Goal: Task Accomplishment & Management: Complete application form

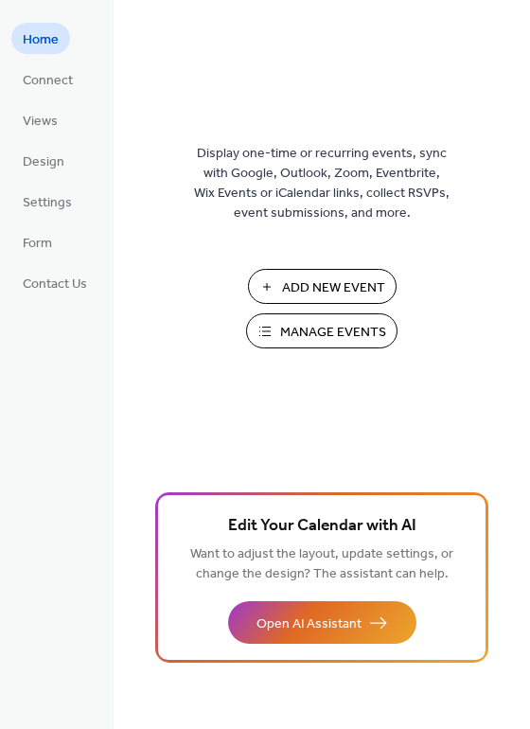
click at [334, 292] on span "Add New Event" at bounding box center [333, 288] width 103 height 20
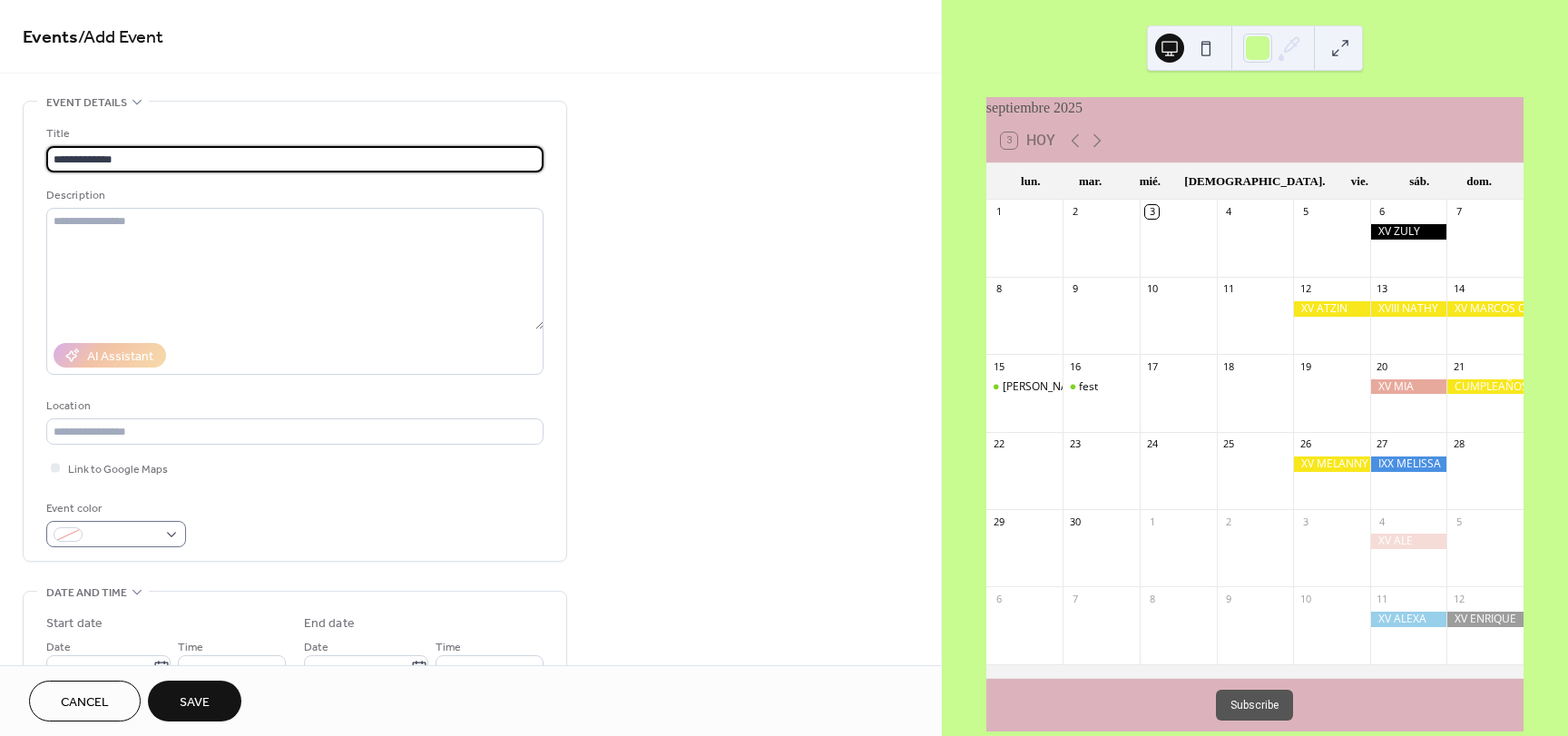
type input "**********"
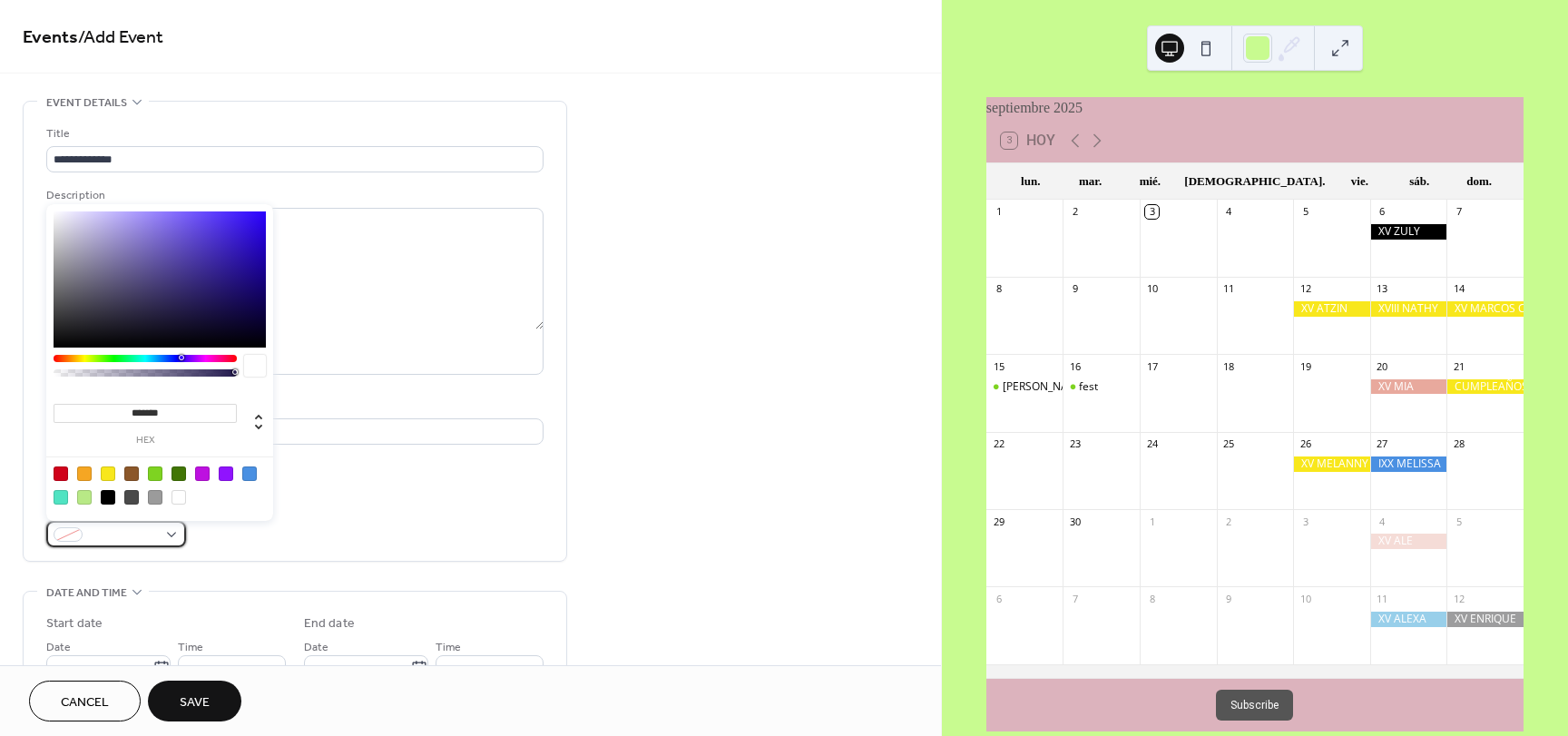
click at [164, 534] on div at bounding box center [116, 534] width 140 height 26
click at [105, 499] on div at bounding box center [107, 497] width 14 height 14
type input "*******"
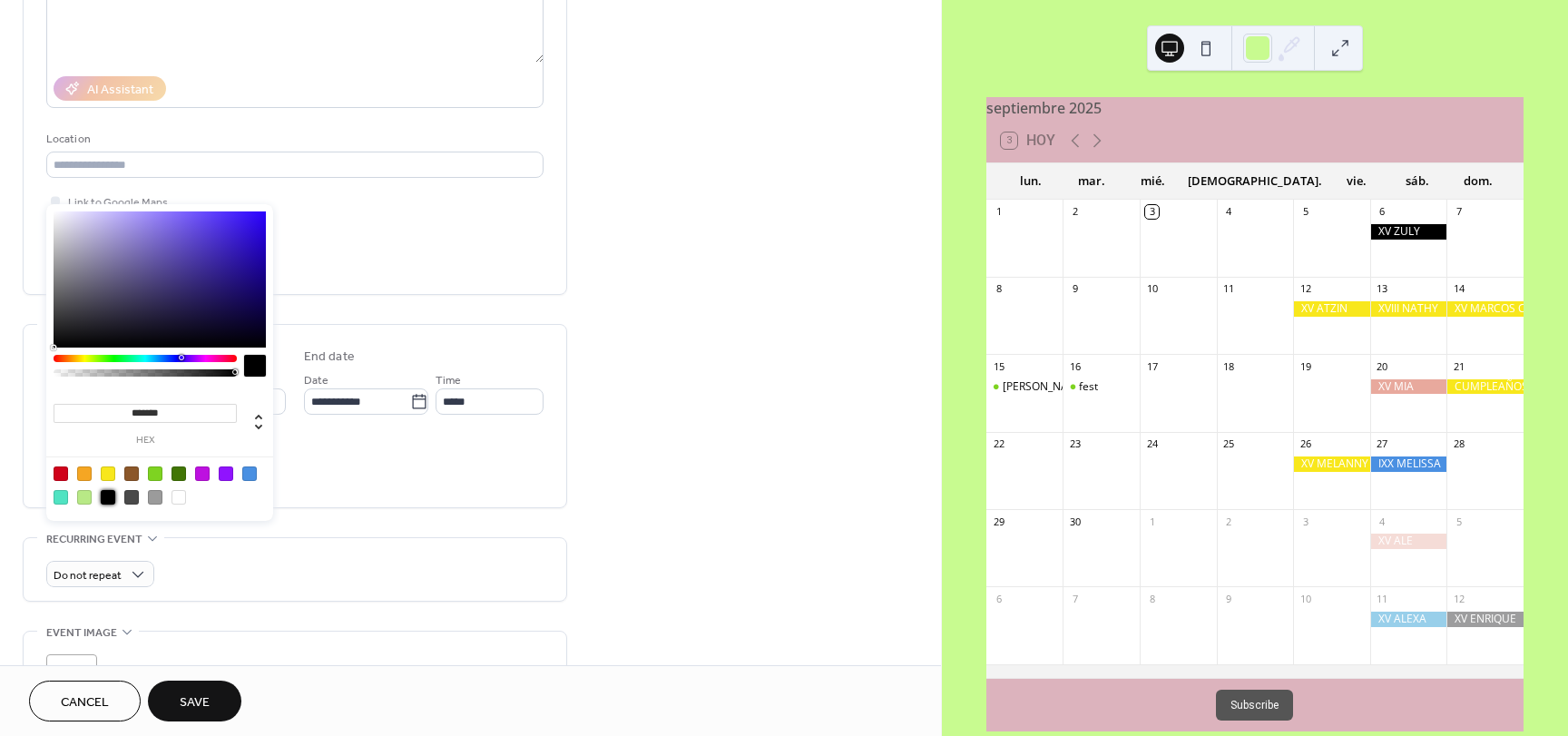
scroll to position [273, 0]
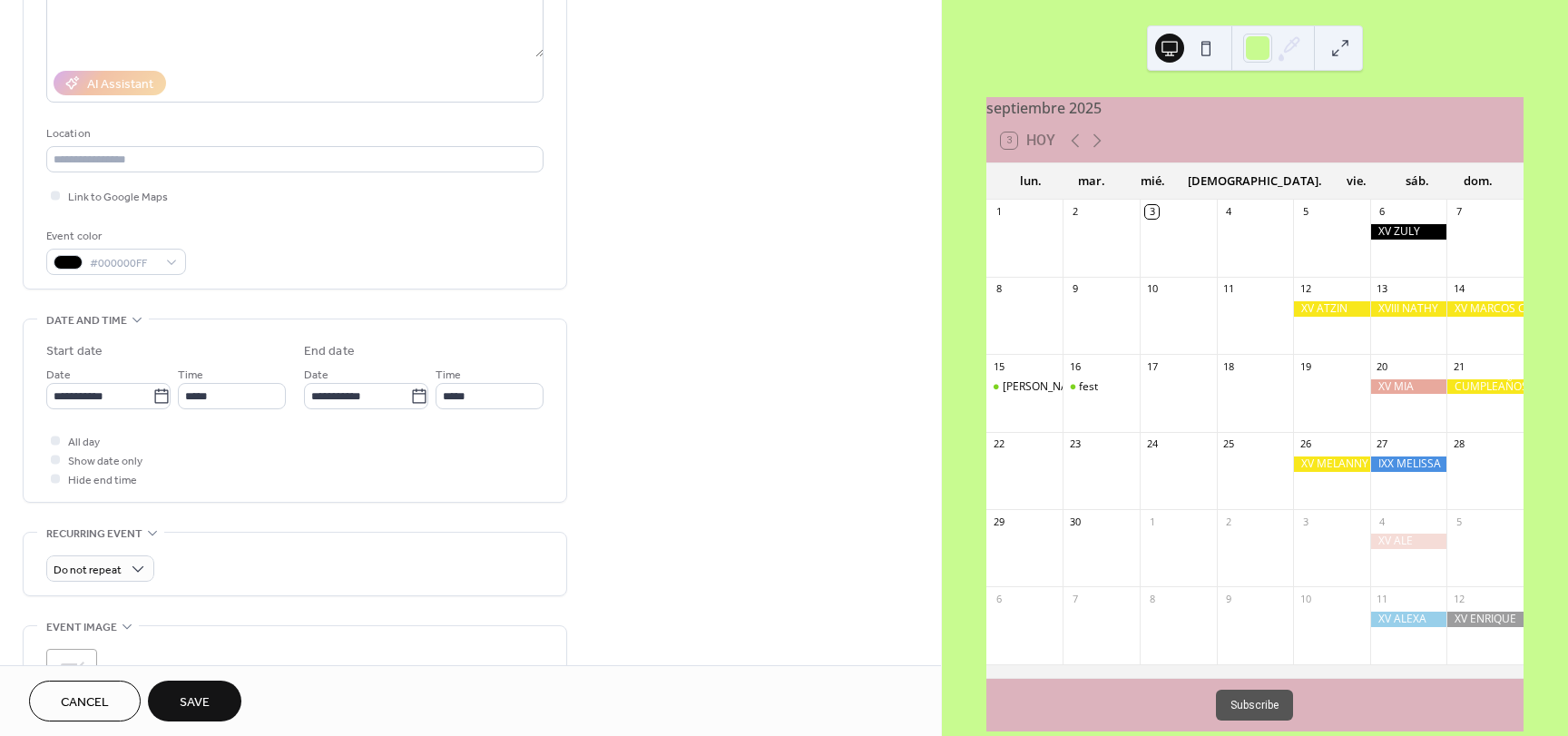
click at [244, 565] on div "Do not repeat" at bounding box center [294, 568] width 498 height 26
click at [59, 442] on div at bounding box center [55, 439] width 9 height 9
click at [103, 399] on input "**********" at bounding box center [99, 395] width 106 height 26
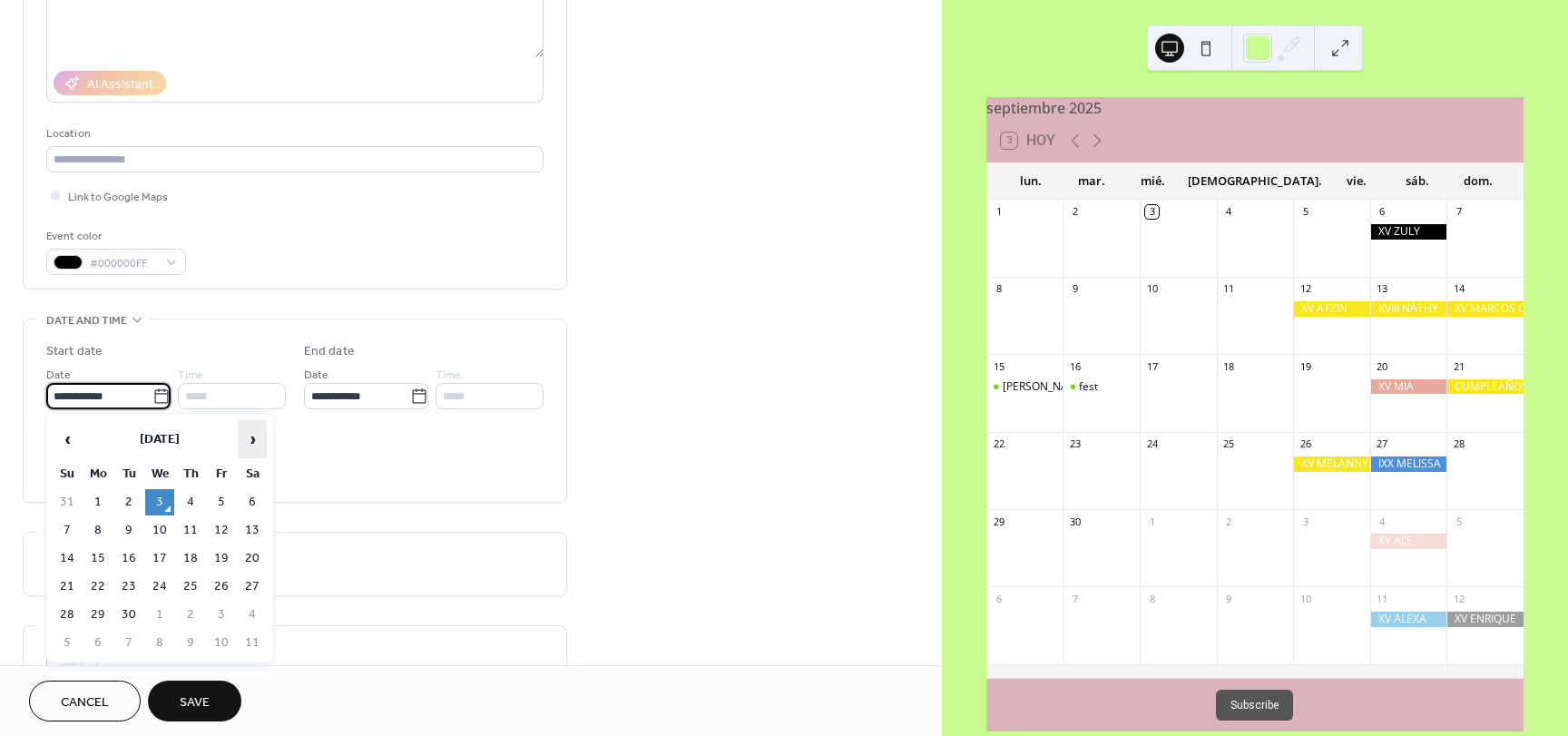
click at [245, 442] on span "›" at bounding box center [252, 439] width 27 height 36
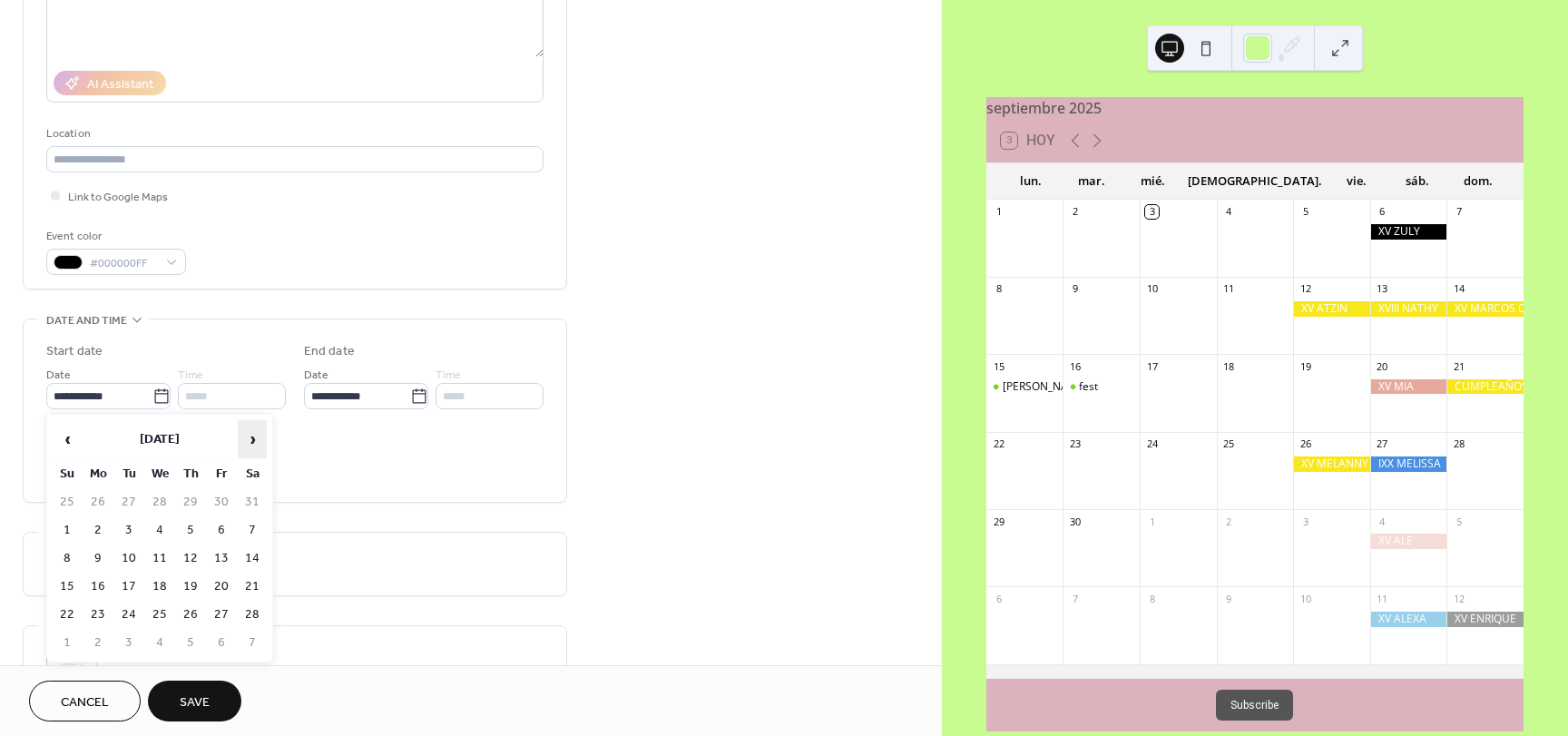
click at [245, 442] on span "›" at bounding box center [252, 439] width 27 height 36
click at [72, 527] on td "3" at bounding box center [67, 530] width 29 height 26
type input "**********"
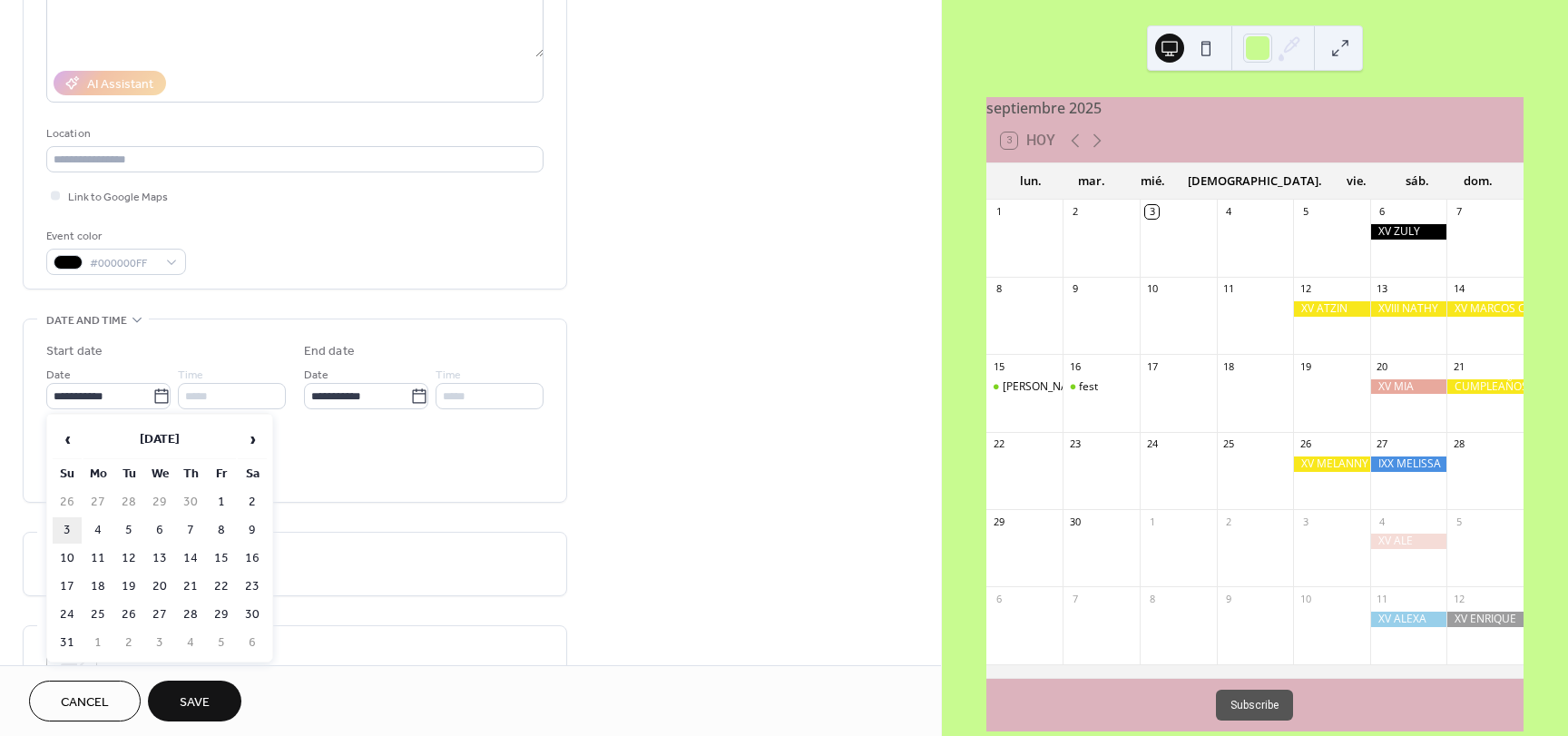
type input "**********"
click at [216, 707] on button "Save" at bounding box center [194, 701] width 93 height 41
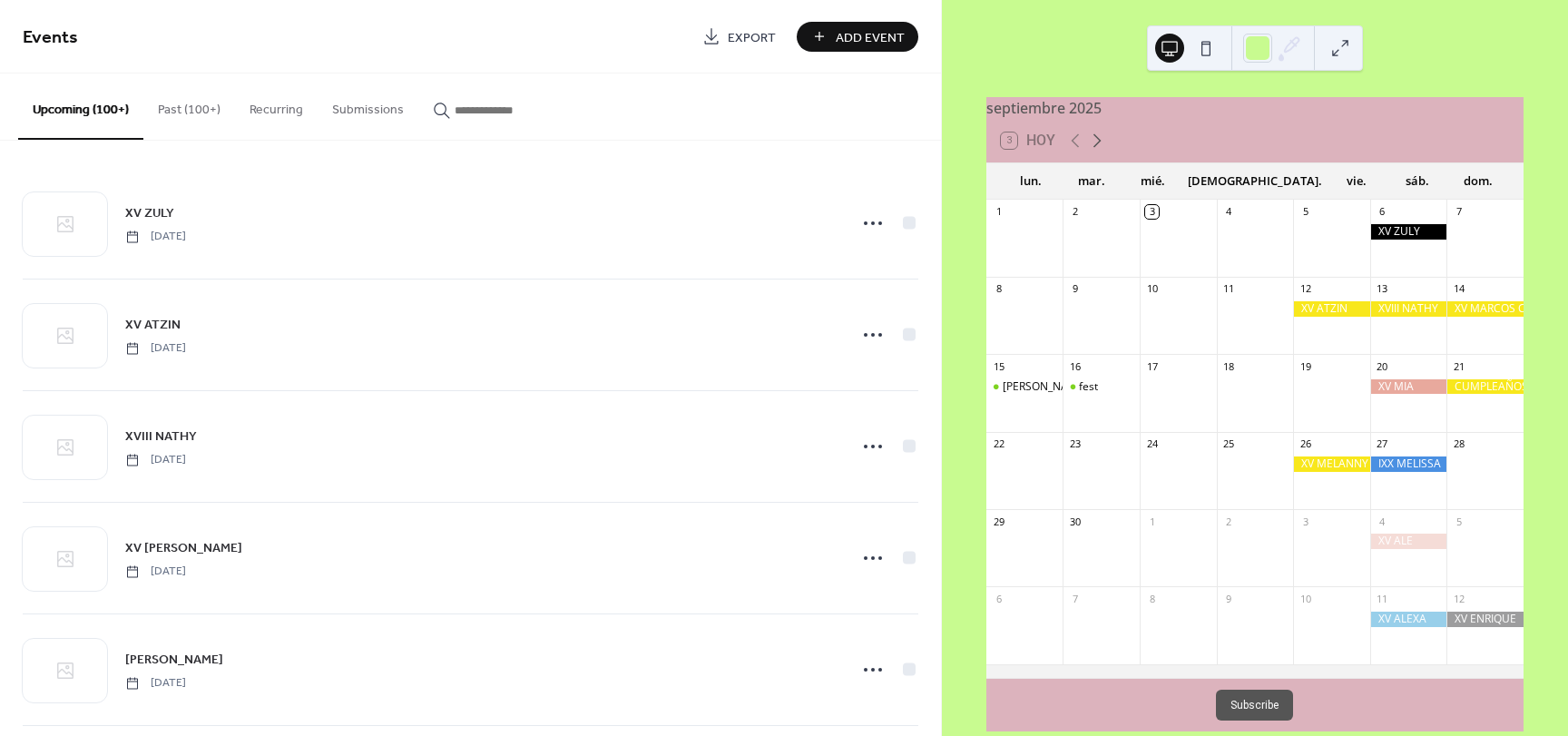
click at [1097, 151] on icon at bounding box center [1097, 140] width 22 height 22
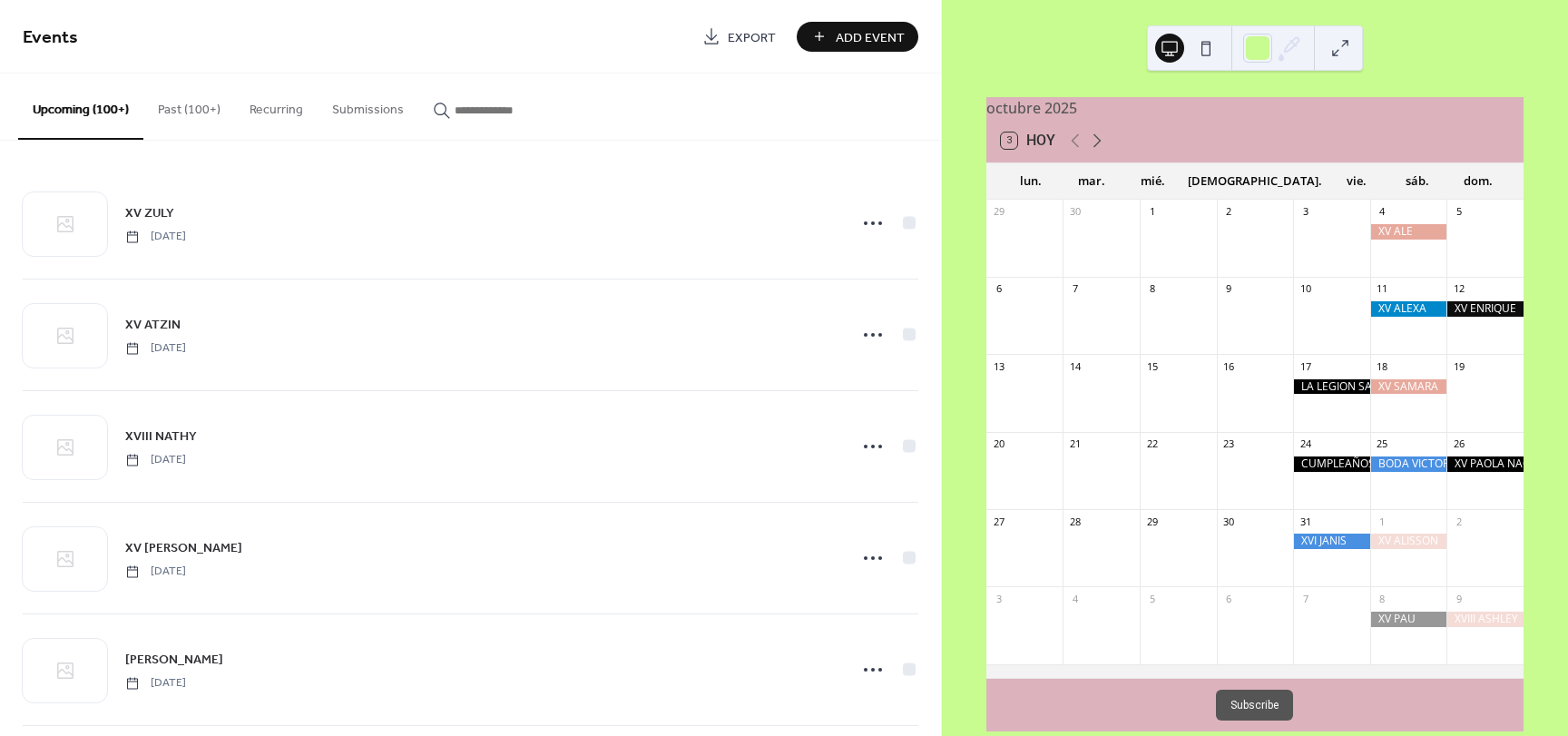
click at [1097, 151] on icon at bounding box center [1097, 140] width 22 height 22
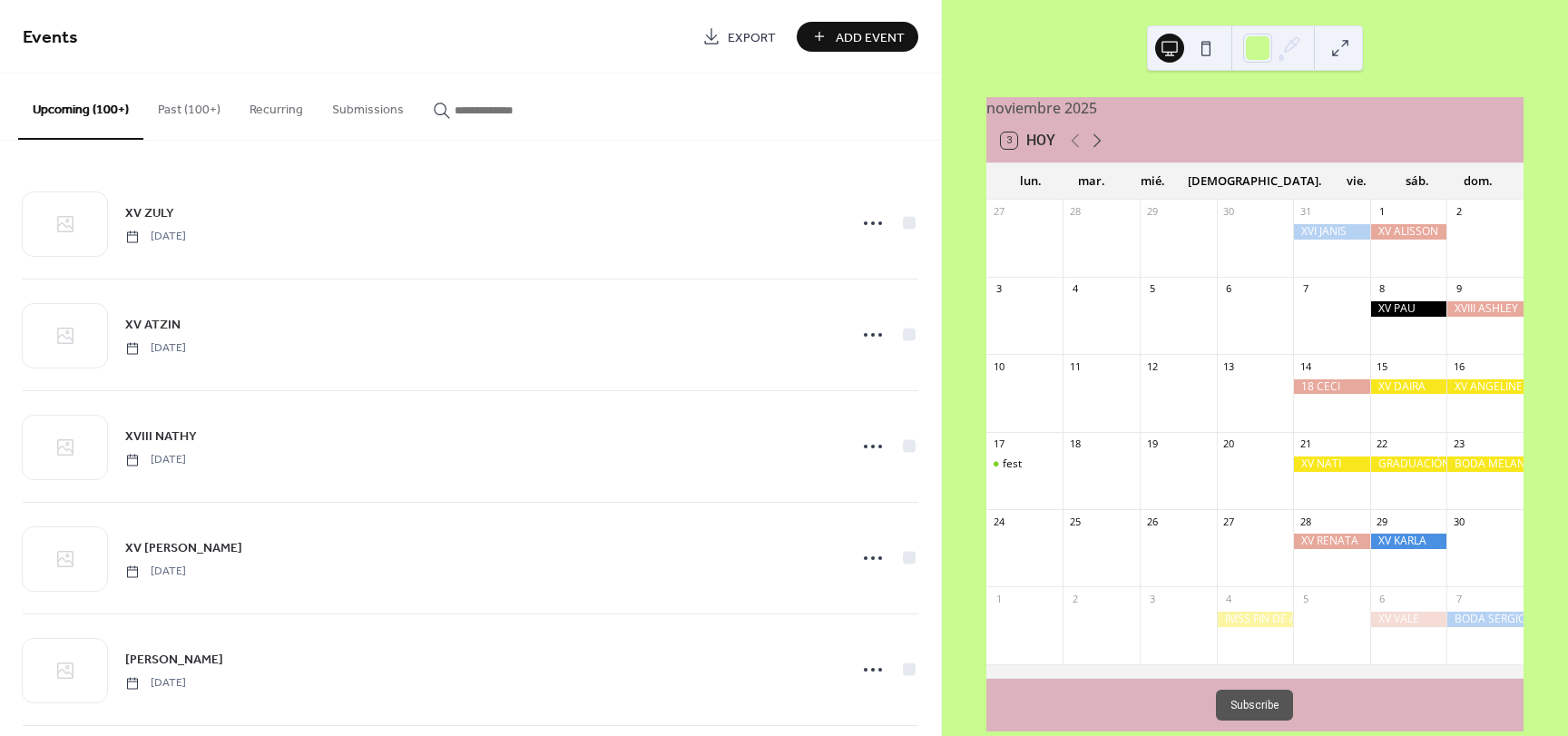
click at [1097, 151] on icon at bounding box center [1097, 140] width 22 height 22
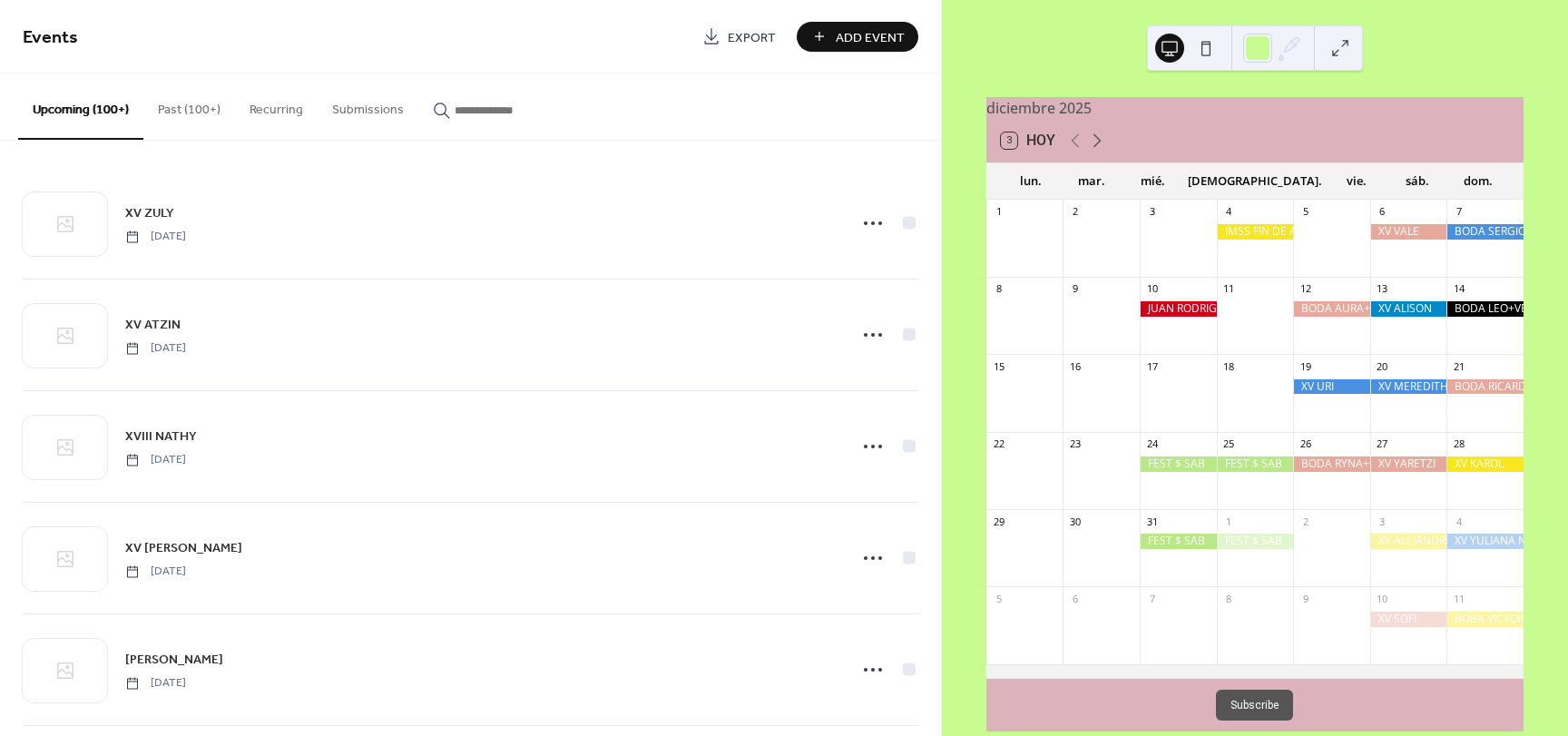
click at [1097, 151] on icon at bounding box center [1097, 140] width 22 height 22
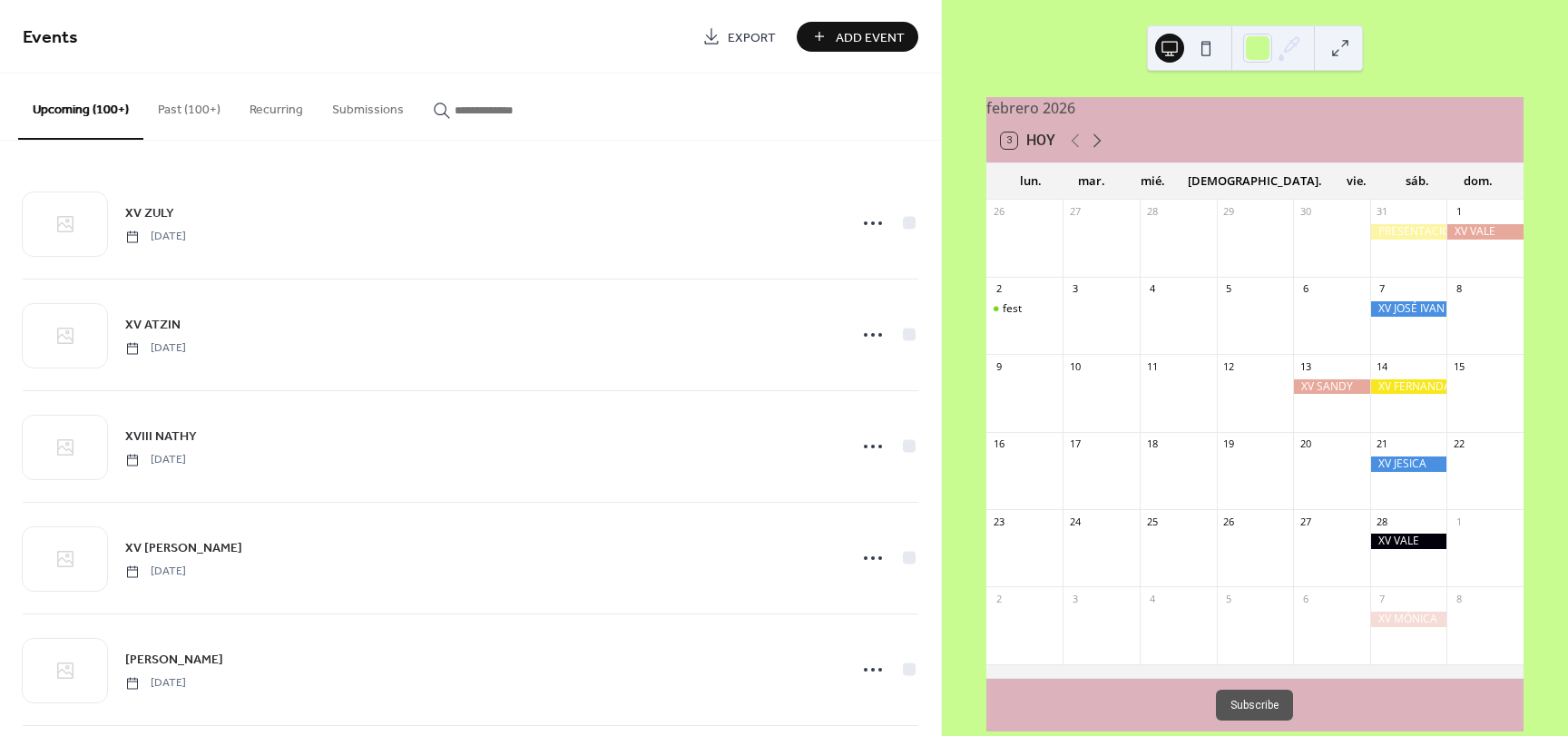
click at [1097, 151] on icon at bounding box center [1097, 140] width 22 height 22
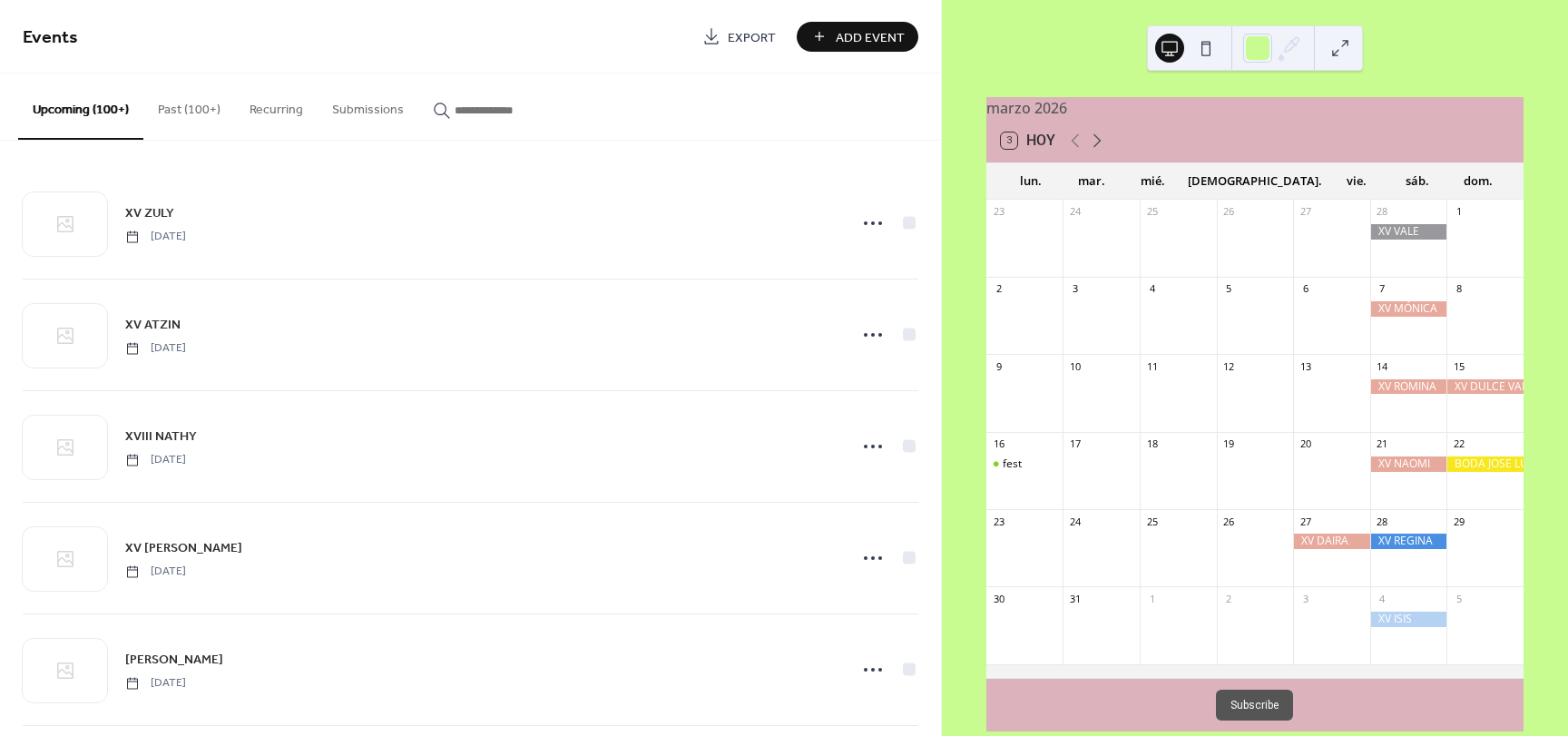
click at [1097, 151] on icon at bounding box center [1097, 140] width 22 height 22
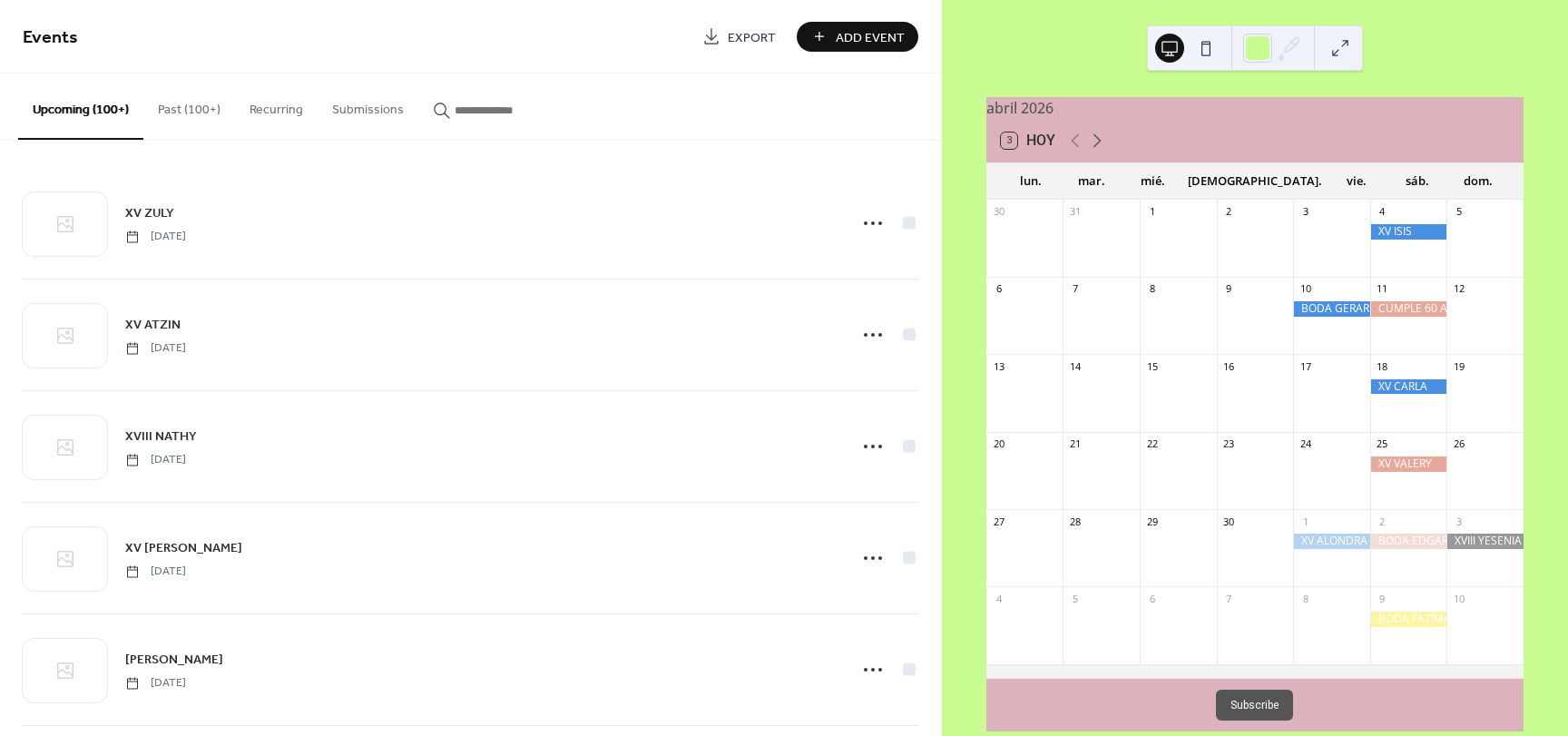
click at [1097, 151] on icon at bounding box center [1097, 140] width 22 height 22
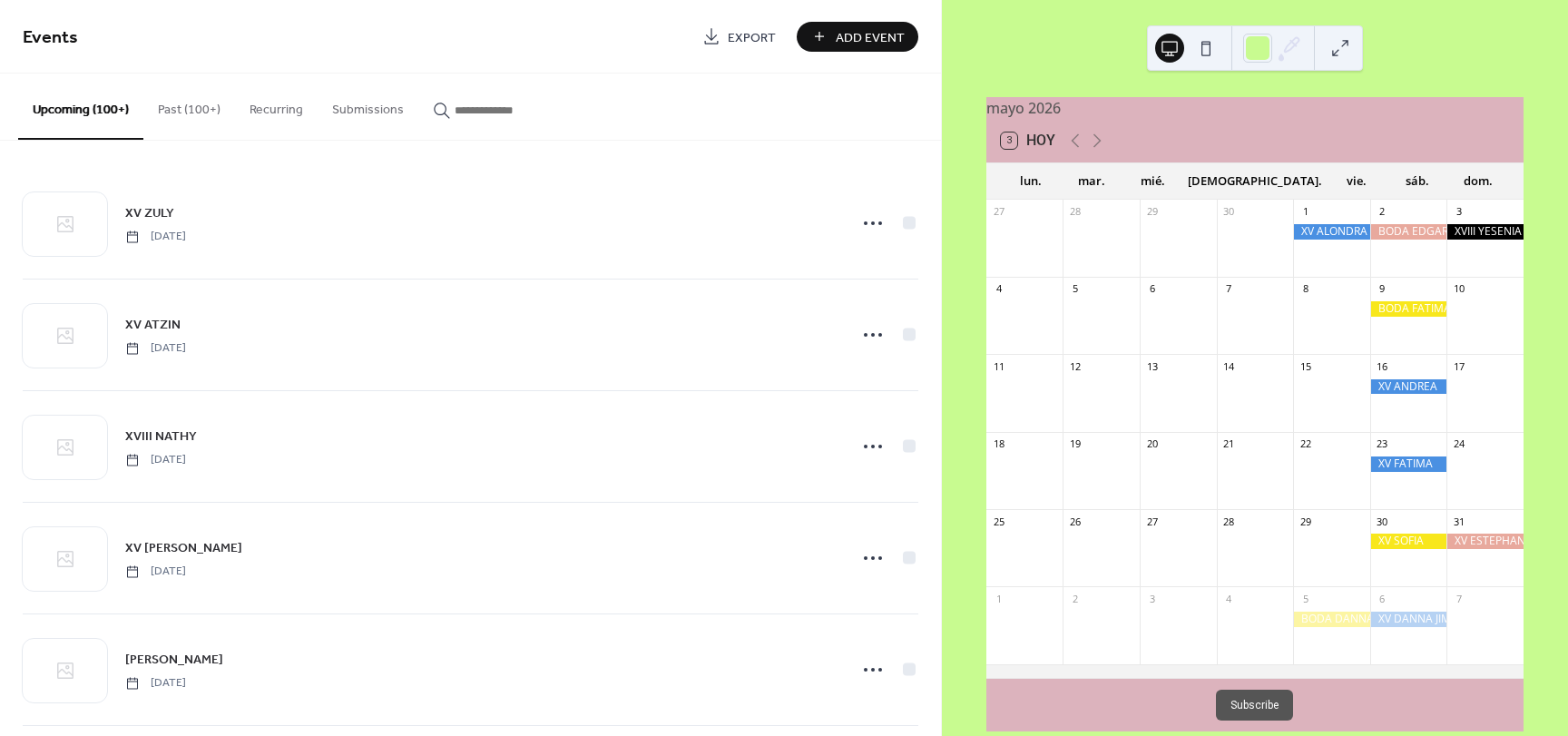
click at [853, 35] on span "Add Event" at bounding box center [870, 37] width 69 height 19
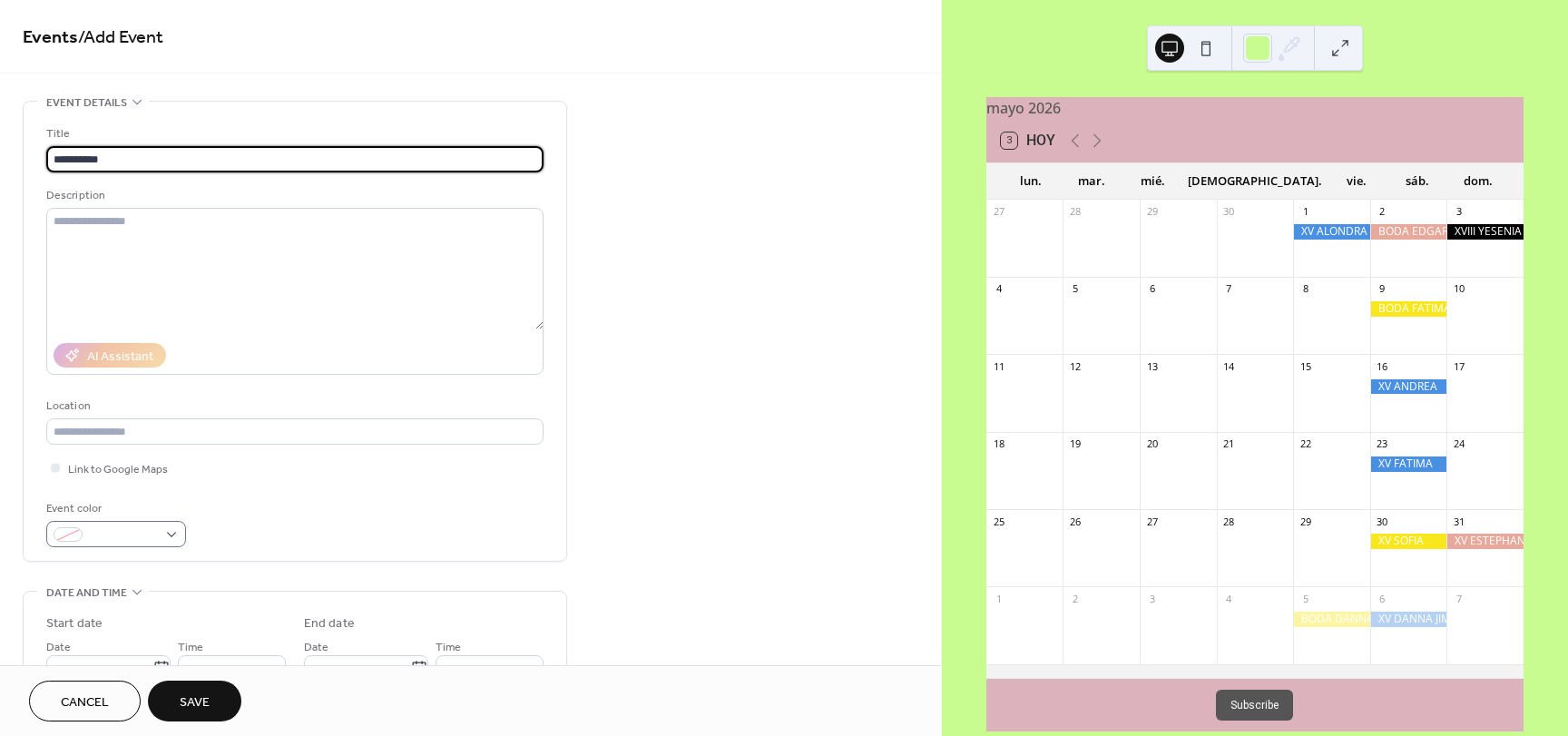
type input "**********"
click at [163, 538] on div at bounding box center [116, 534] width 140 height 26
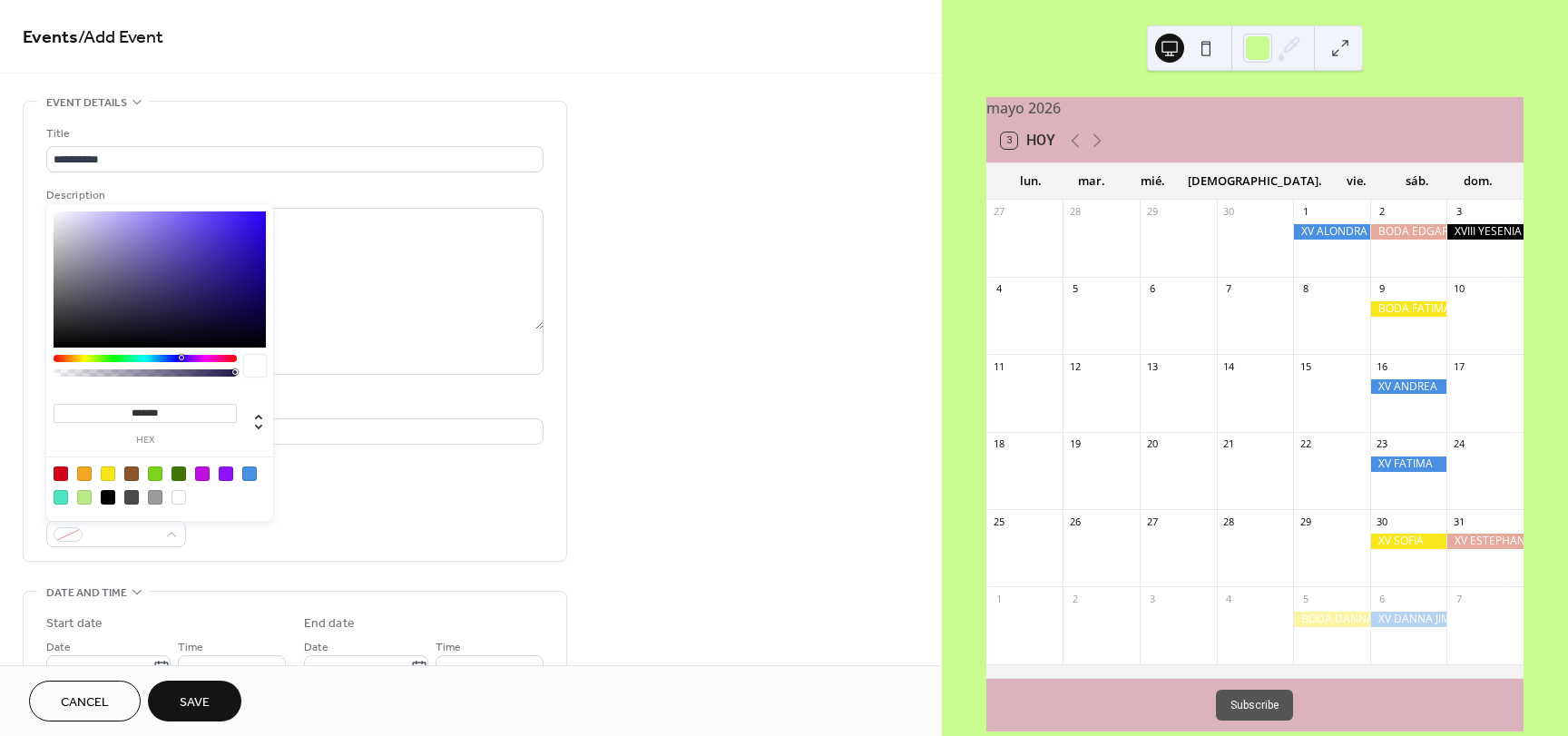
click at [113, 497] on div at bounding box center [107, 497] width 14 height 14
type input "*******"
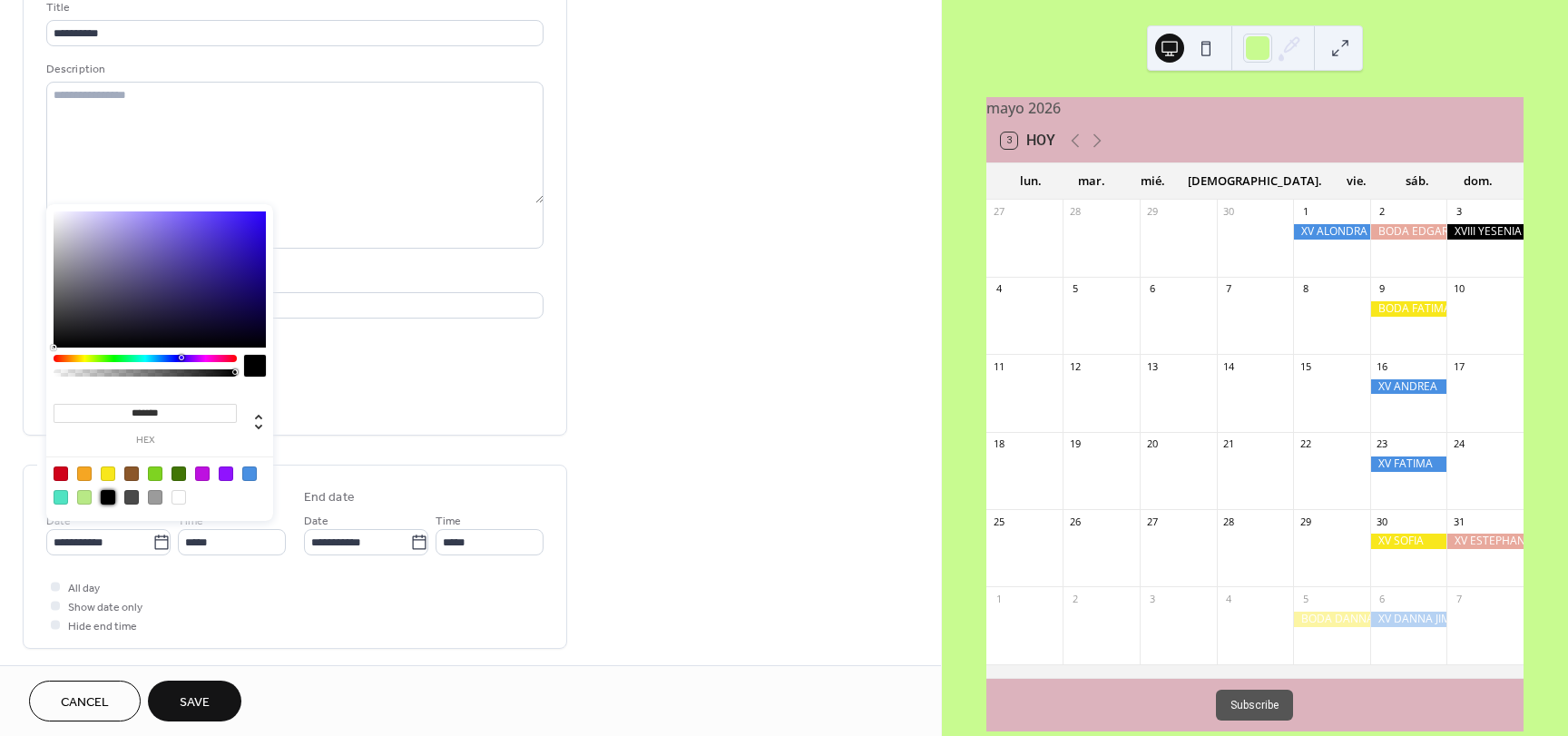
scroll to position [181, 0]
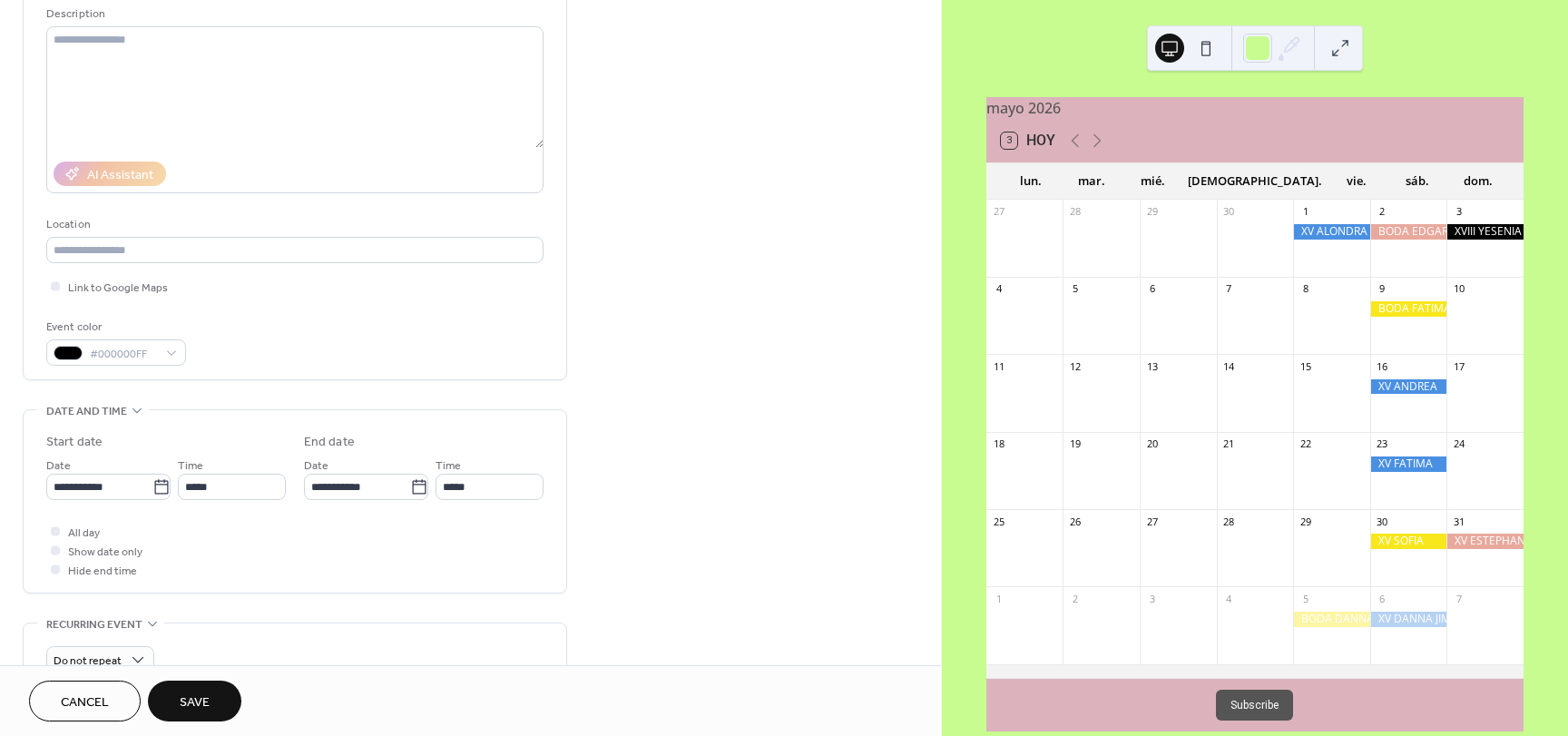
click at [795, 498] on div "**********" at bounding box center [470, 475] width 941 height 1111
click at [56, 531] on div at bounding box center [55, 531] width 9 height 9
click at [121, 481] on input "**********" at bounding box center [99, 487] width 106 height 26
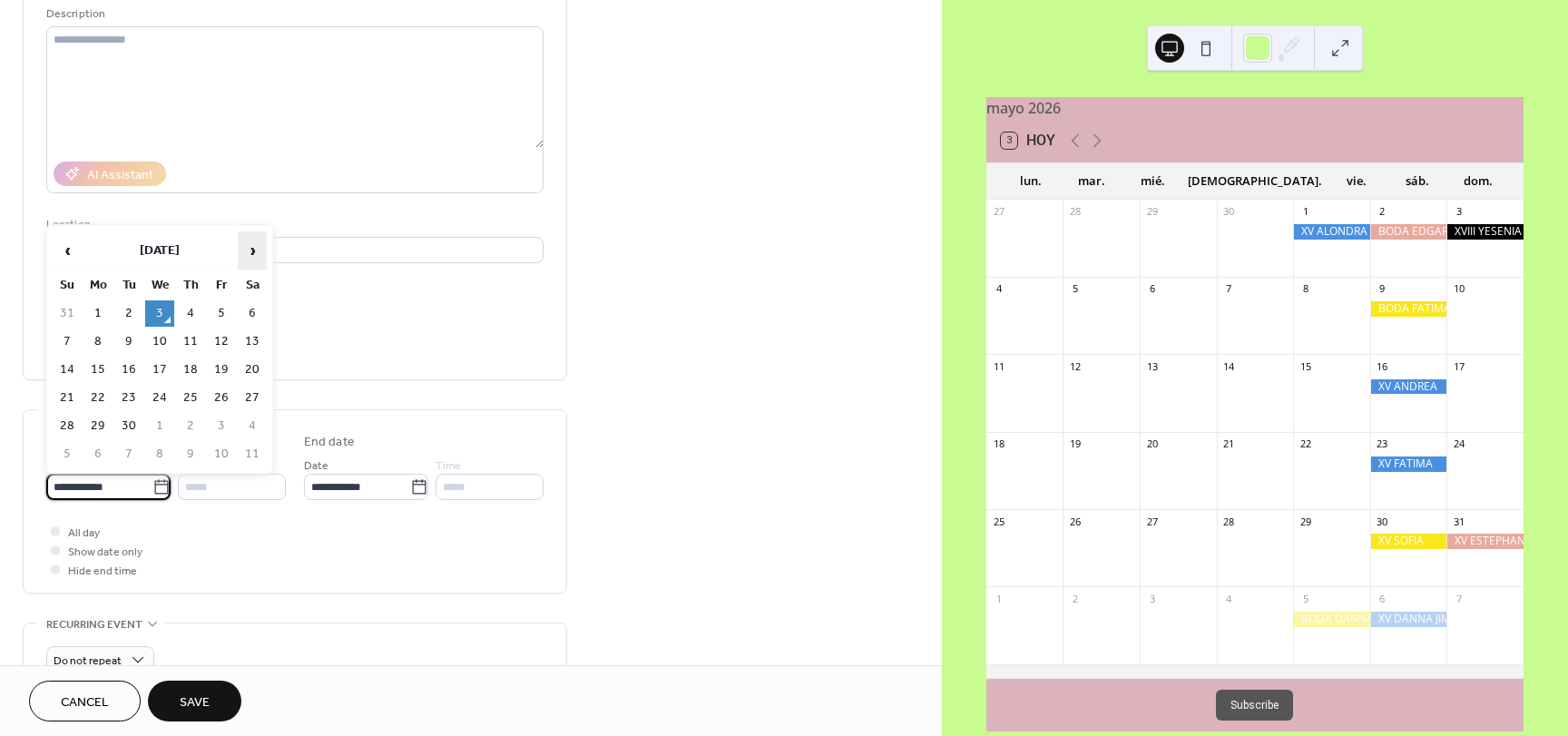
click at [252, 253] on span "›" at bounding box center [252, 250] width 27 height 36
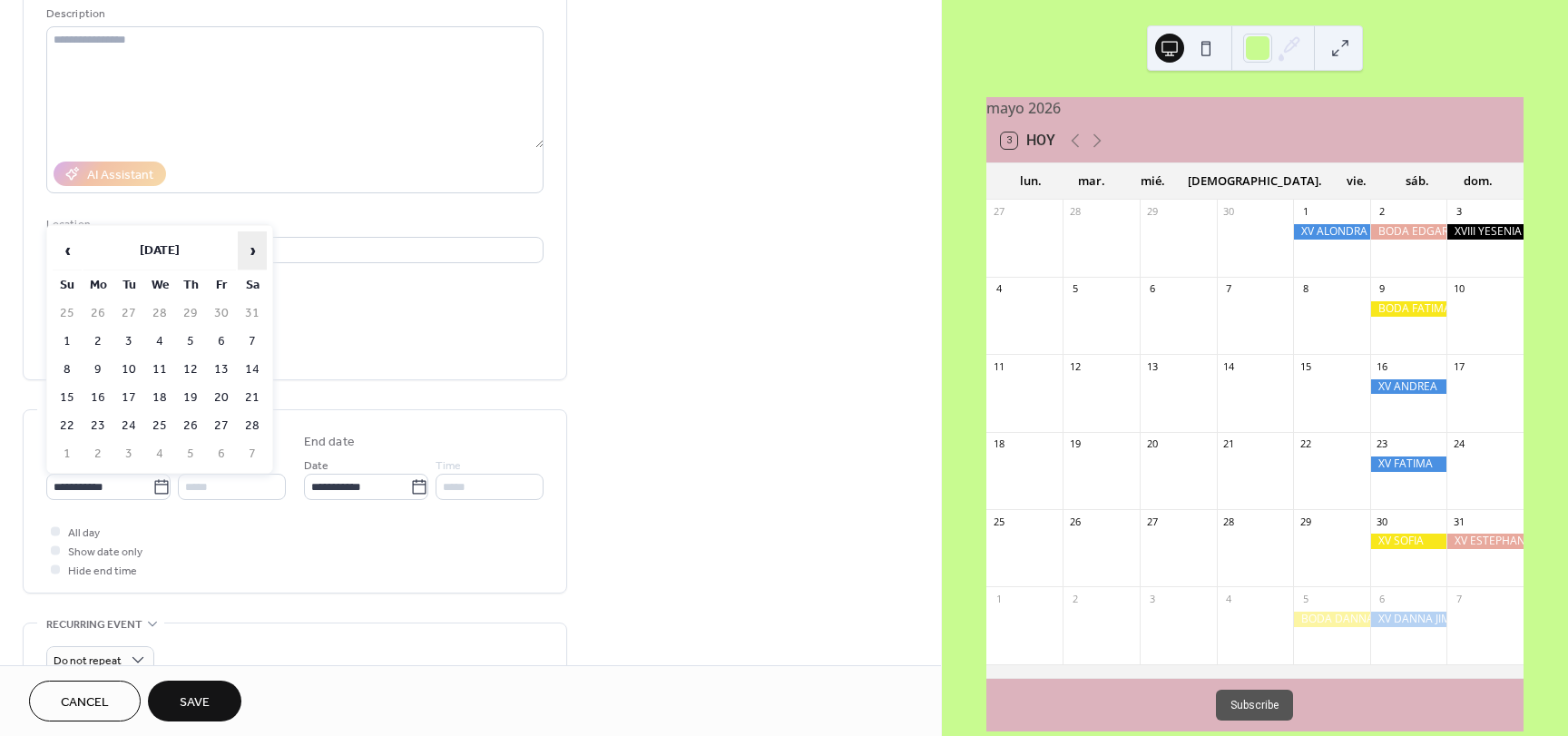
click at [252, 253] on span "›" at bounding box center [252, 250] width 27 height 36
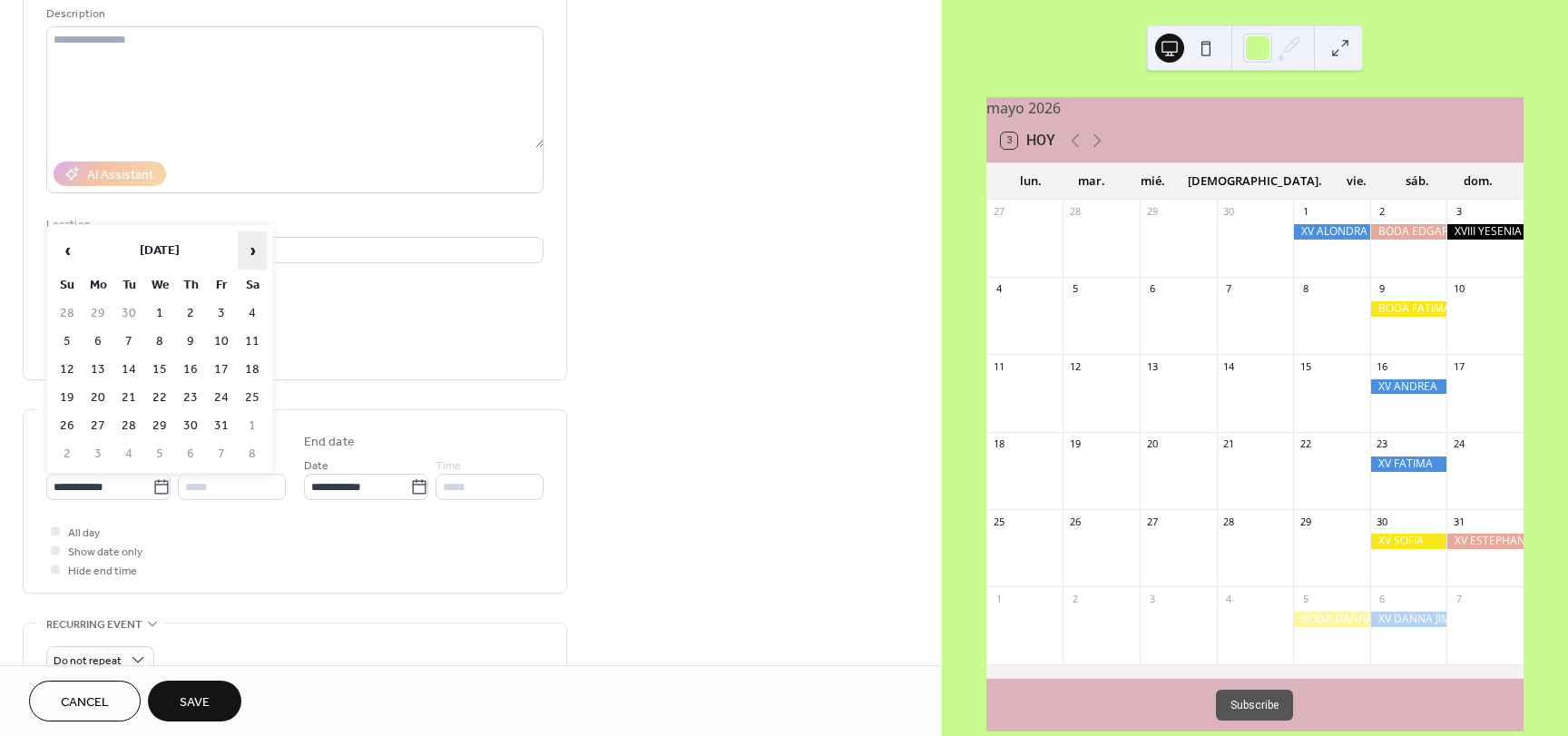
click at [252, 253] on span "›" at bounding box center [252, 250] width 27 height 36
click at [248, 393] on td "26" at bounding box center [252, 397] width 29 height 26
type input "**********"
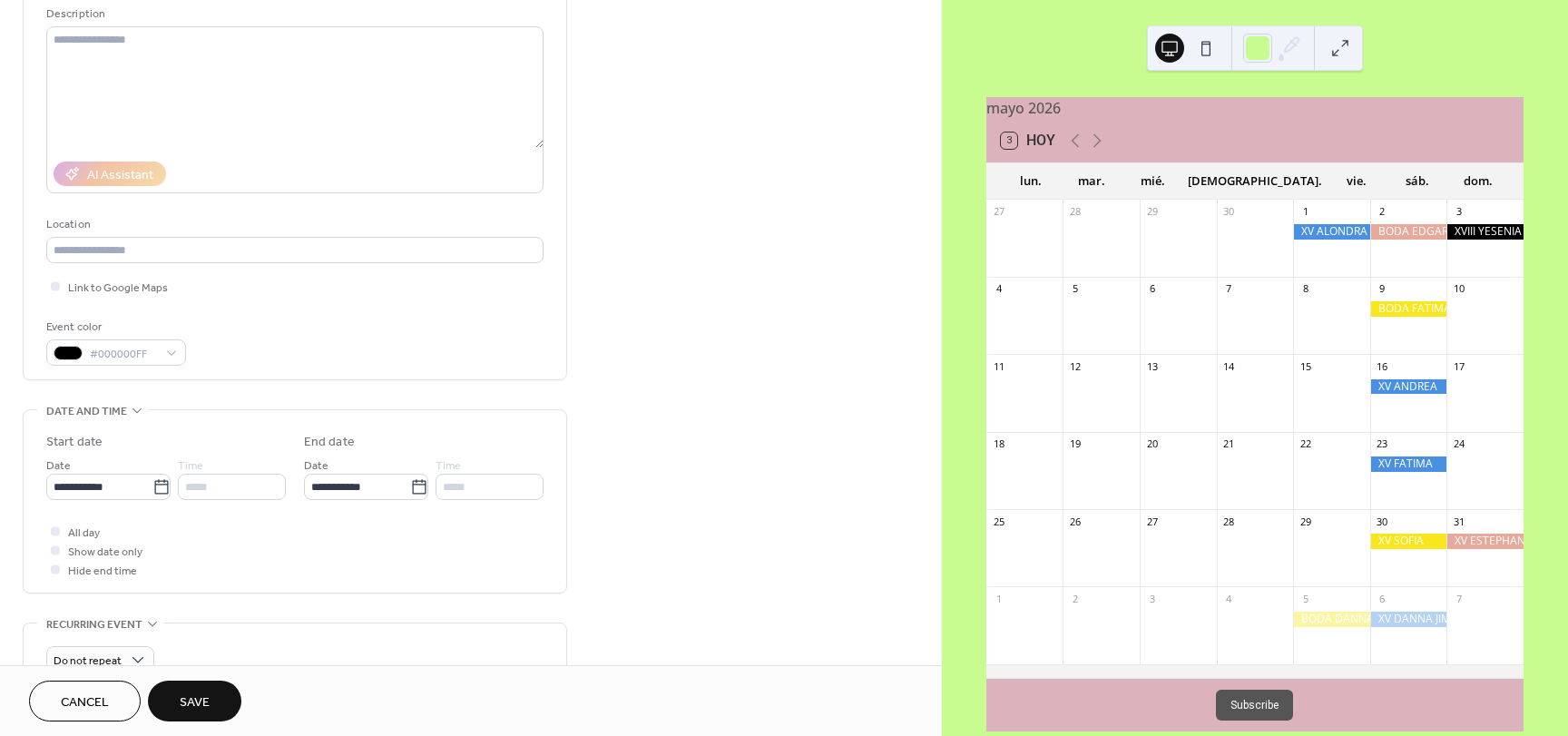
click at [179, 697] on span "Save" at bounding box center [194, 703] width 30 height 19
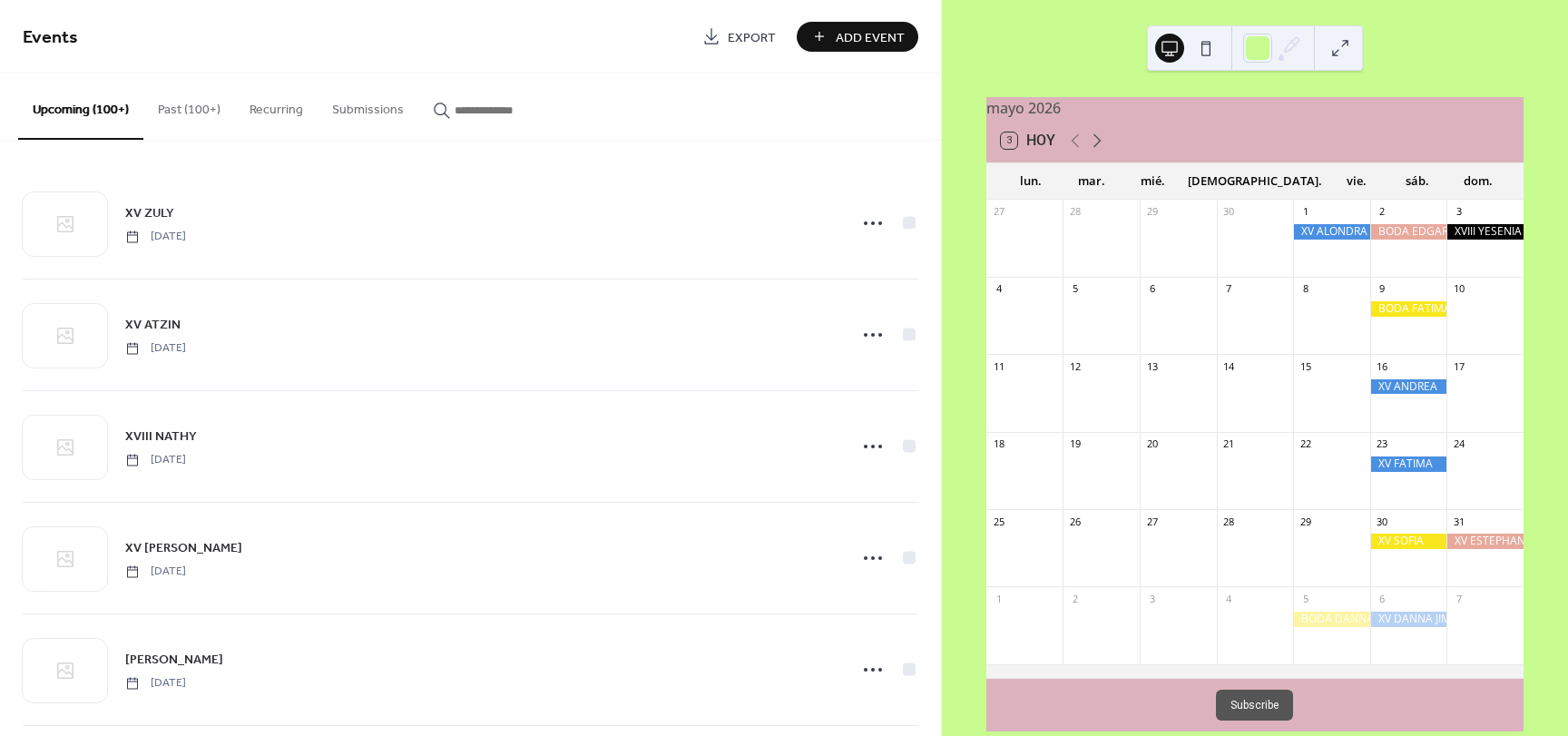
click at [1099, 148] on icon at bounding box center [1097, 141] width 9 height 13
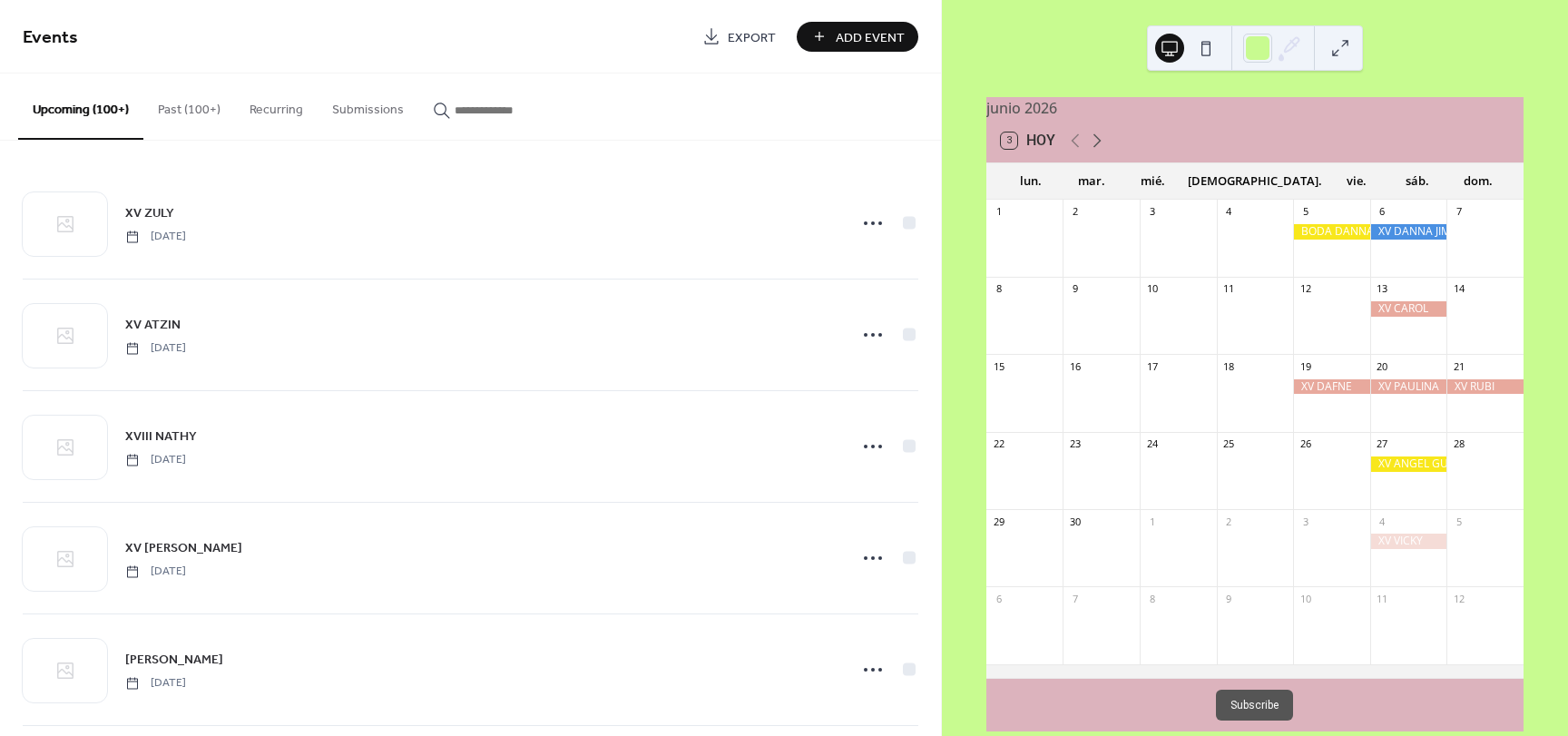
click at [1099, 148] on icon at bounding box center [1097, 141] width 9 height 13
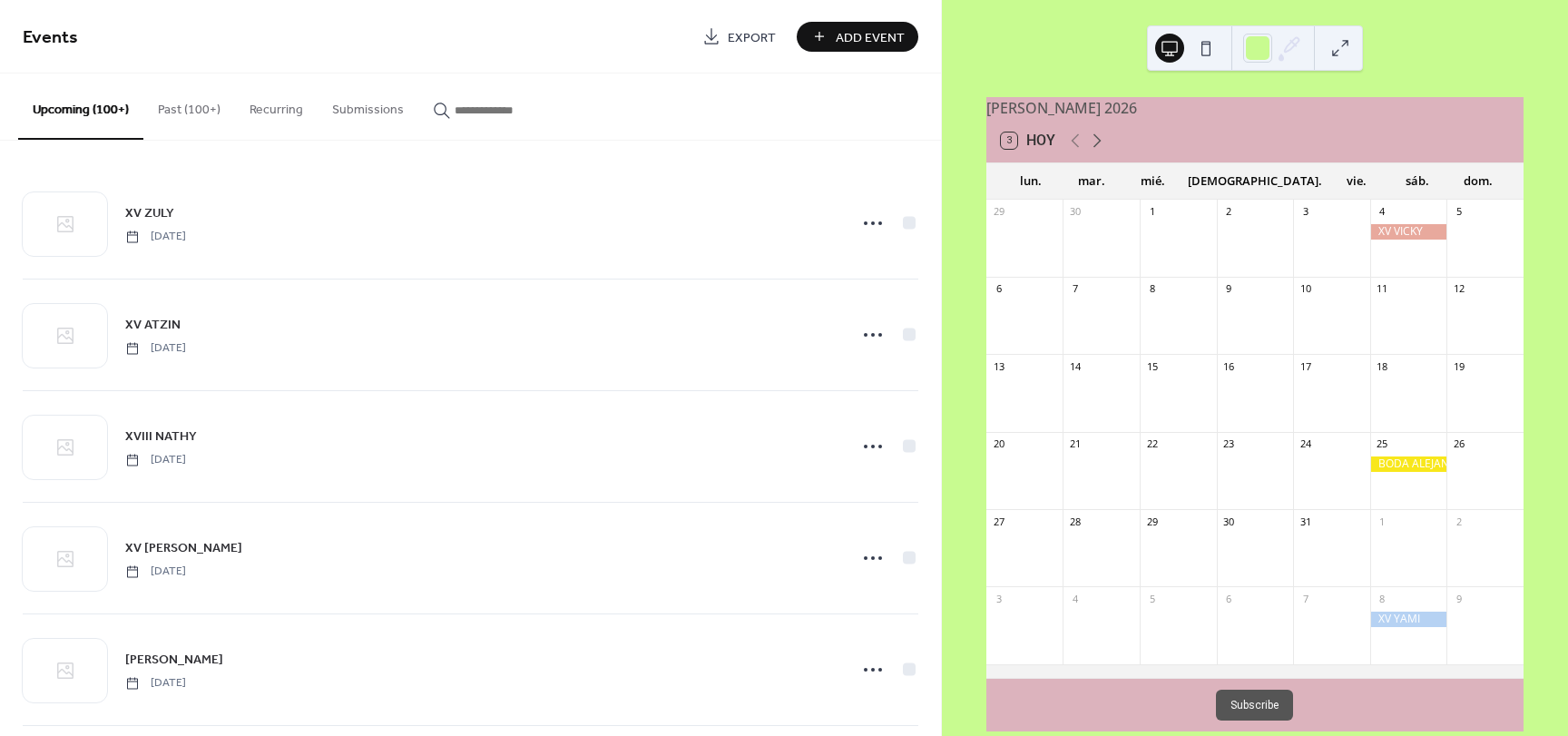
click at [1099, 148] on icon at bounding box center [1097, 141] width 9 height 13
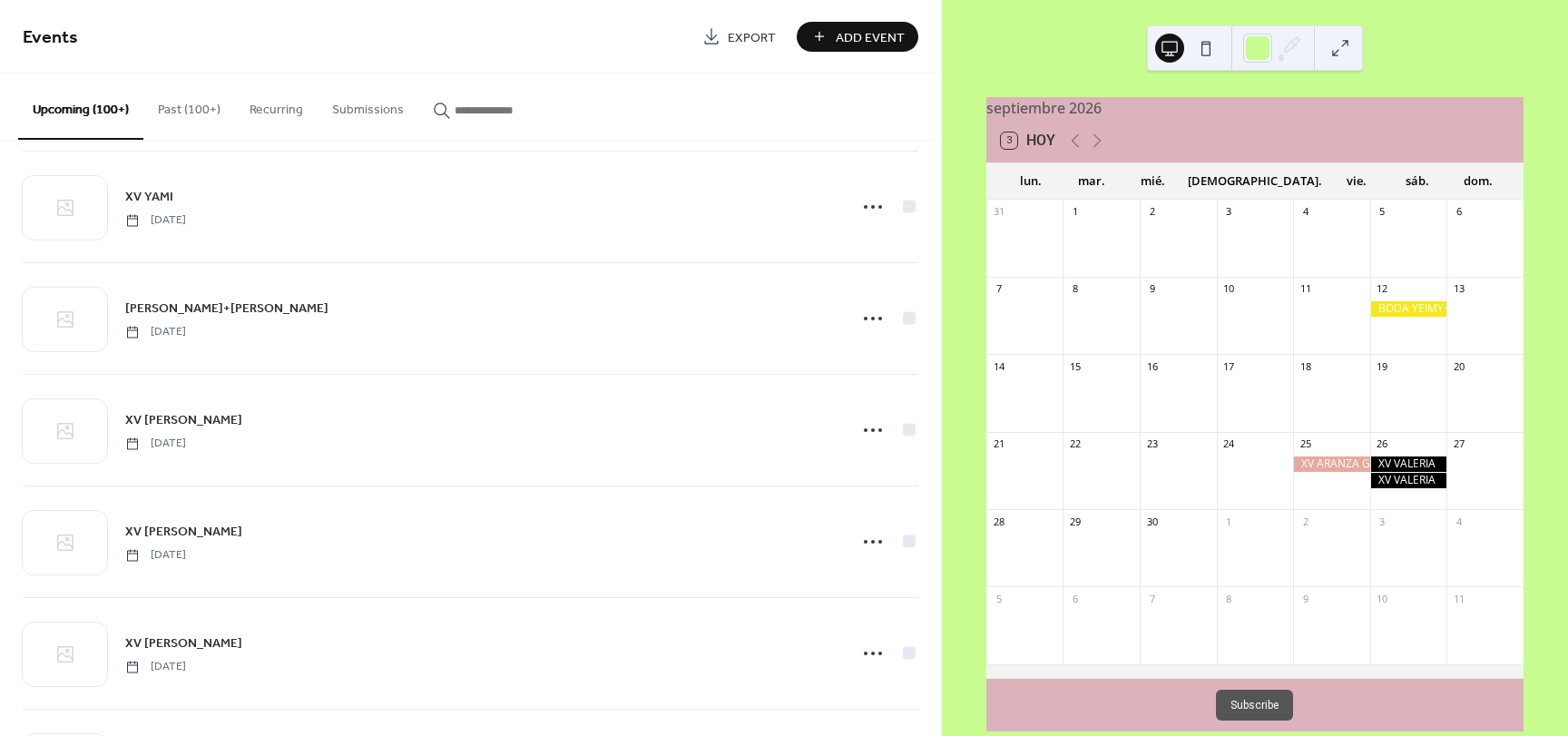
scroll to position [10645, 0]
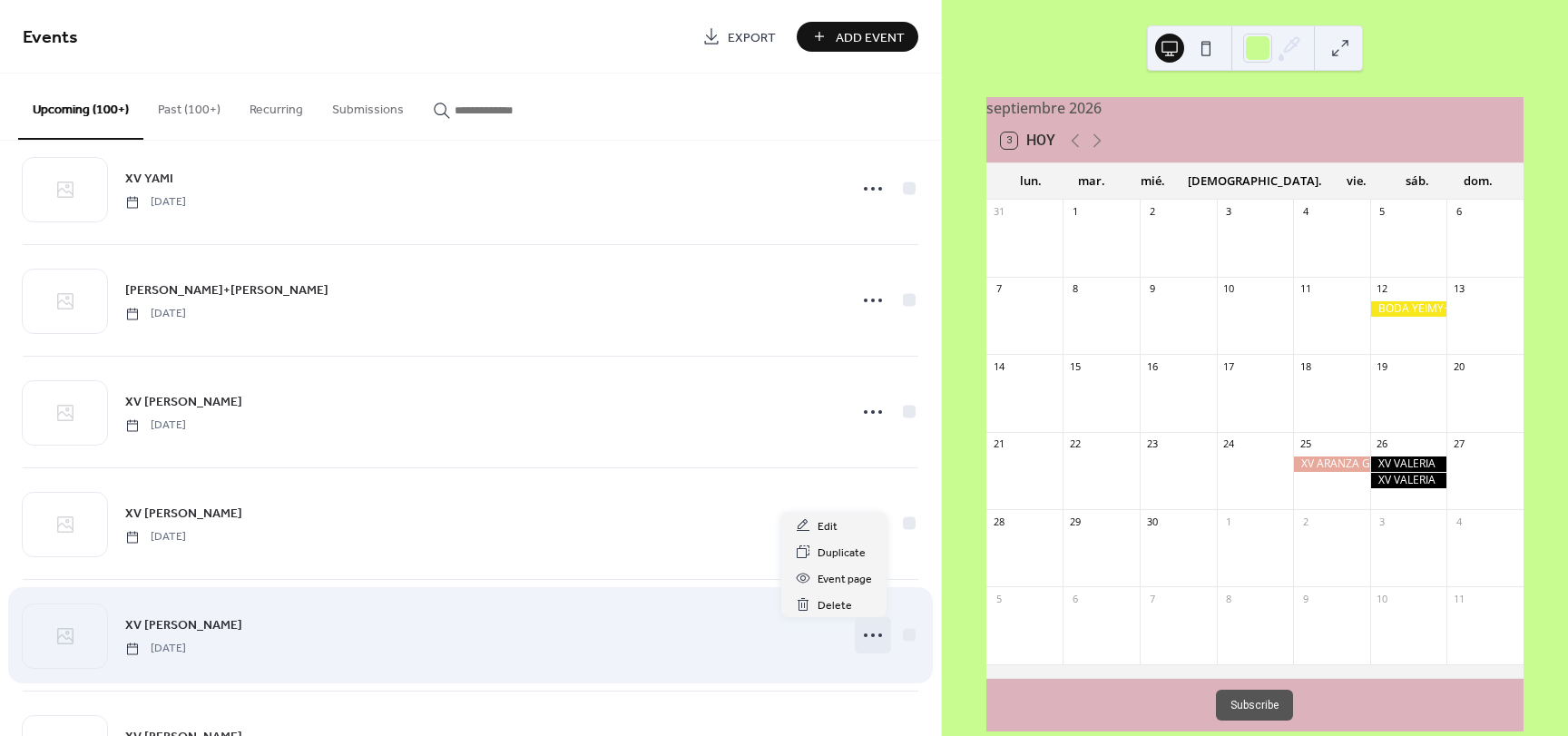
click at [868, 629] on icon at bounding box center [873, 635] width 29 height 29
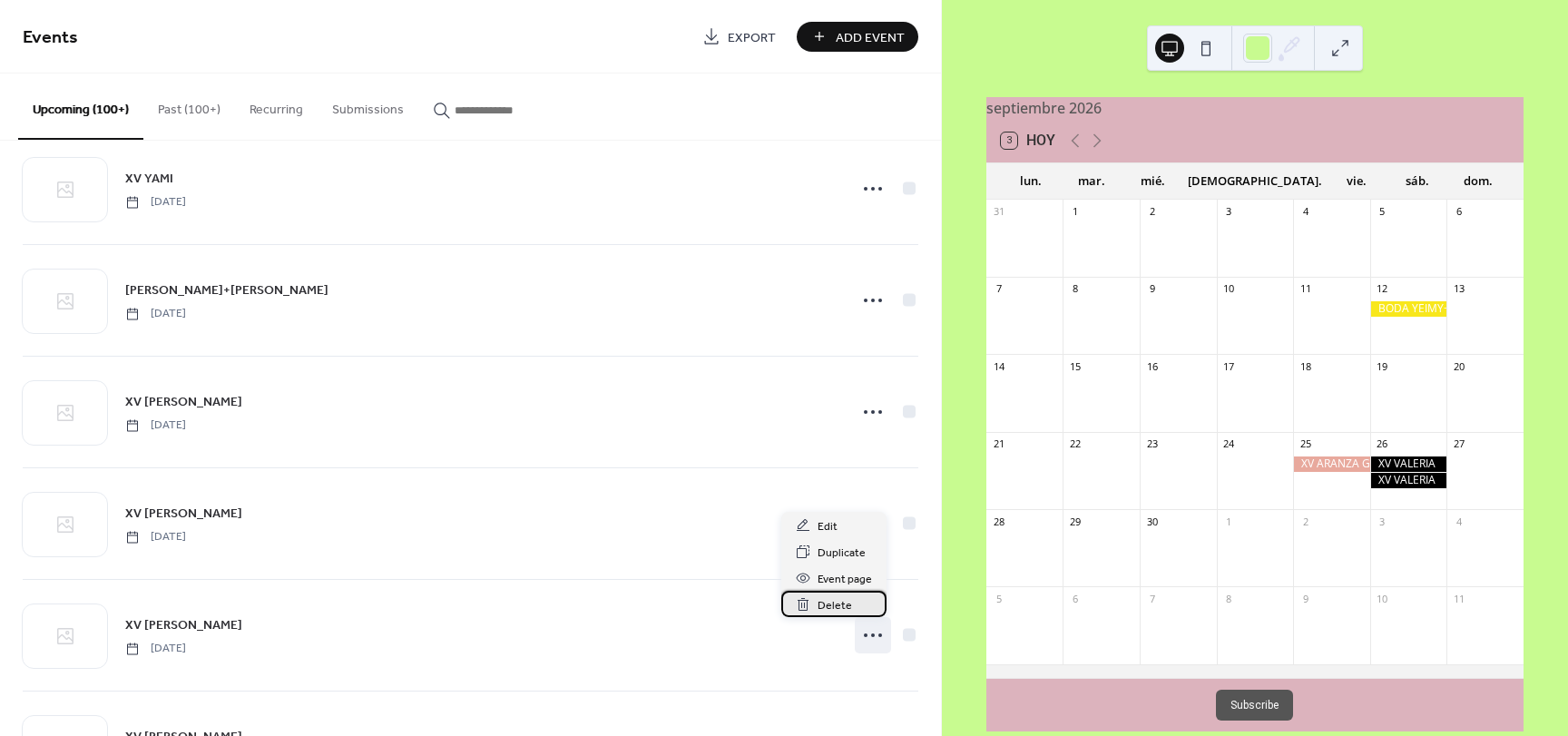
click at [835, 600] on span "Delete" at bounding box center [835, 606] width 35 height 19
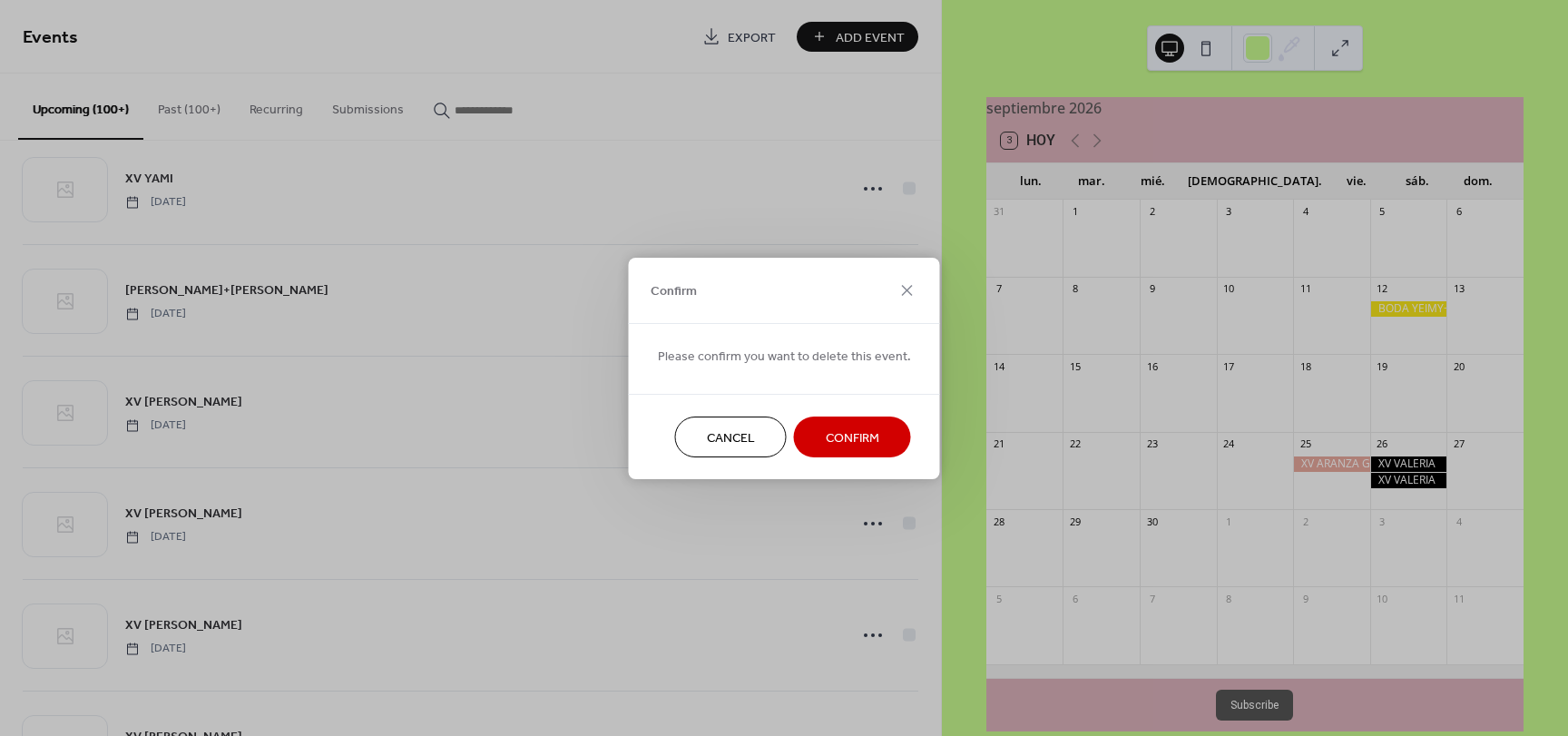
click at [830, 444] on span "Confirm" at bounding box center [853, 439] width 54 height 19
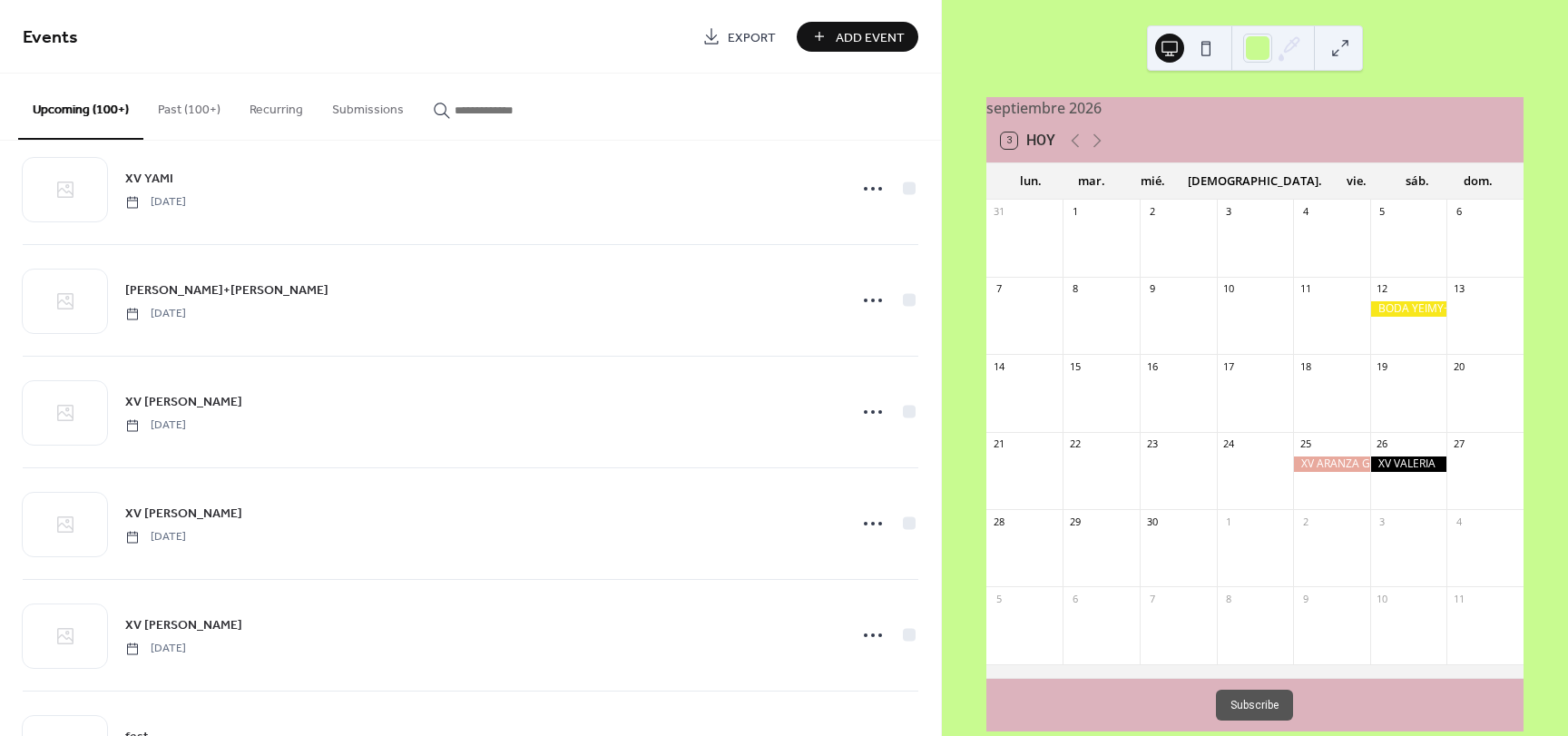
scroll to position [11166, 0]
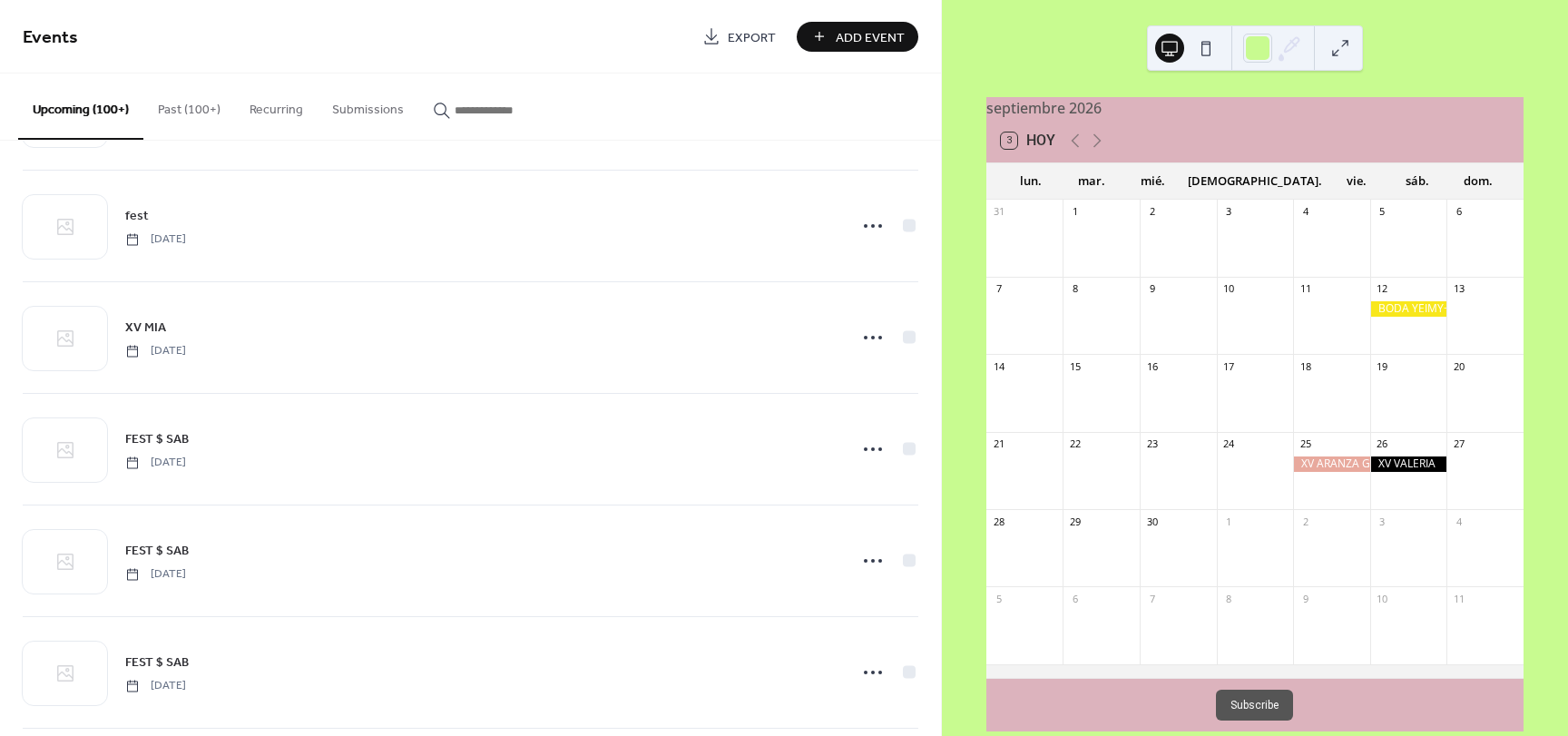
click at [898, 45] on span "Add Event" at bounding box center [870, 37] width 69 height 19
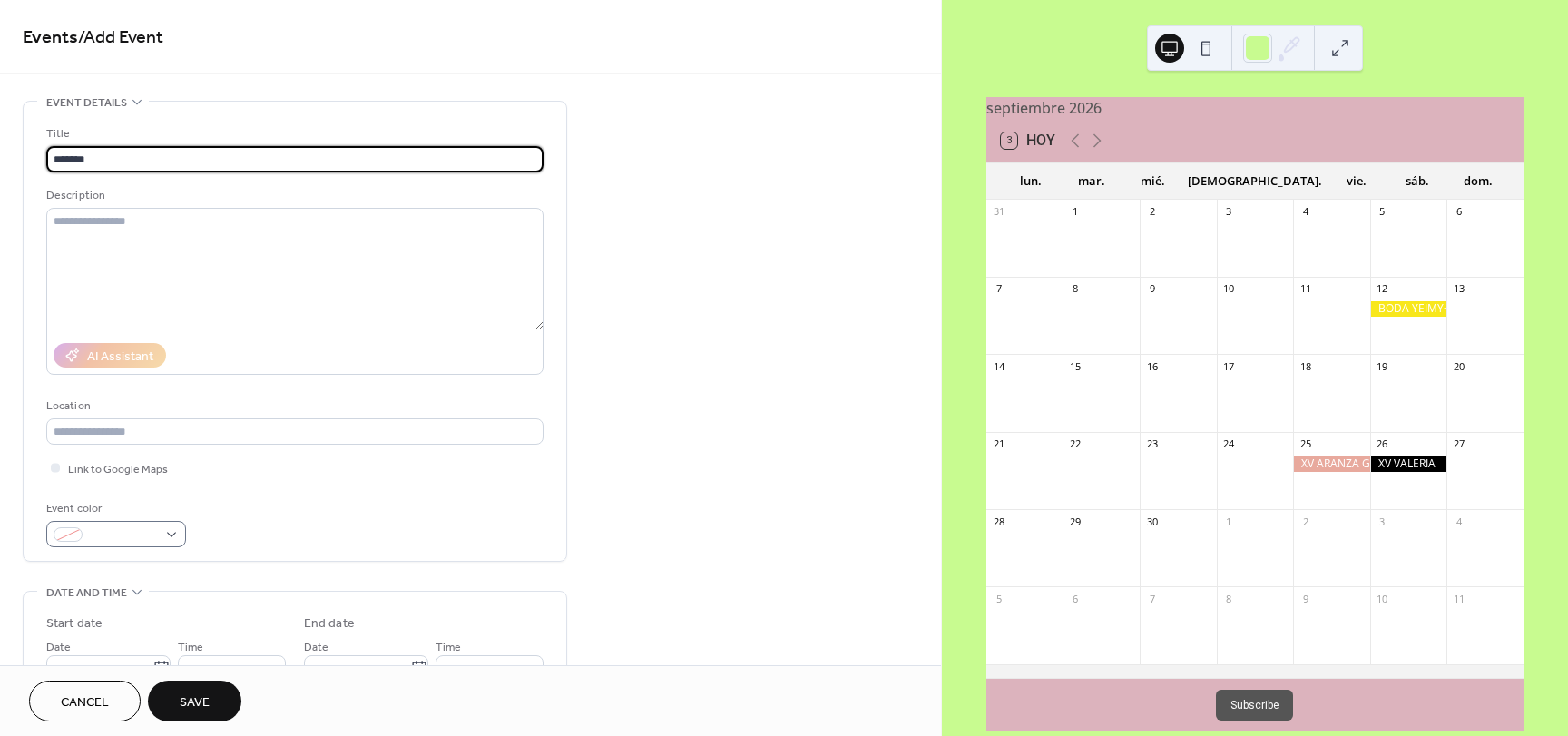
type input "*******"
click at [177, 534] on div at bounding box center [116, 534] width 140 height 26
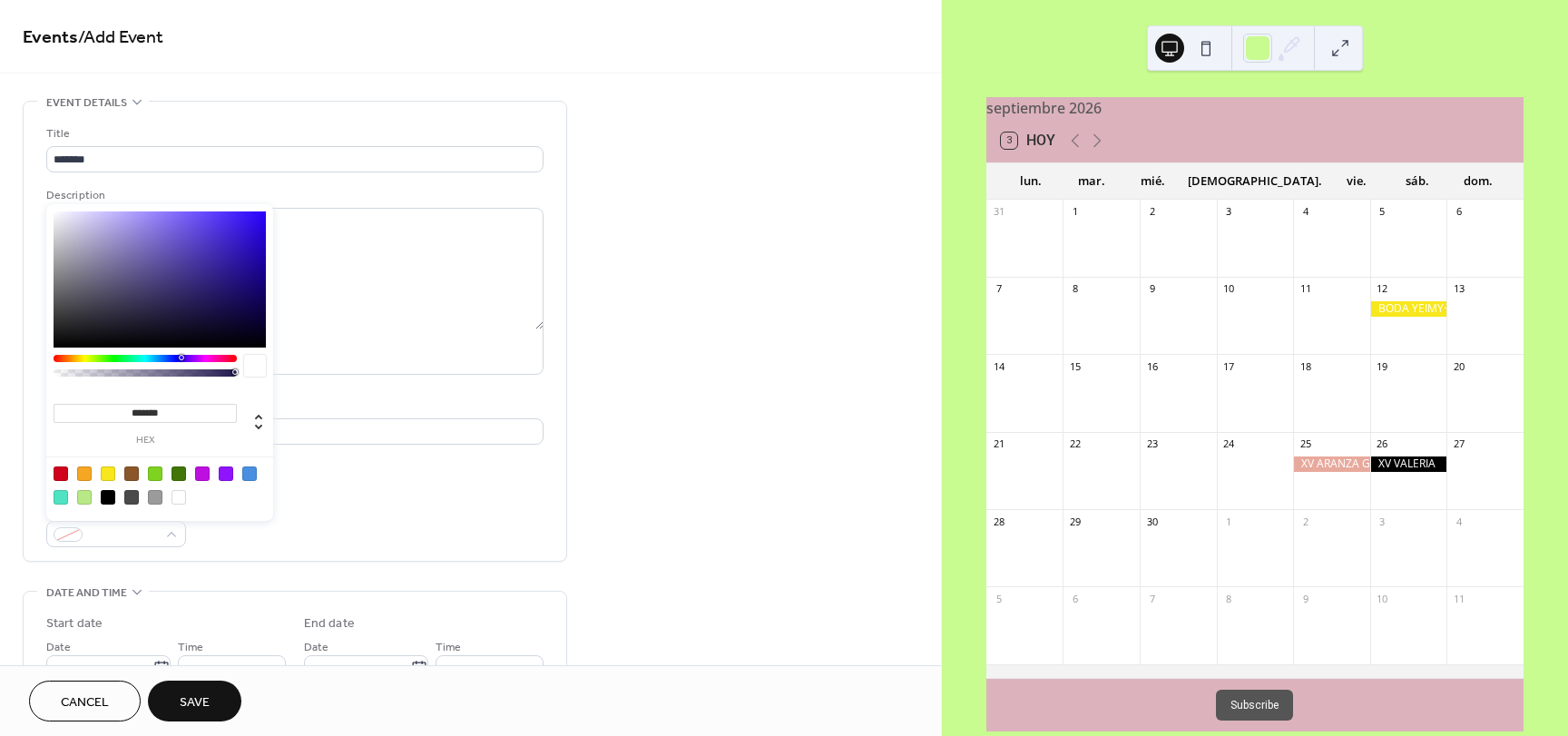
click at [248, 480] on div at bounding box center [249, 473] width 14 height 14
type input "*******"
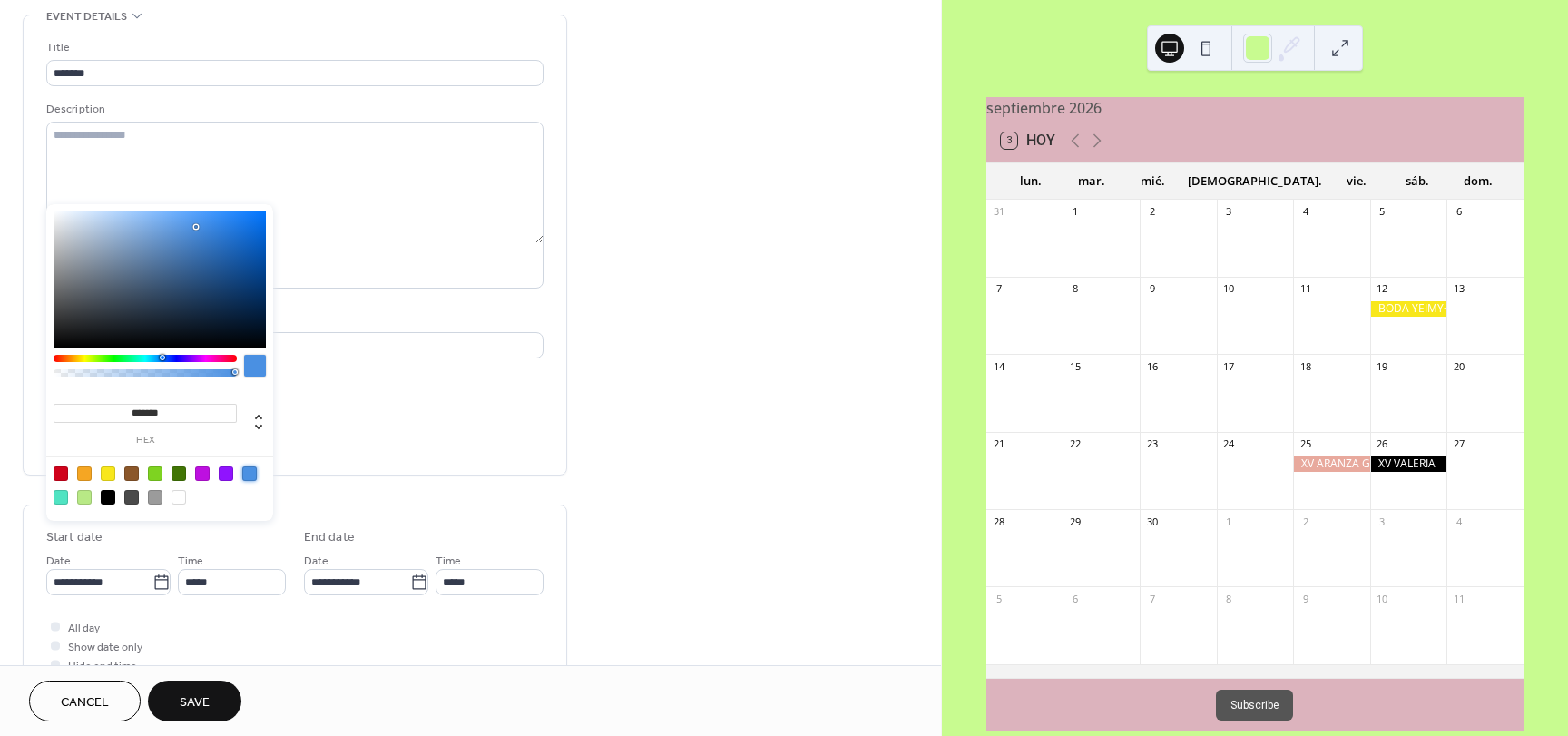
scroll to position [91, 0]
click at [59, 628] on div at bounding box center [55, 622] width 18 height 18
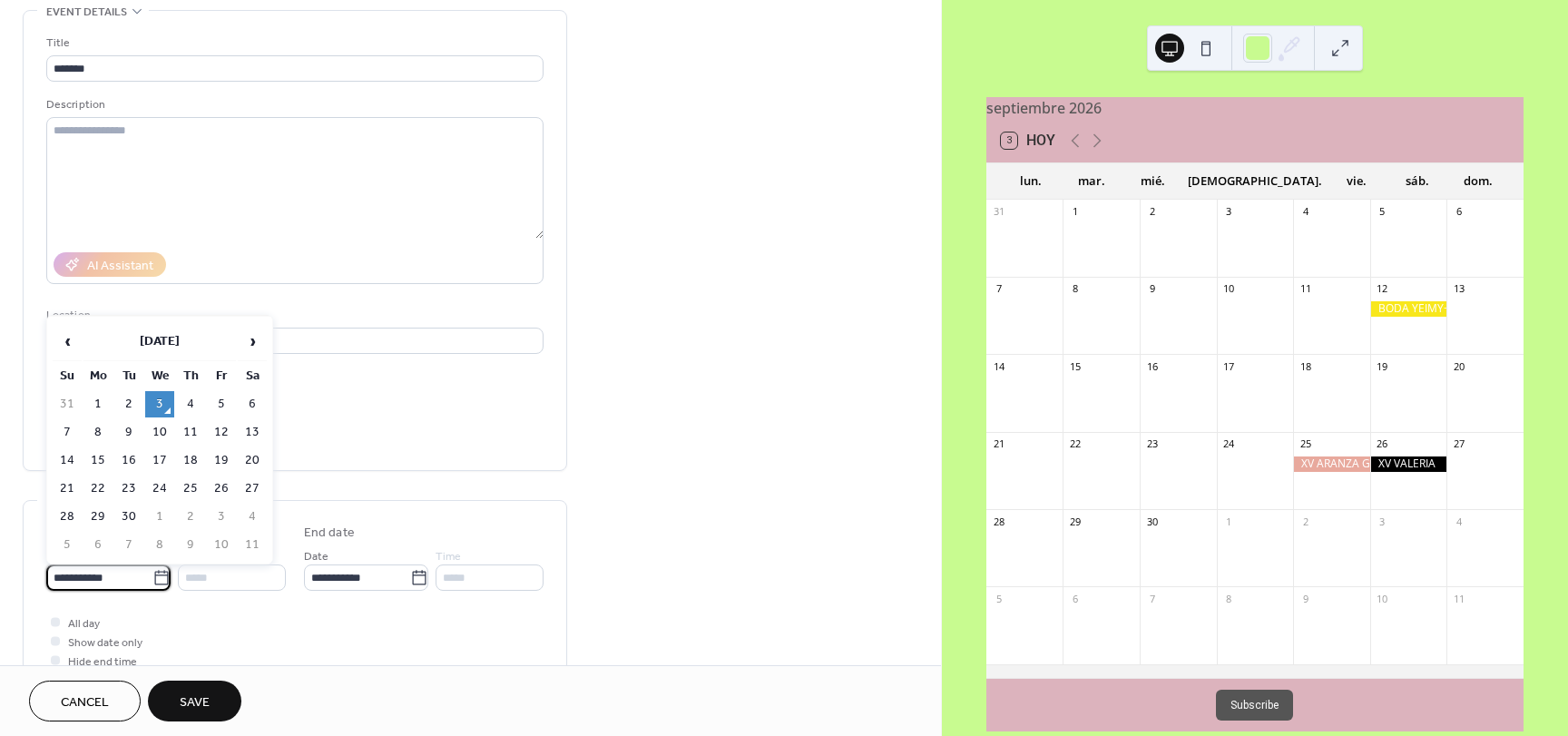
click at [125, 576] on input "**********" at bounding box center [99, 578] width 106 height 26
click at [255, 340] on span "›" at bounding box center [252, 342] width 27 height 36
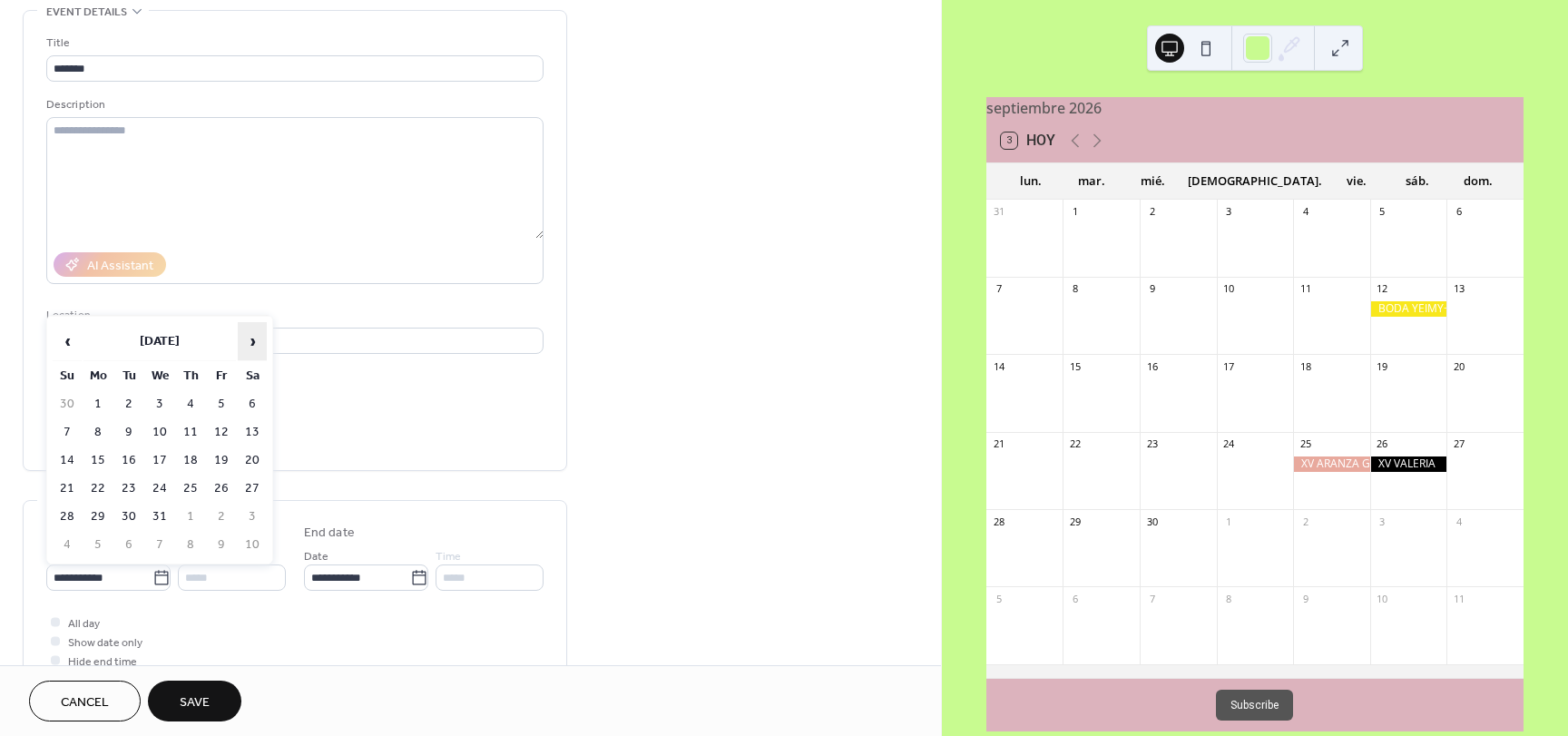
click at [255, 340] on span "›" at bounding box center [252, 342] width 27 height 36
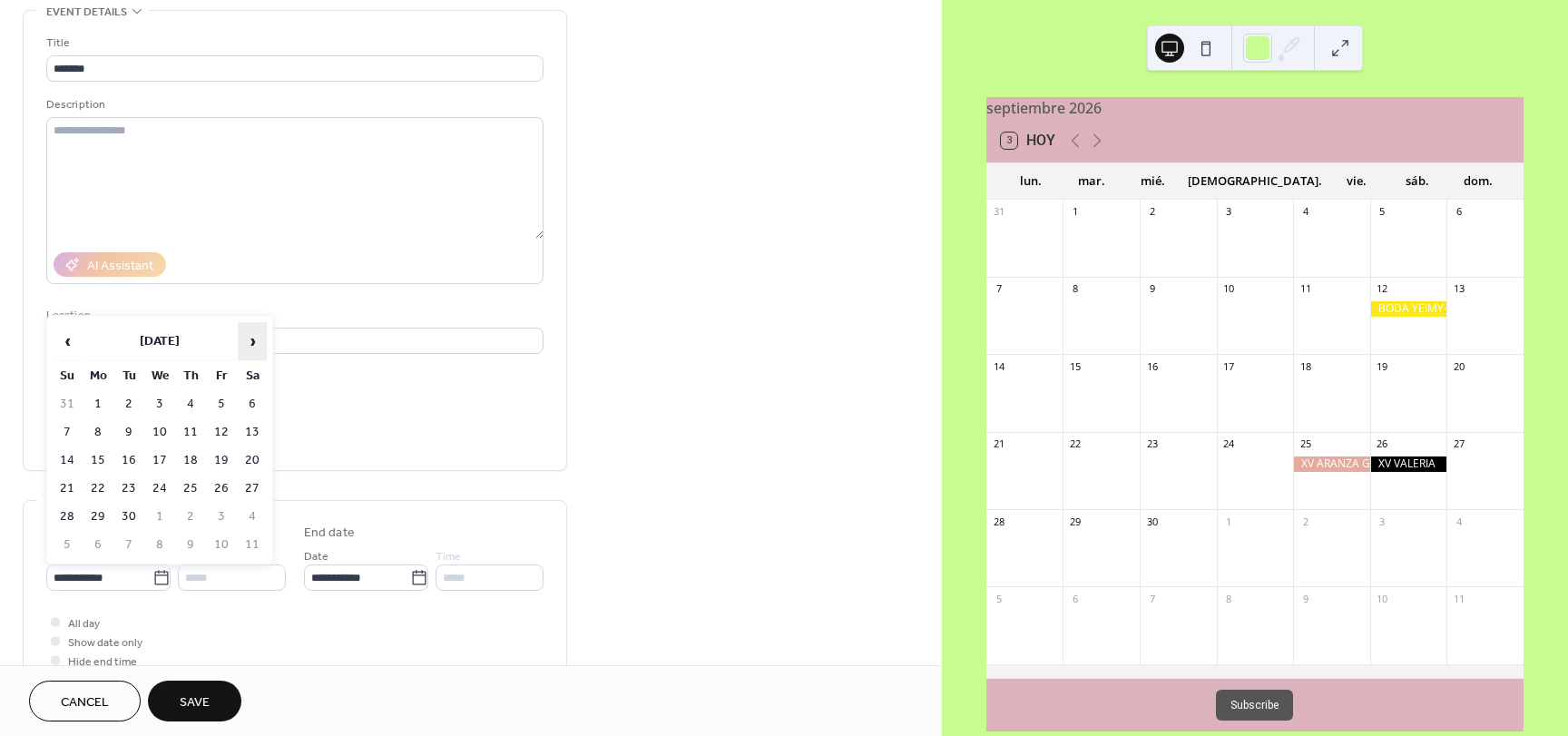
click at [255, 340] on span "›" at bounding box center [252, 342] width 27 height 36
click at [71, 457] on td "13" at bounding box center [67, 460] width 29 height 26
type input "**********"
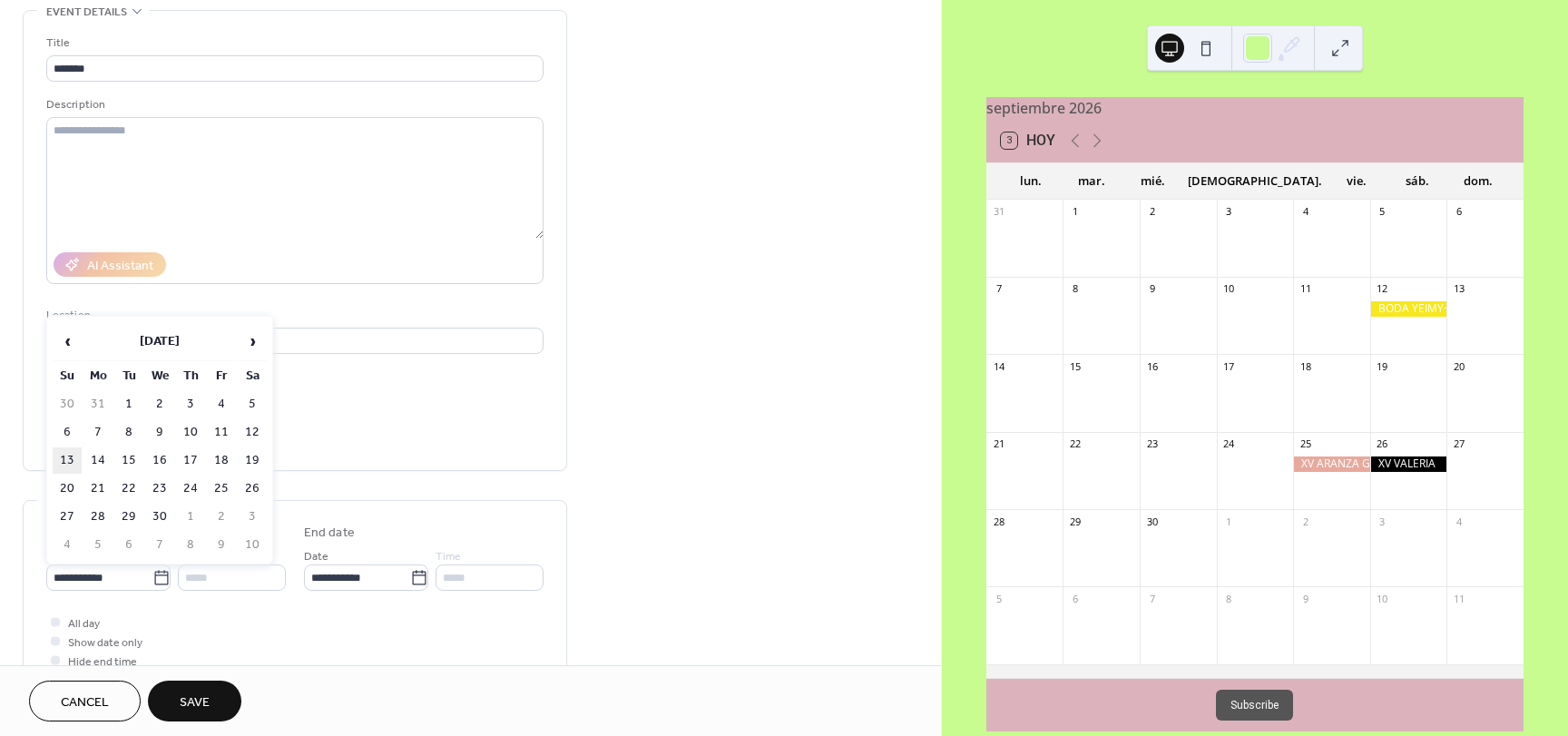
type input "**********"
click at [211, 697] on button "Save" at bounding box center [194, 701] width 93 height 41
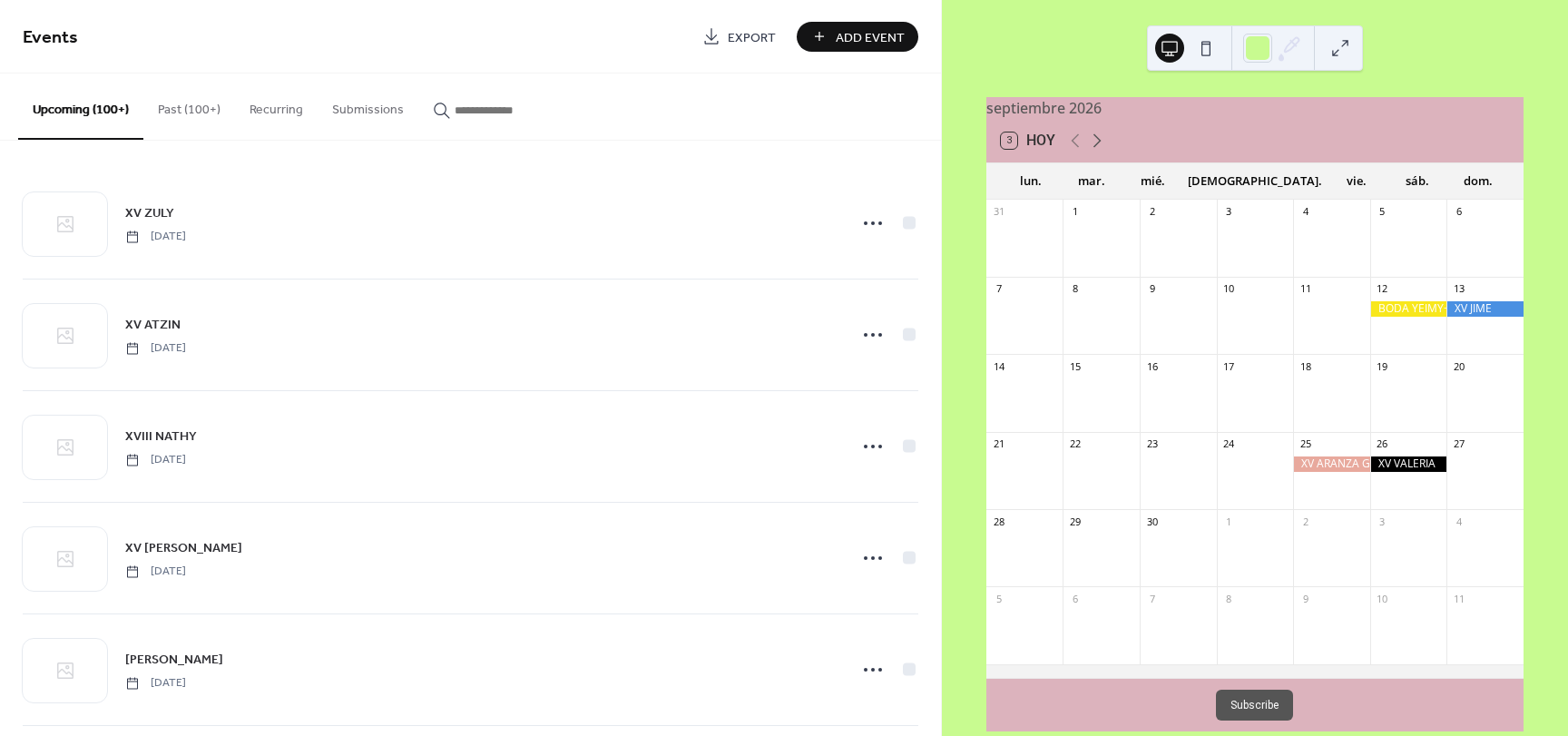
click at [1101, 148] on icon at bounding box center [1097, 140] width 22 height 22
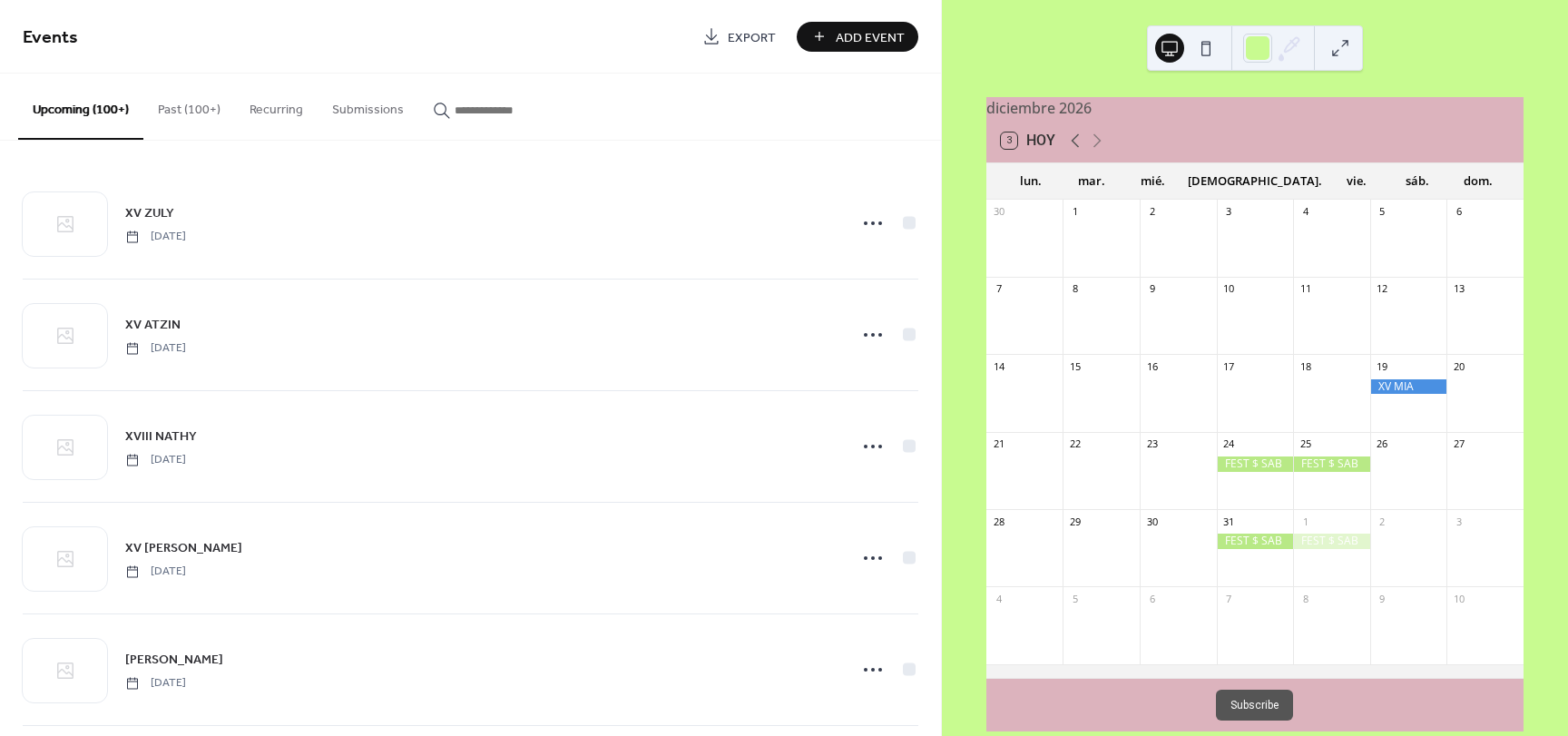
click at [1070, 152] on icon at bounding box center [1075, 140] width 22 height 22
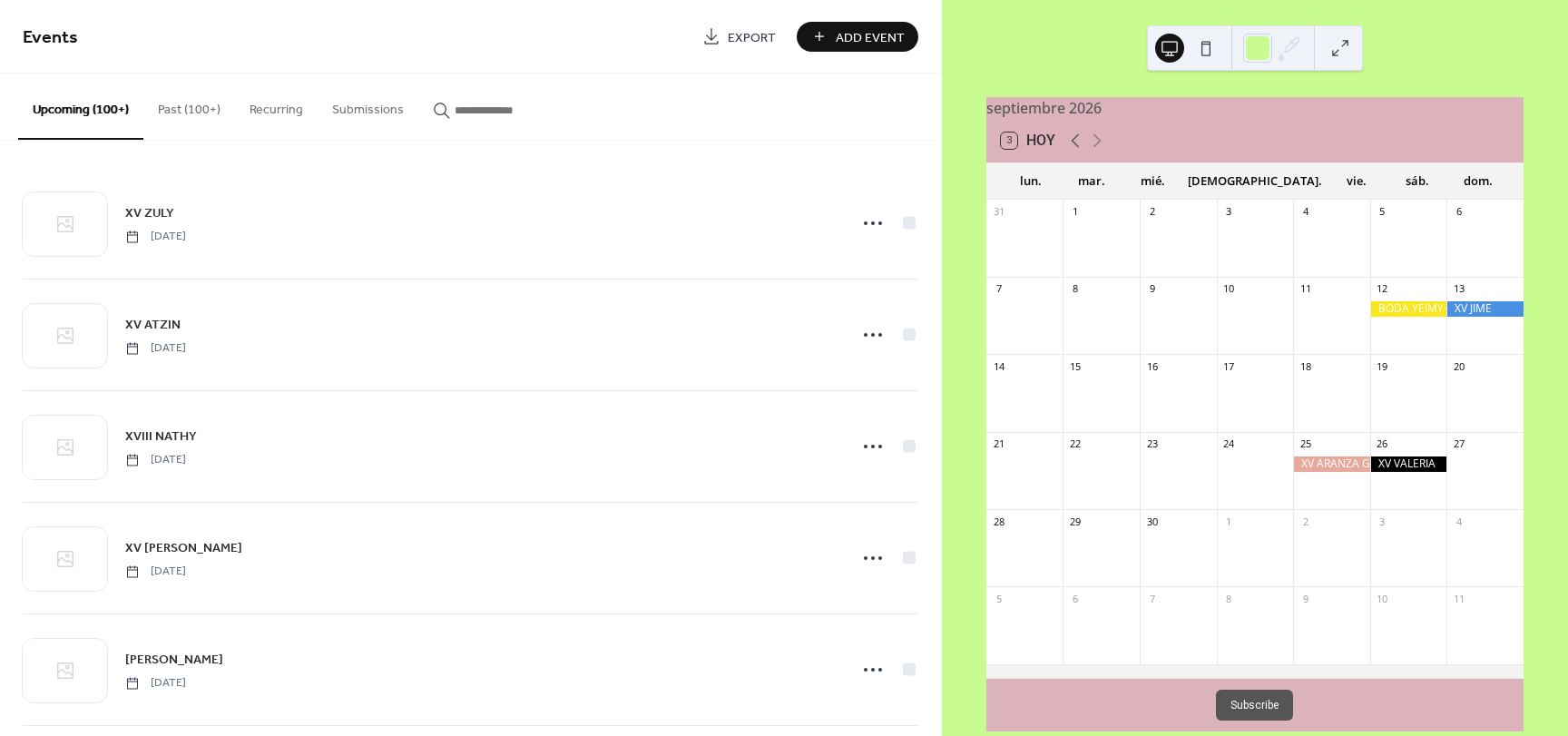
click at [1070, 152] on icon at bounding box center [1075, 140] width 22 height 22
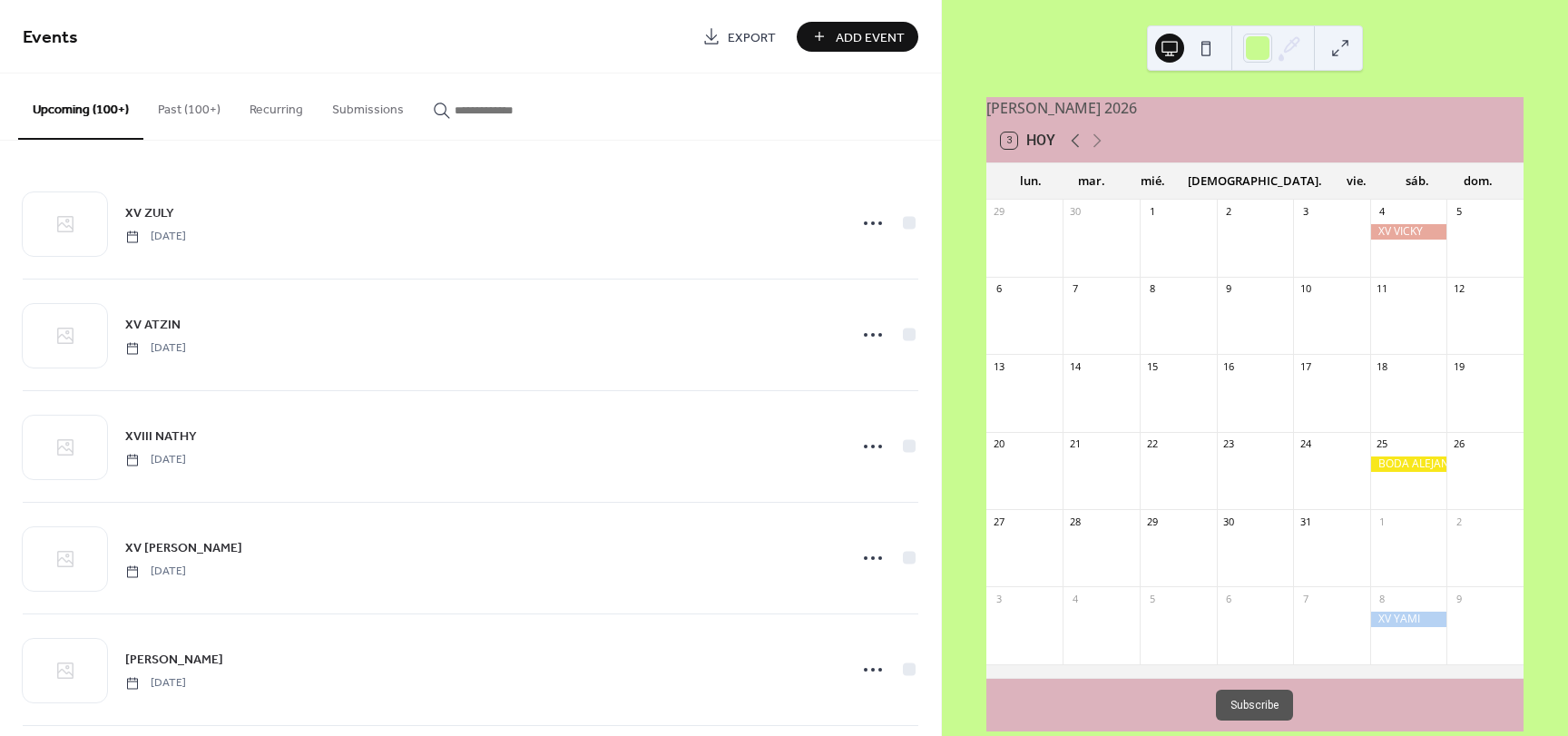
click at [1070, 152] on icon at bounding box center [1075, 140] width 22 height 22
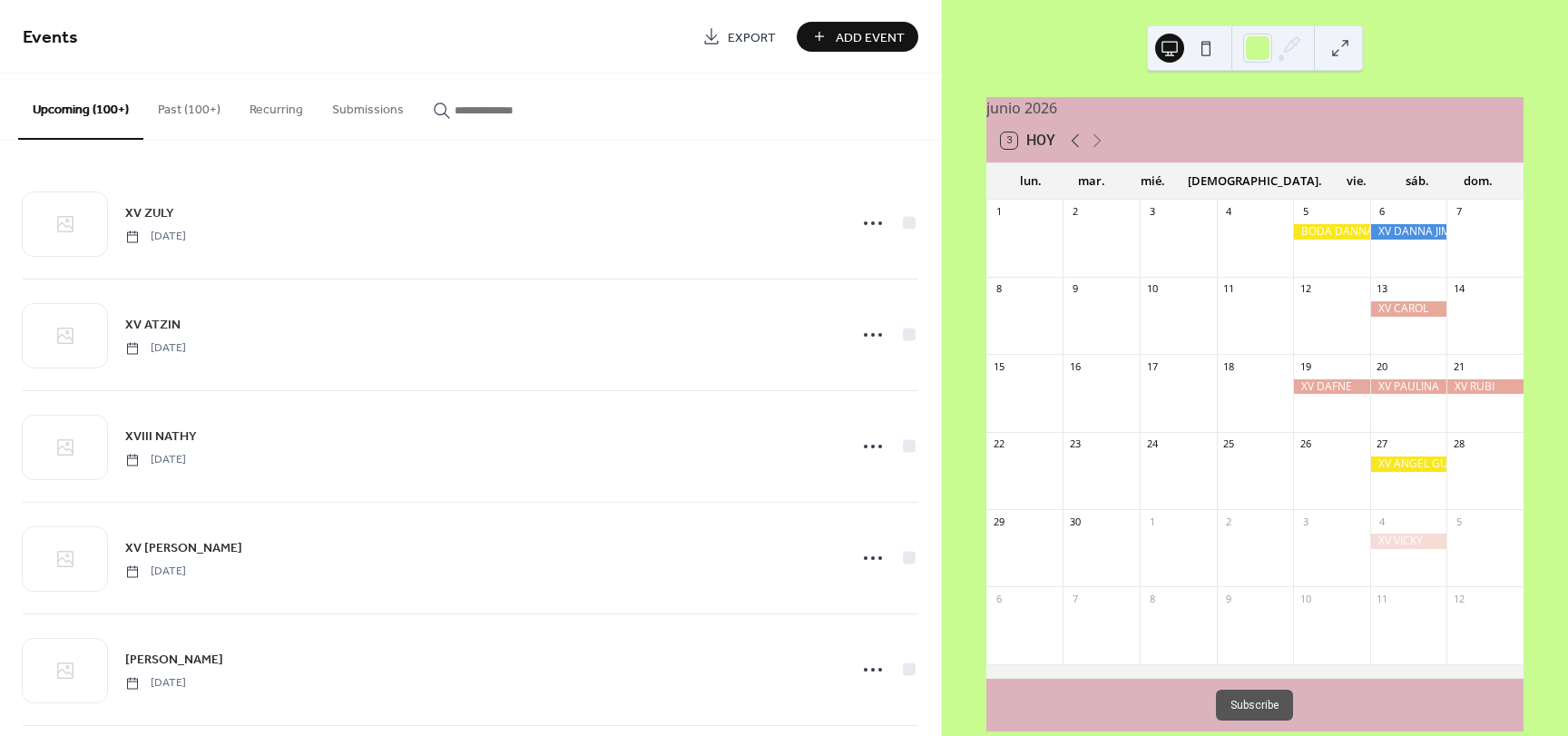
click at [1078, 152] on icon at bounding box center [1075, 140] width 22 height 22
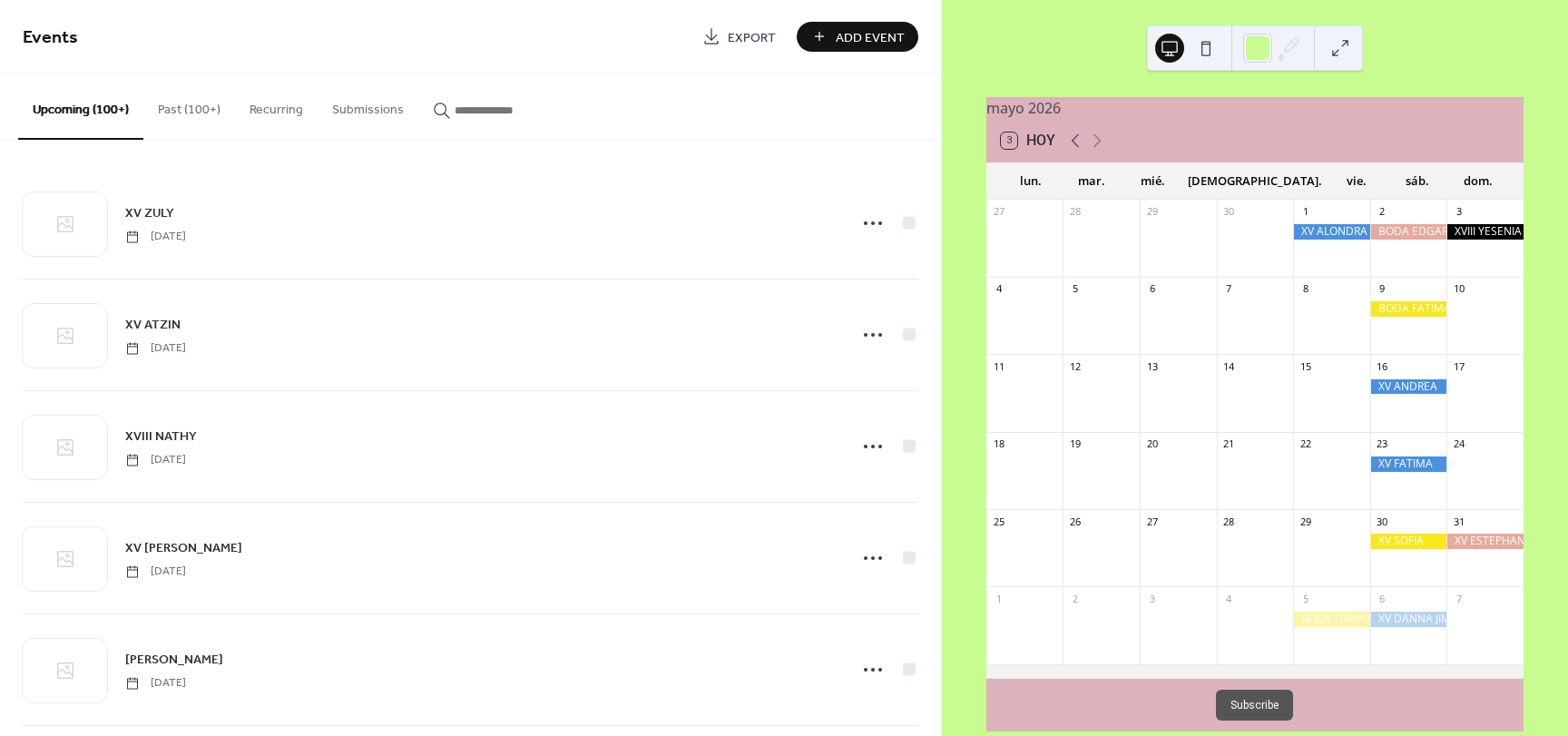
click at [1079, 152] on icon at bounding box center [1075, 140] width 22 height 22
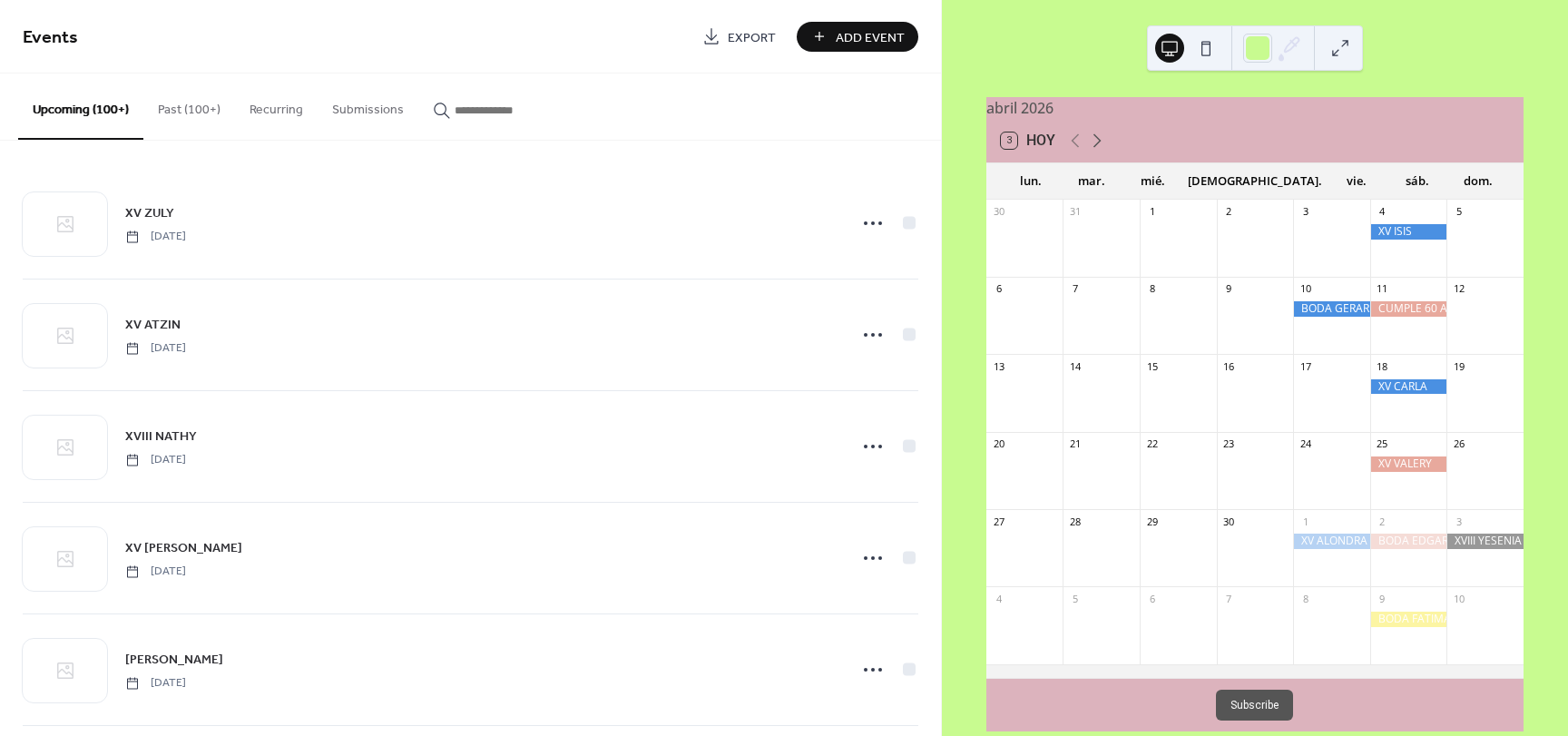
click at [1095, 152] on icon at bounding box center [1097, 140] width 22 height 22
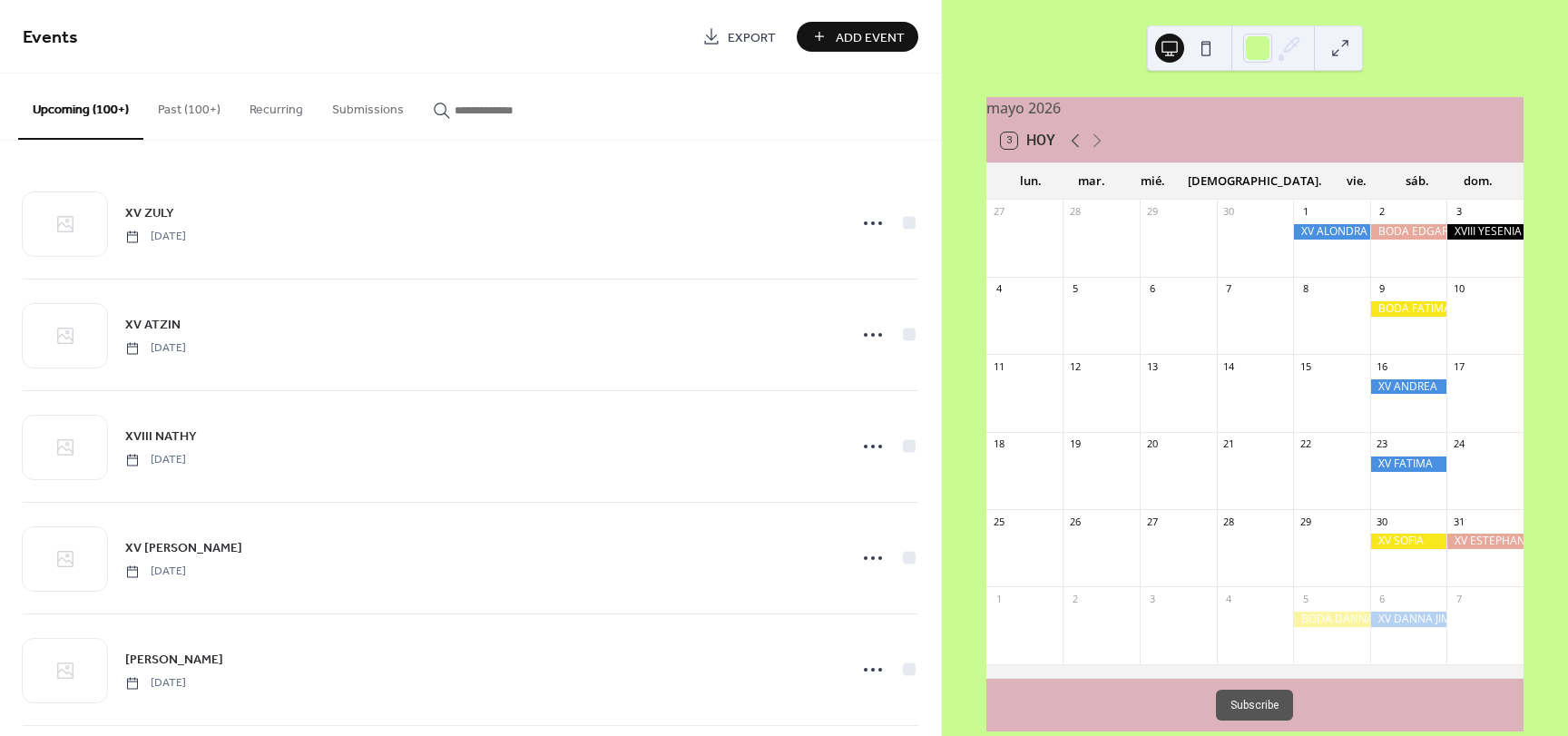
click at [1081, 148] on icon at bounding box center [1075, 140] width 22 height 22
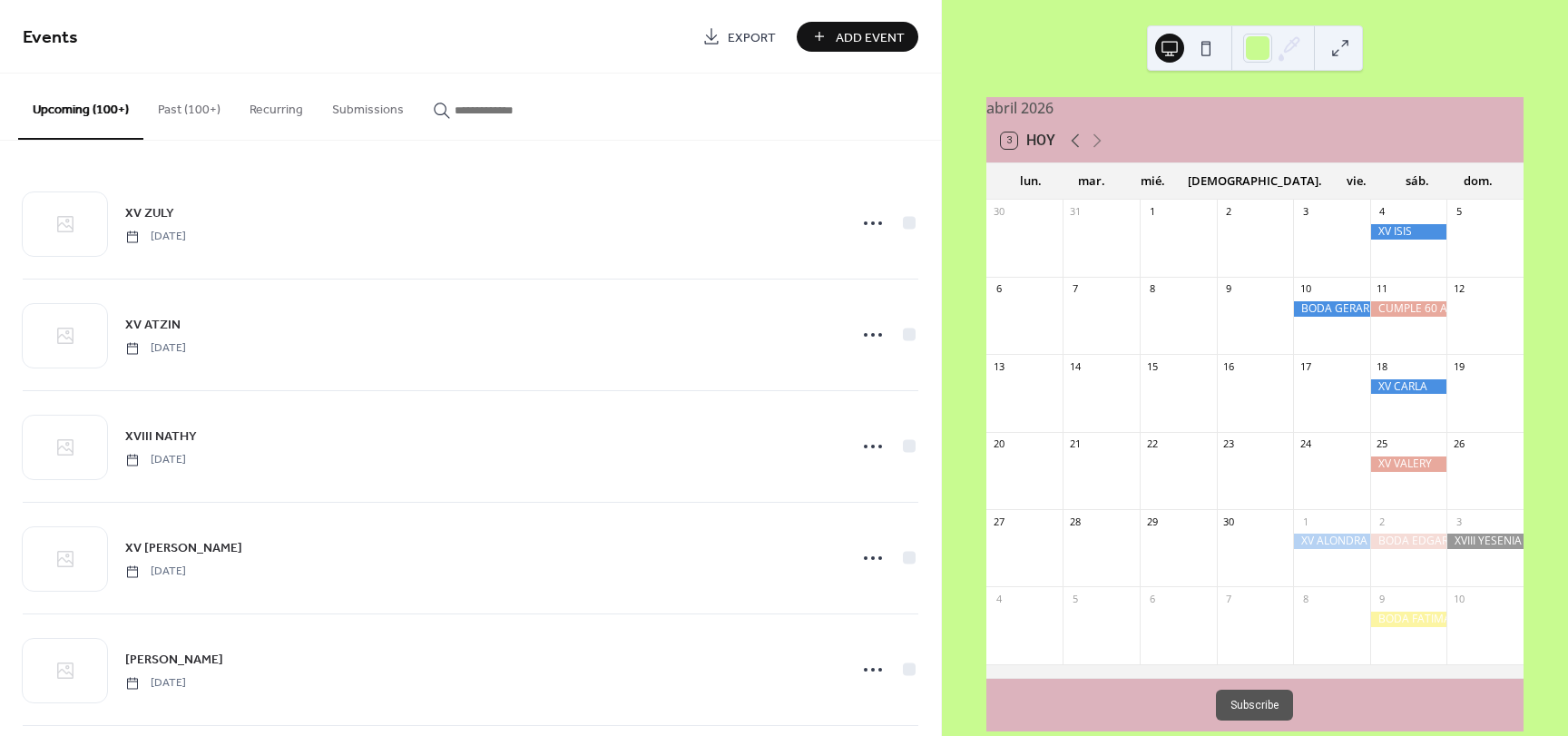
click at [1078, 152] on icon at bounding box center [1075, 140] width 22 height 22
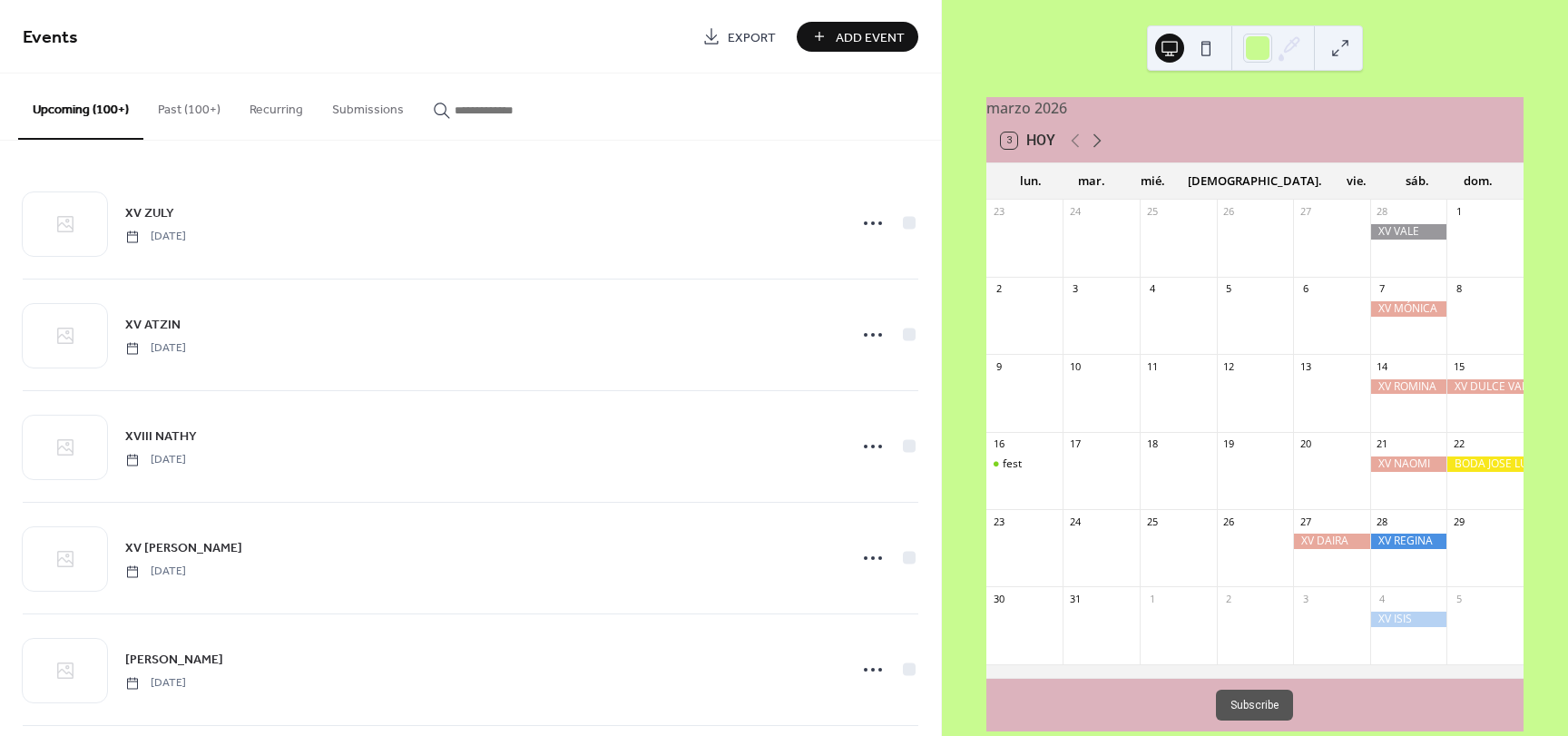
click at [1096, 152] on icon at bounding box center [1097, 140] width 22 height 22
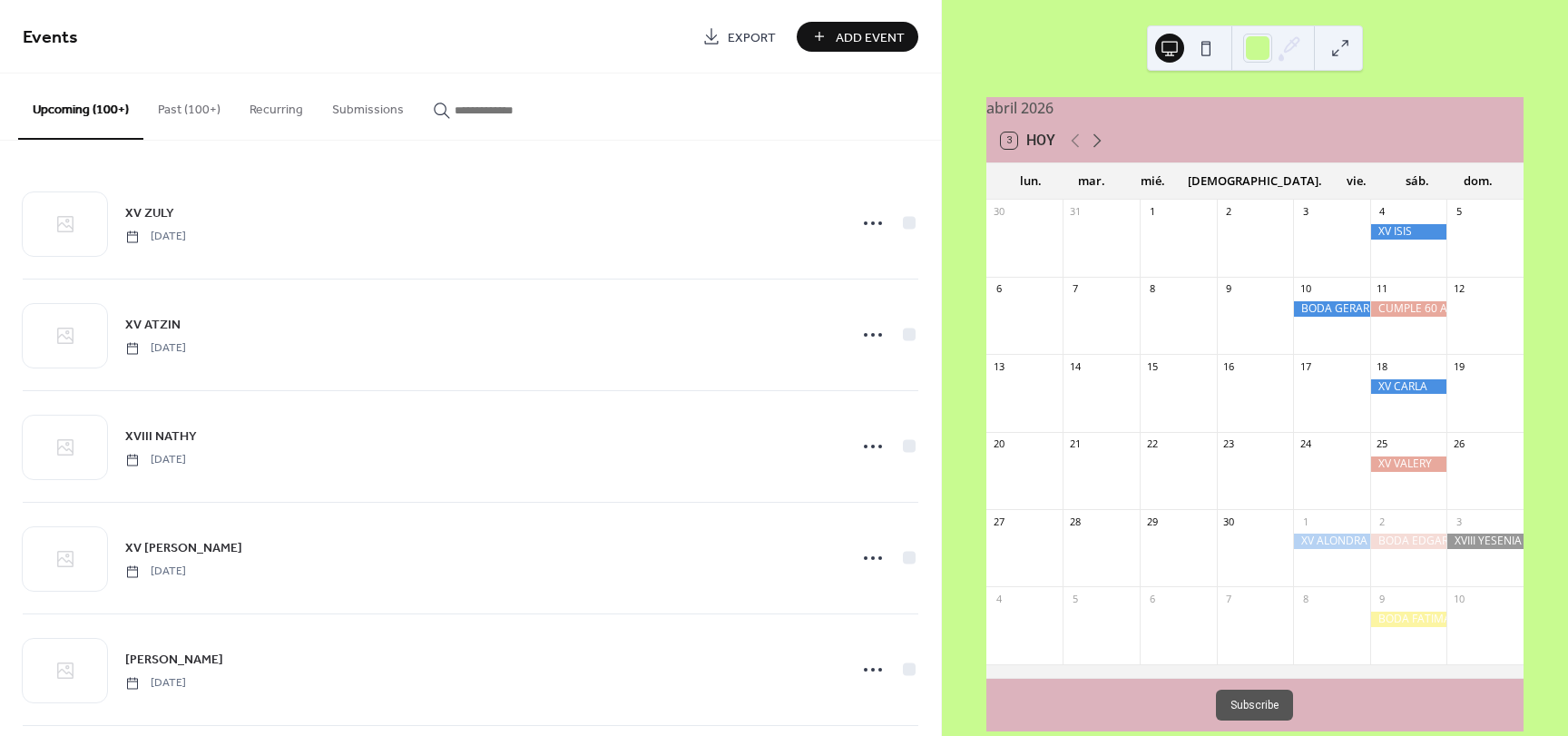
click at [1096, 152] on icon at bounding box center [1097, 140] width 22 height 22
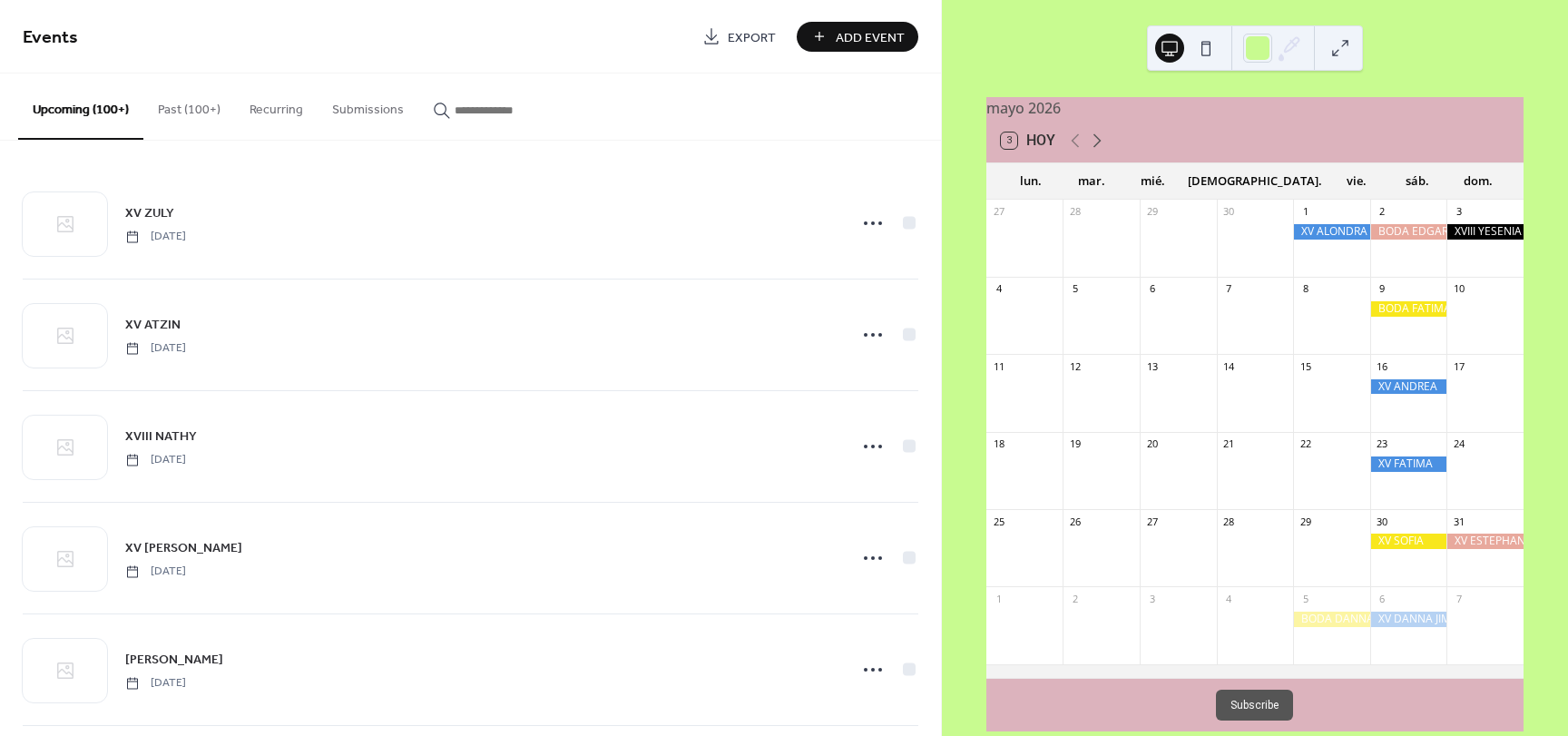
click at [1096, 152] on icon at bounding box center [1097, 140] width 22 height 22
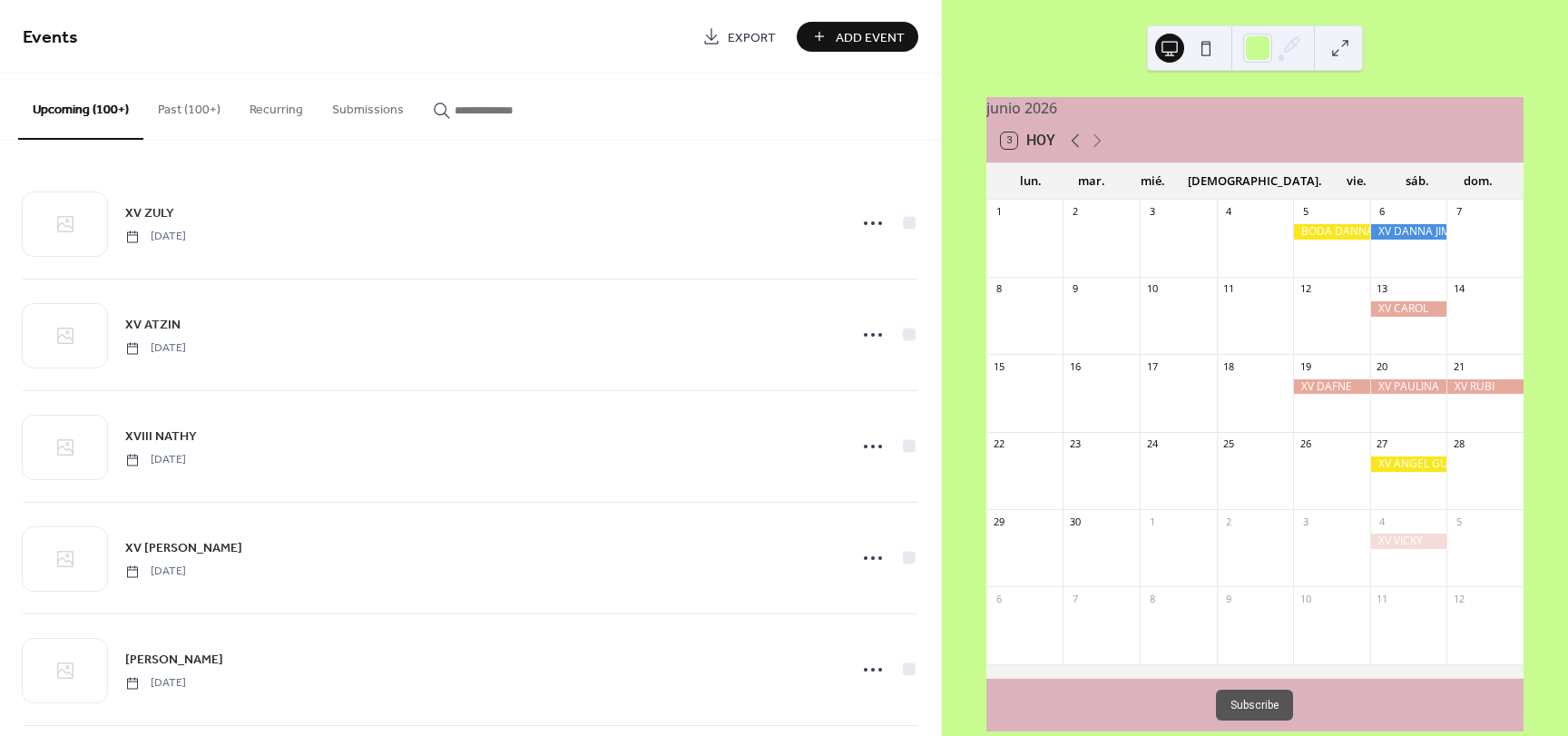
click at [1071, 148] on icon at bounding box center [1075, 141] width 9 height 13
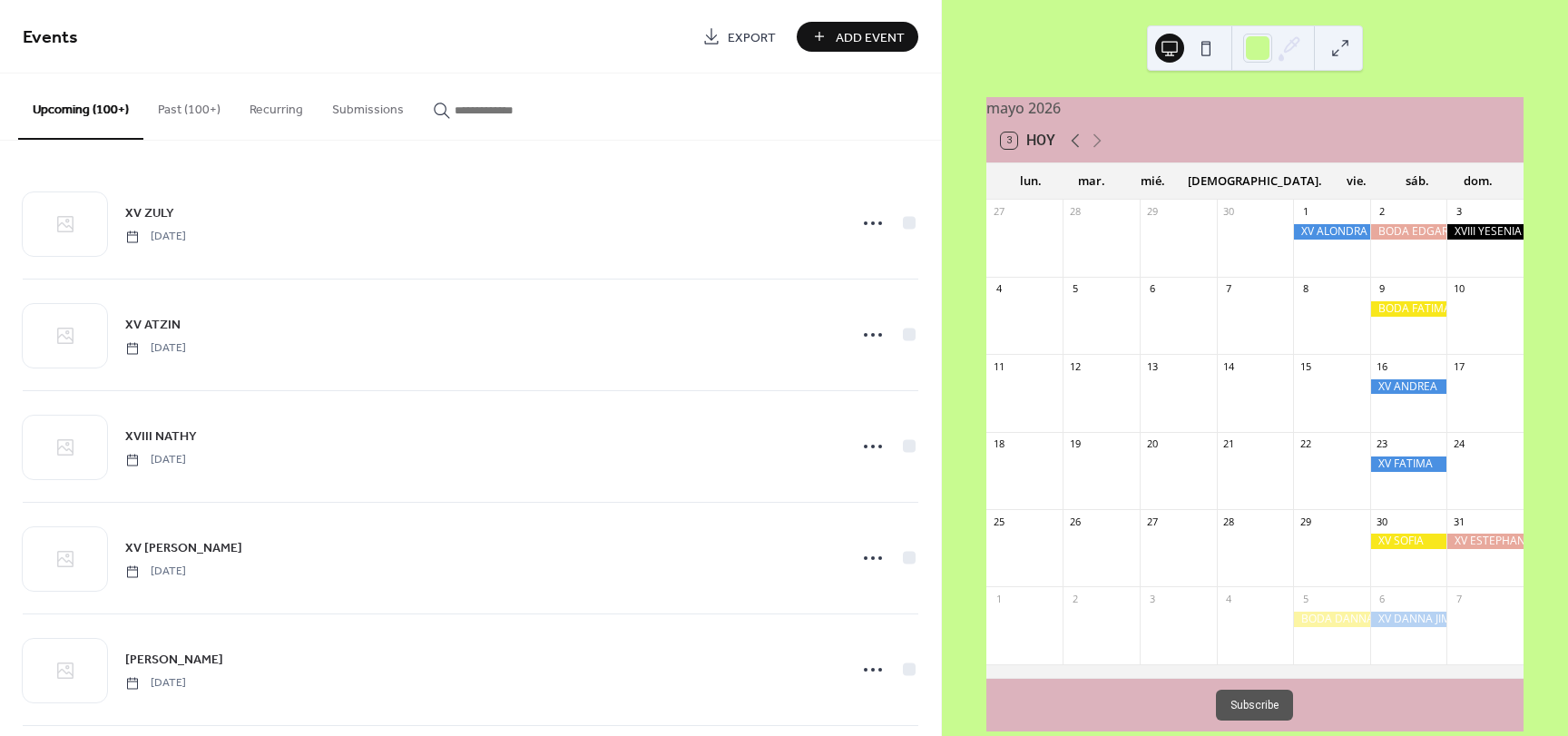
click at [1071, 148] on icon at bounding box center [1075, 141] width 9 height 13
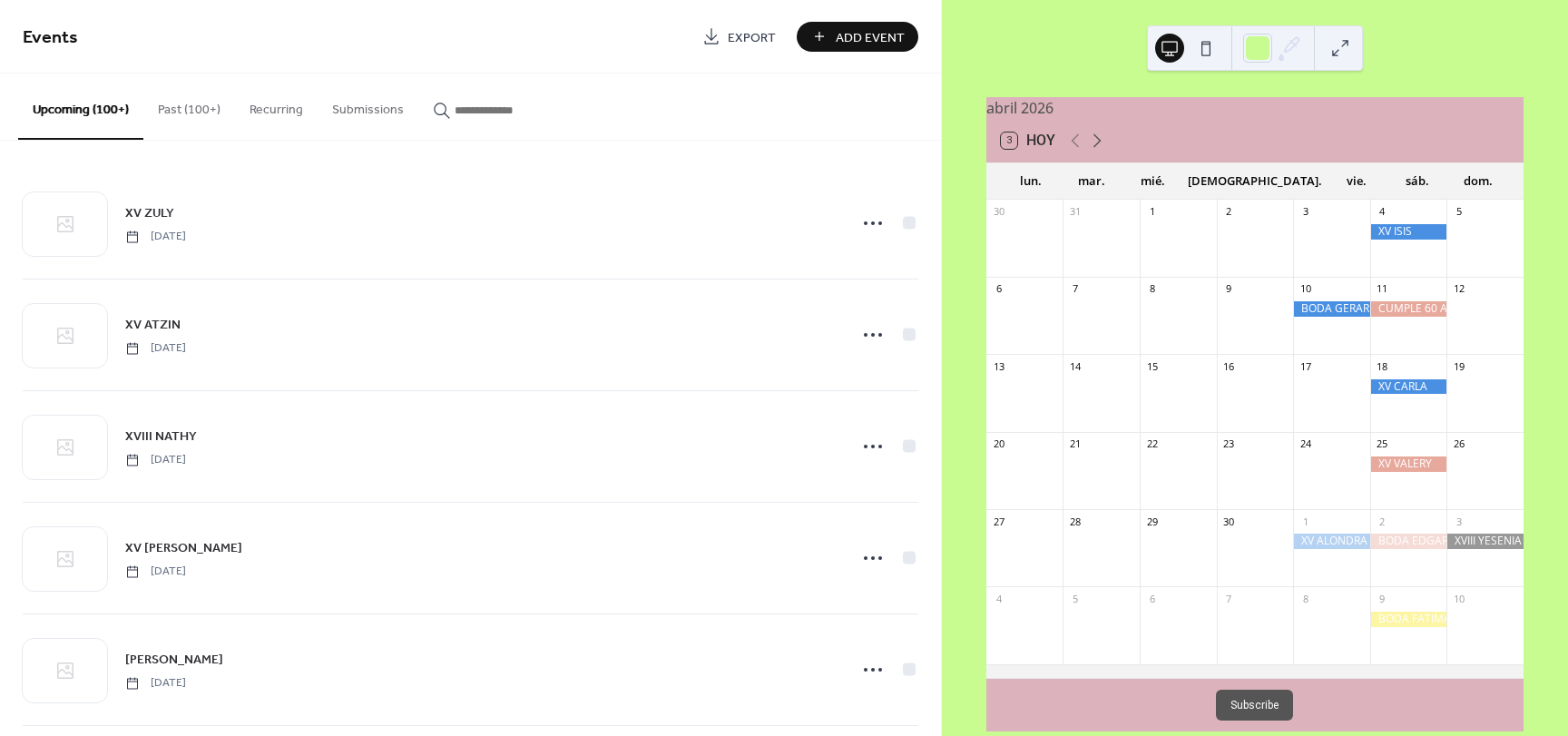
click at [1097, 151] on icon at bounding box center [1097, 140] width 22 height 22
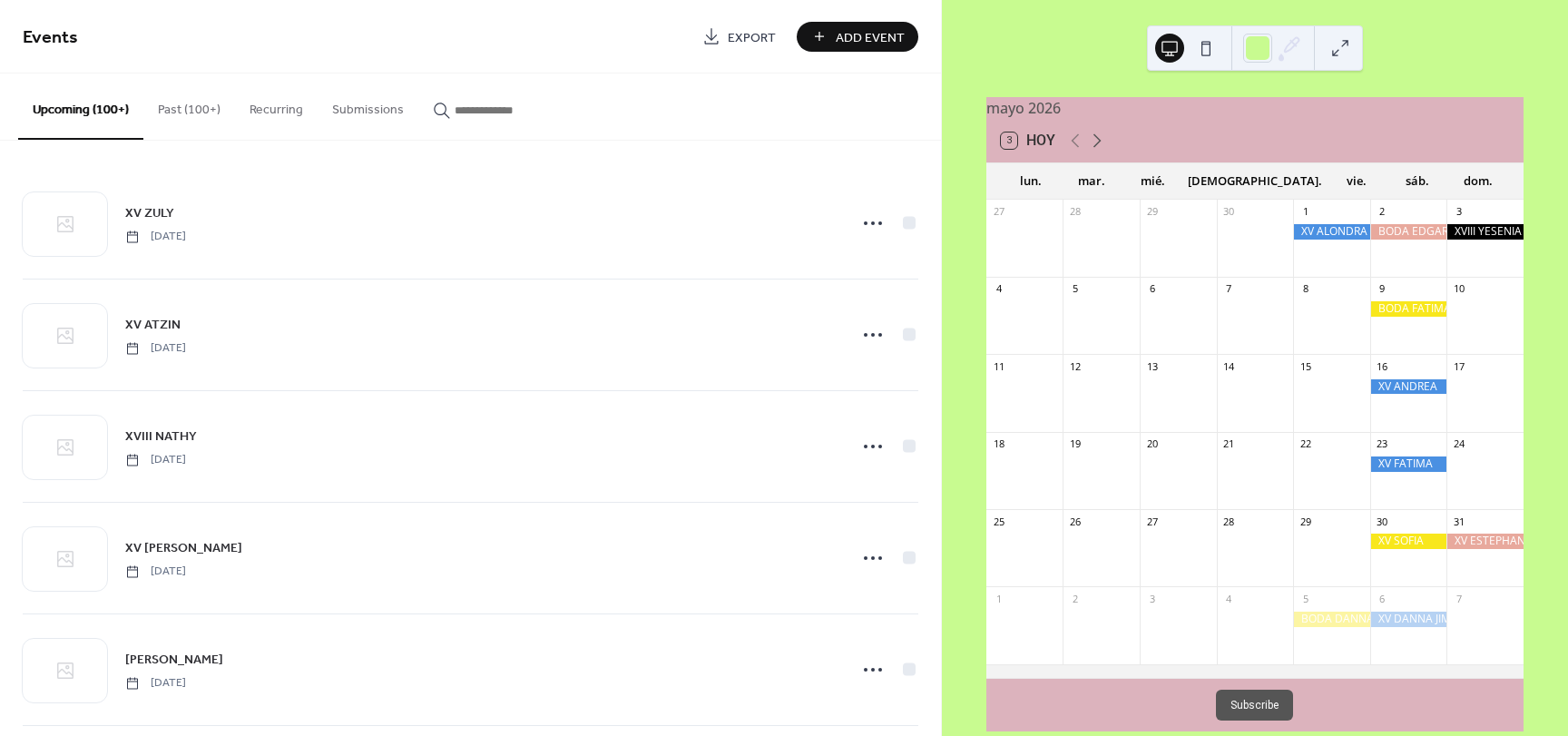
click at [1097, 151] on icon at bounding box center [1097, 140] width 22 height 22
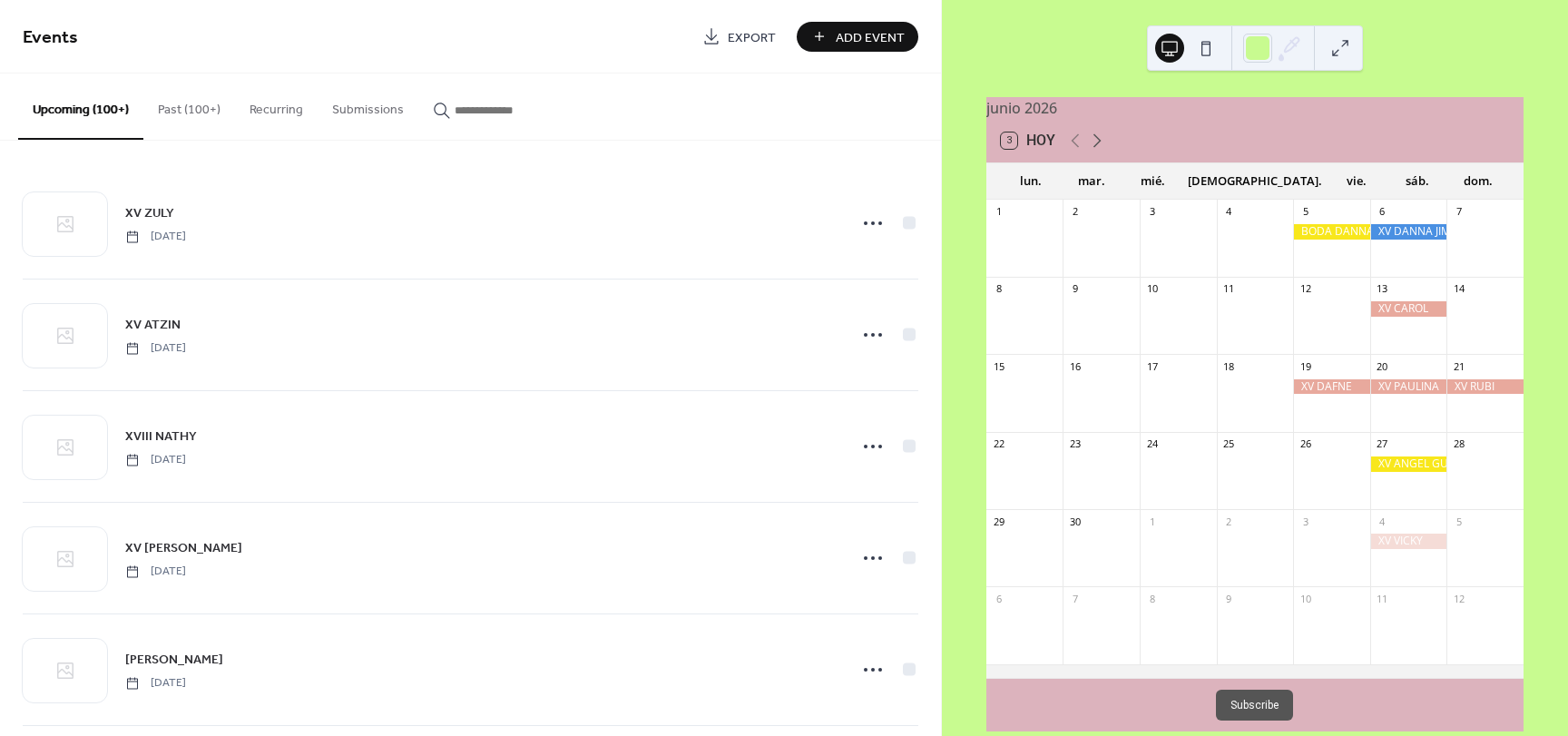
click at [1097, 151] on icon at bounding box center [1097, 140] width 22 height 22
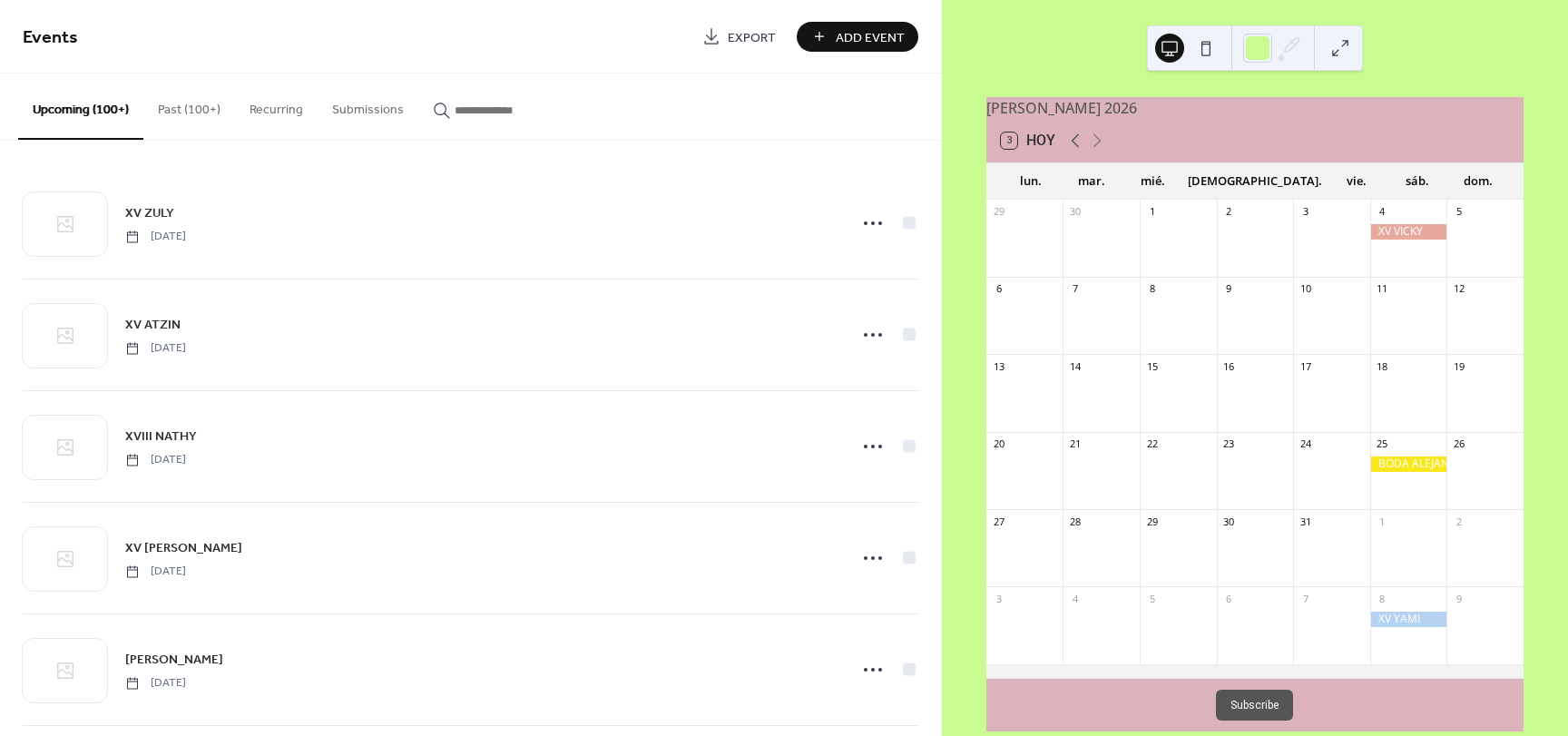
click at [1076, 152] on icon at bounding box center [1075, 140] width 22 height 22
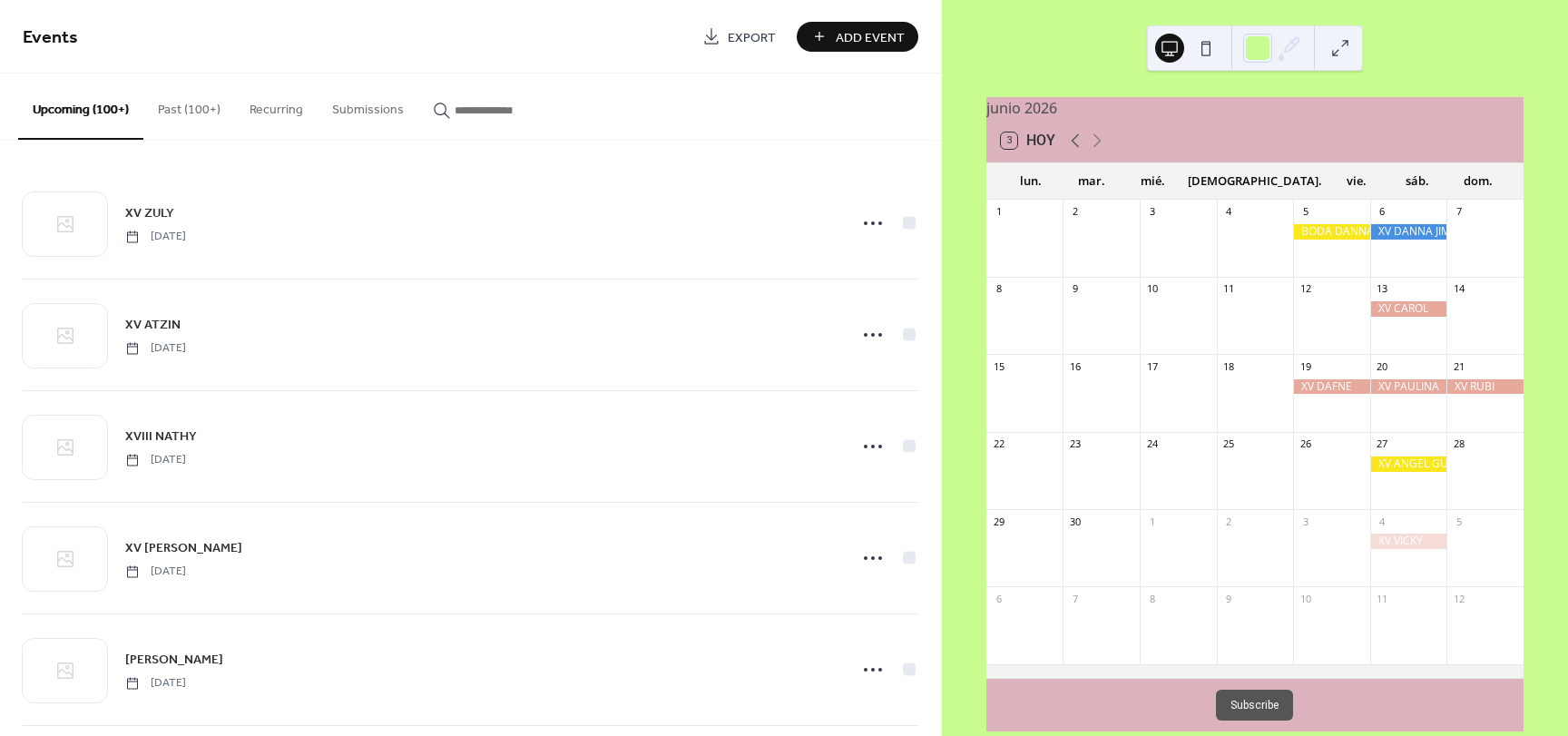
click at [1076, 152] on icon at bounding box center [1075, 140] width 22 height 22
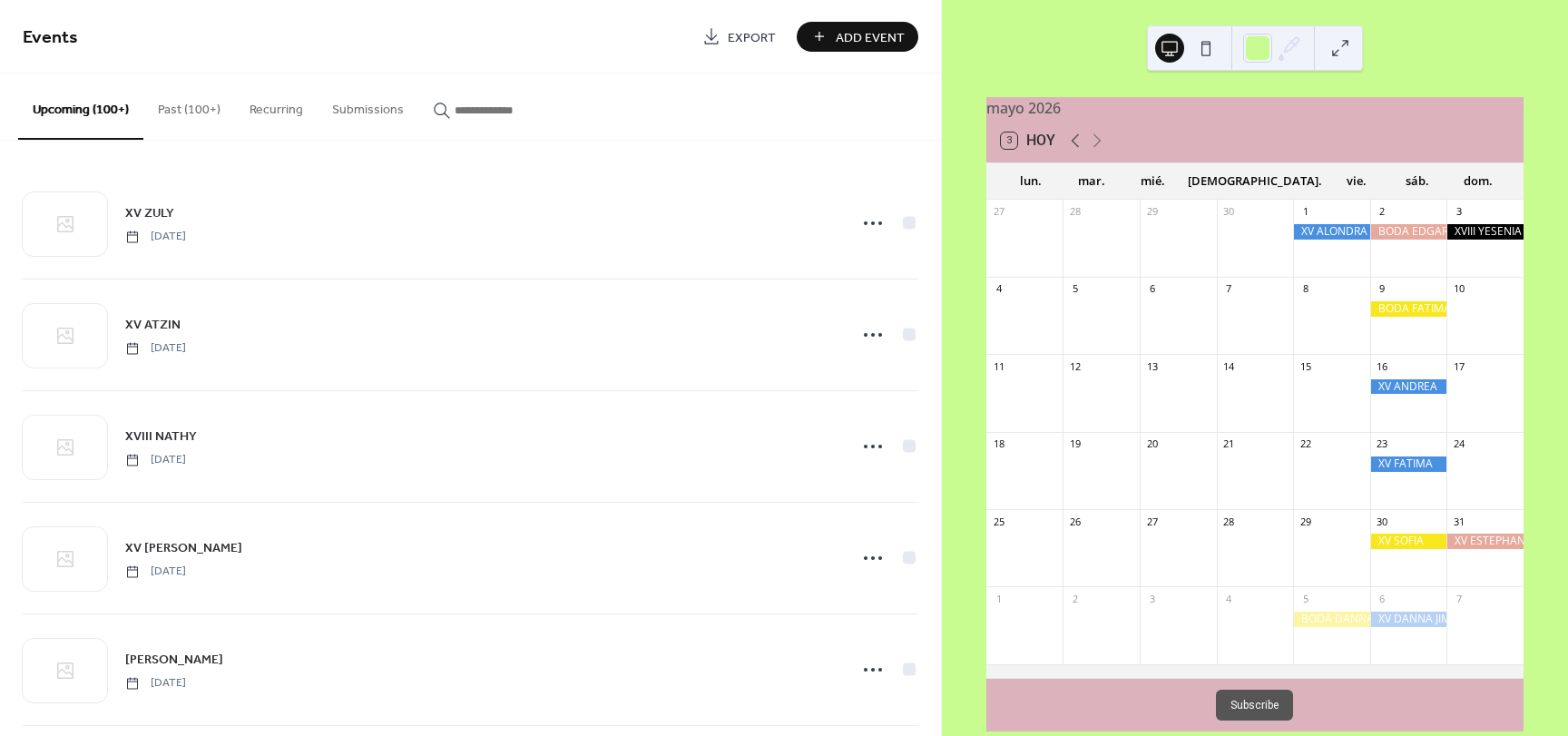
click at [1074, 145] on icon at bounding box center [1075, 140] width 22 height 22
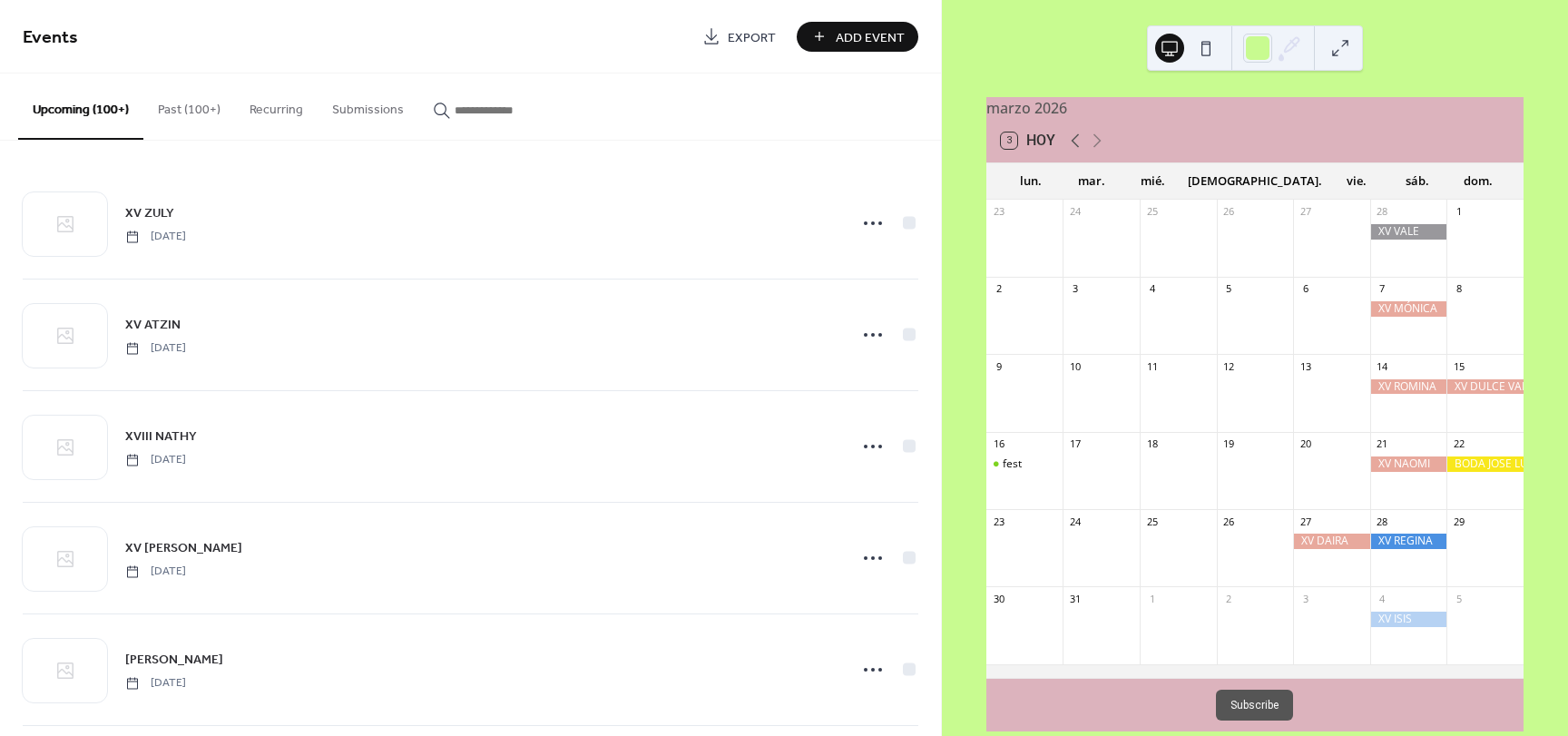
click at [1074, 145] on icon at bounding box center [1075, 140] width 22 height 22
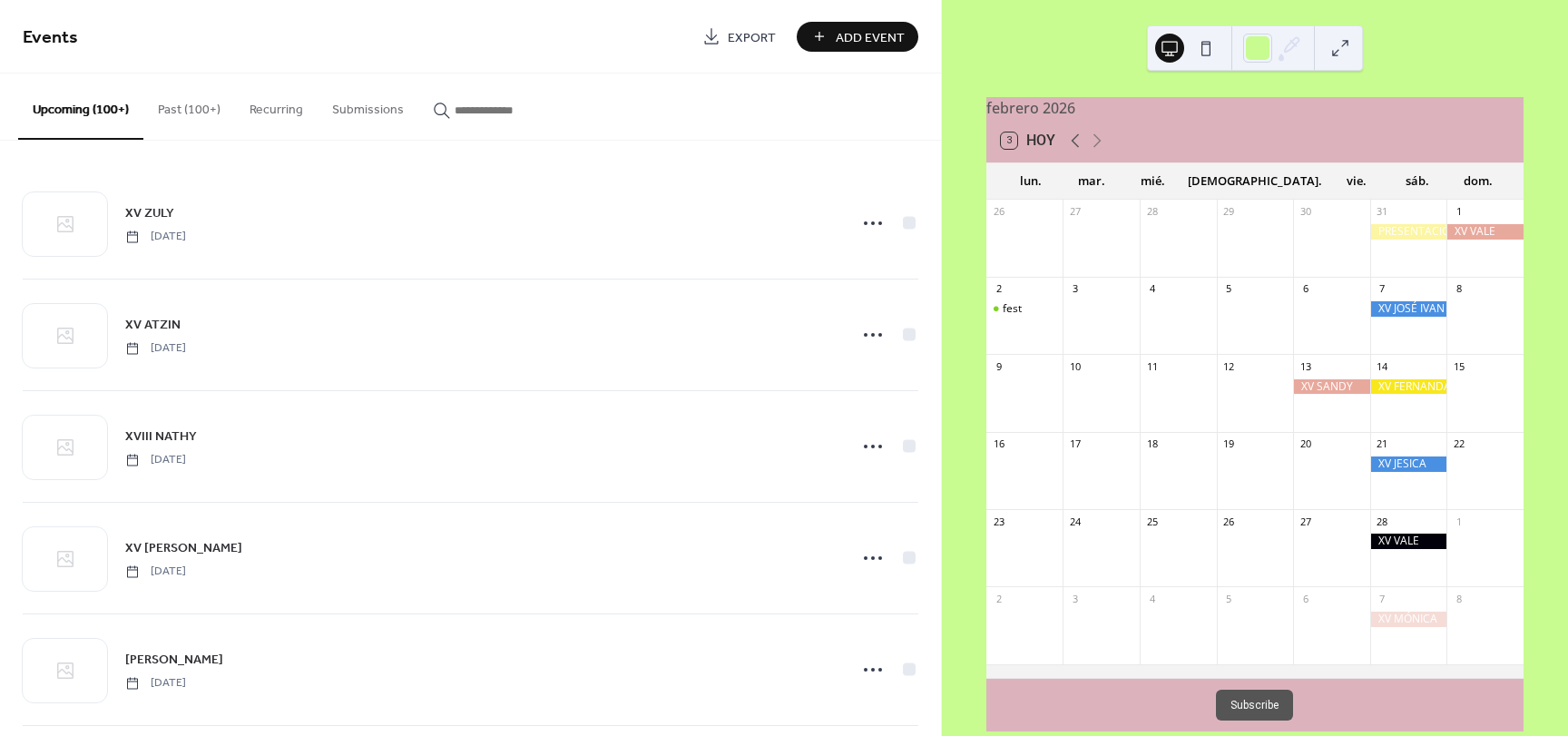
click at [1074, 145] on icon at bounding box center [1075, 140] width 22 height 22
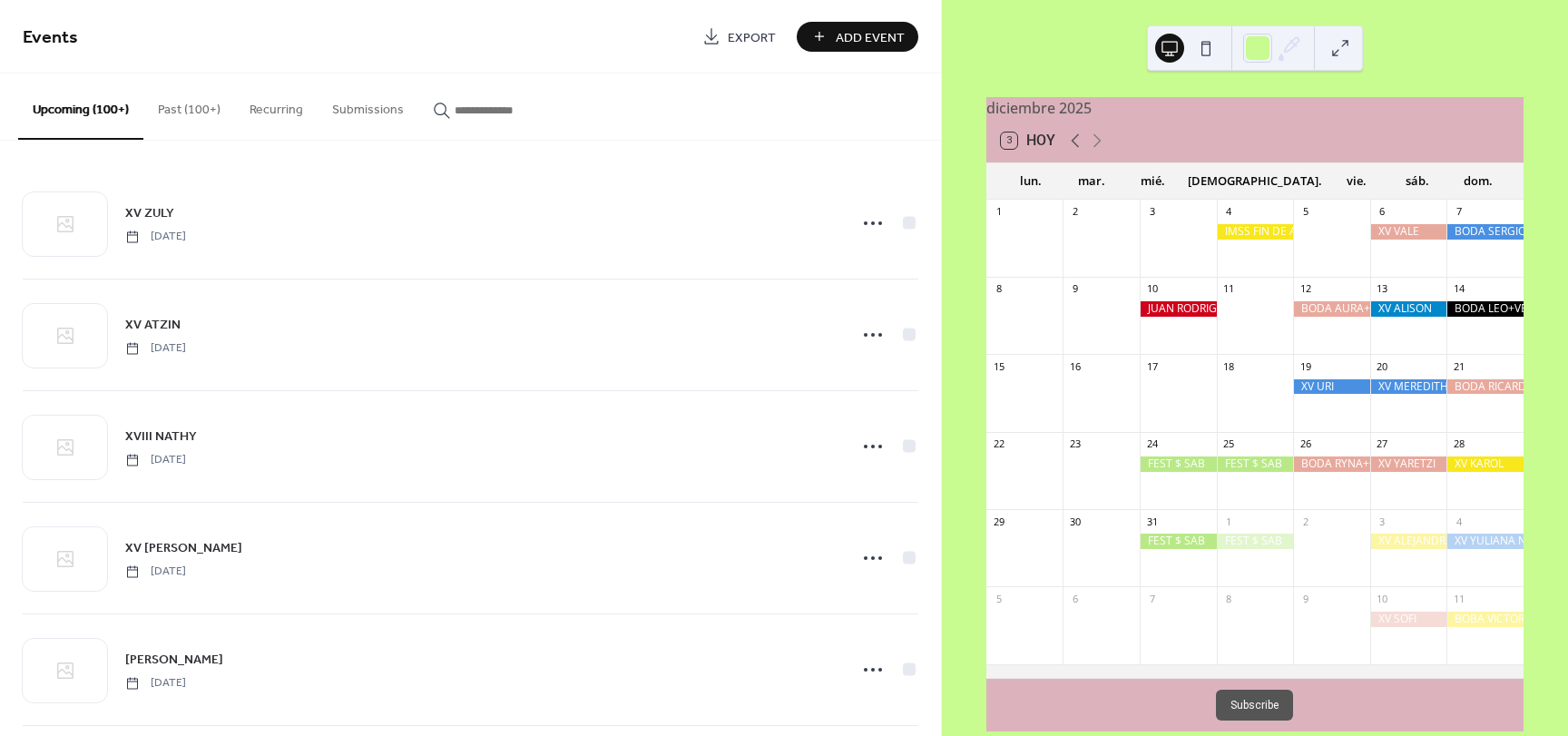
click at [1074, 145] on icon at bounding box center [1075, 140] width 22 height 22
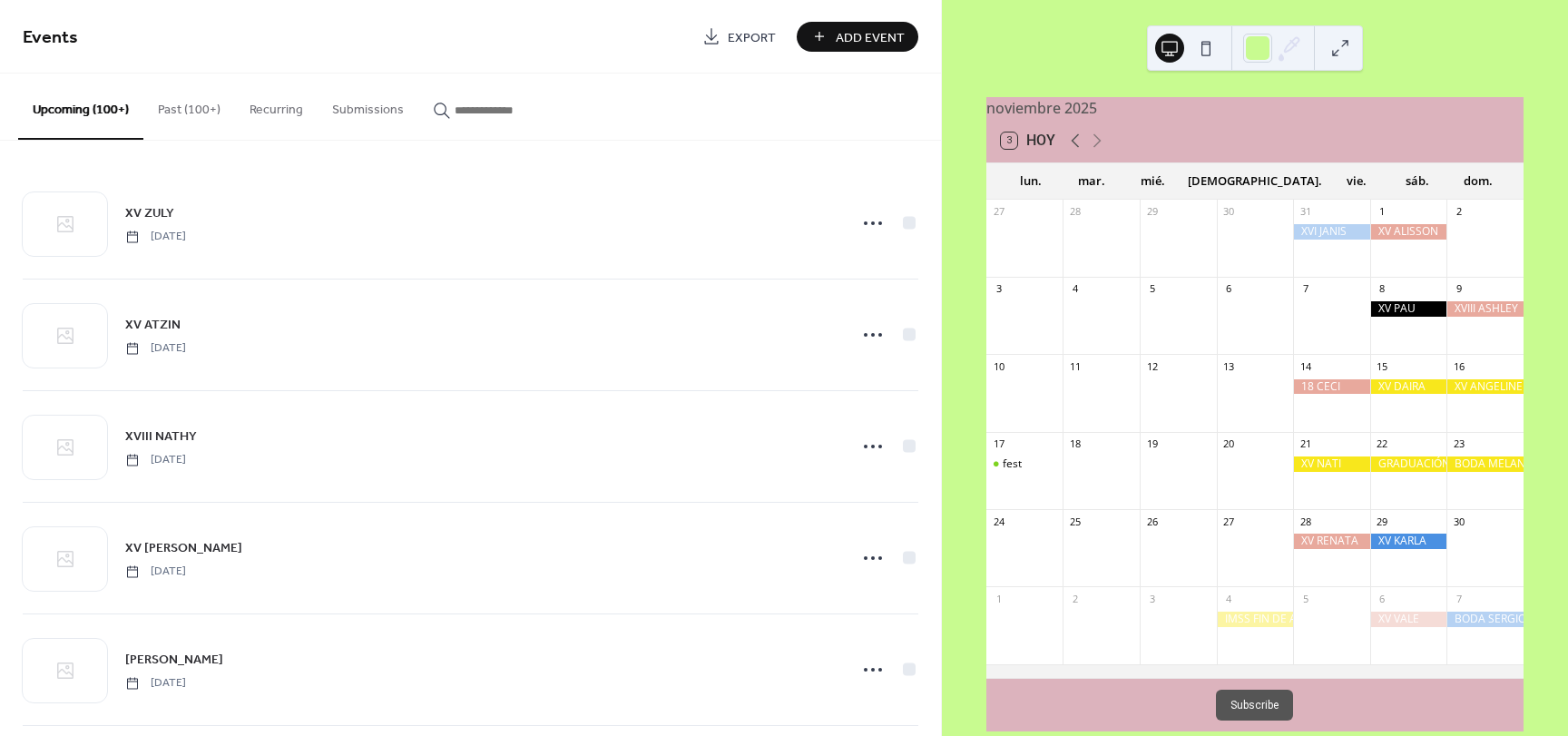
click at [1074, 145] on icon at bounding box center [1075, 140] width 22 height 22
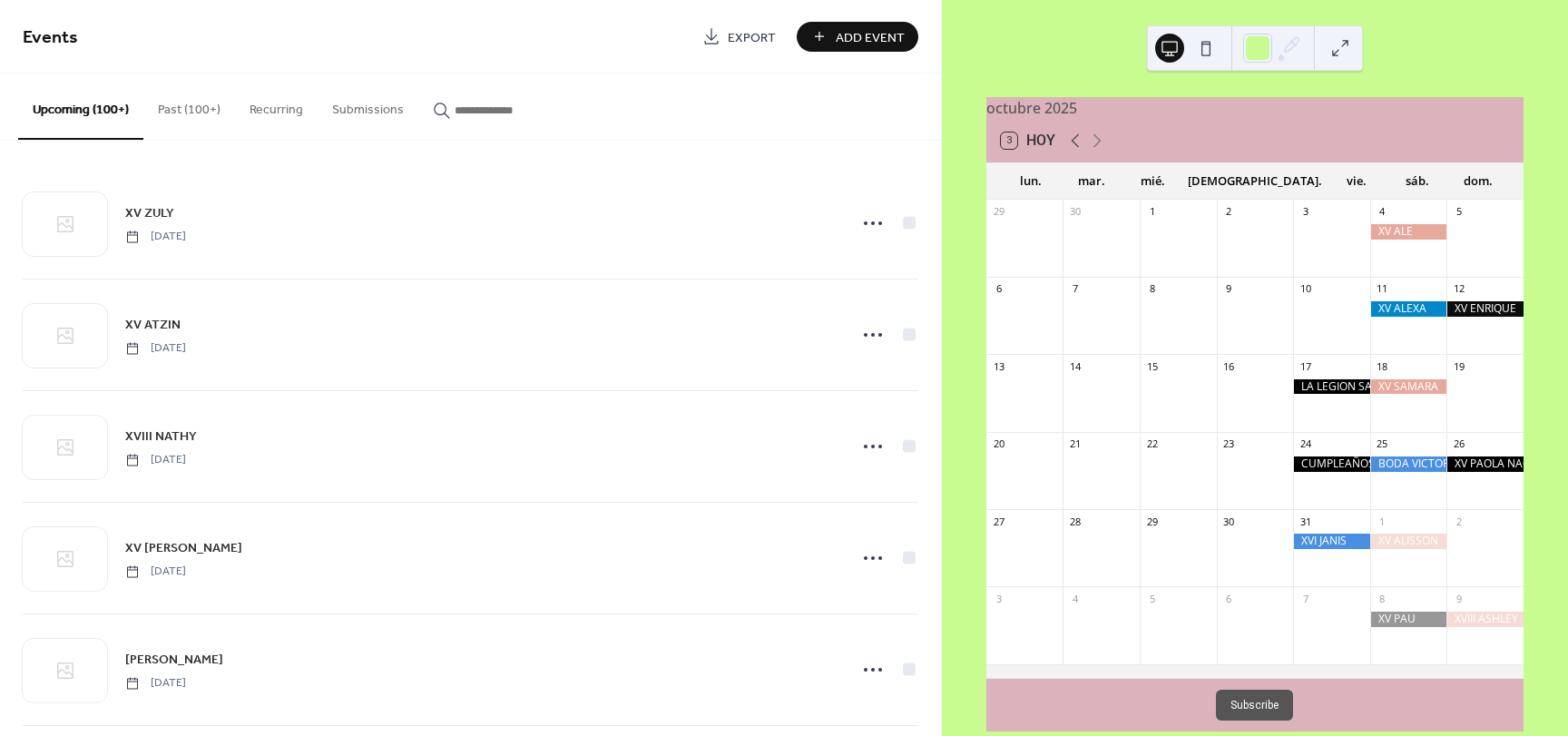
click at [1074, 145] on icon at bounding box center [1075, 140] width 22 height 22
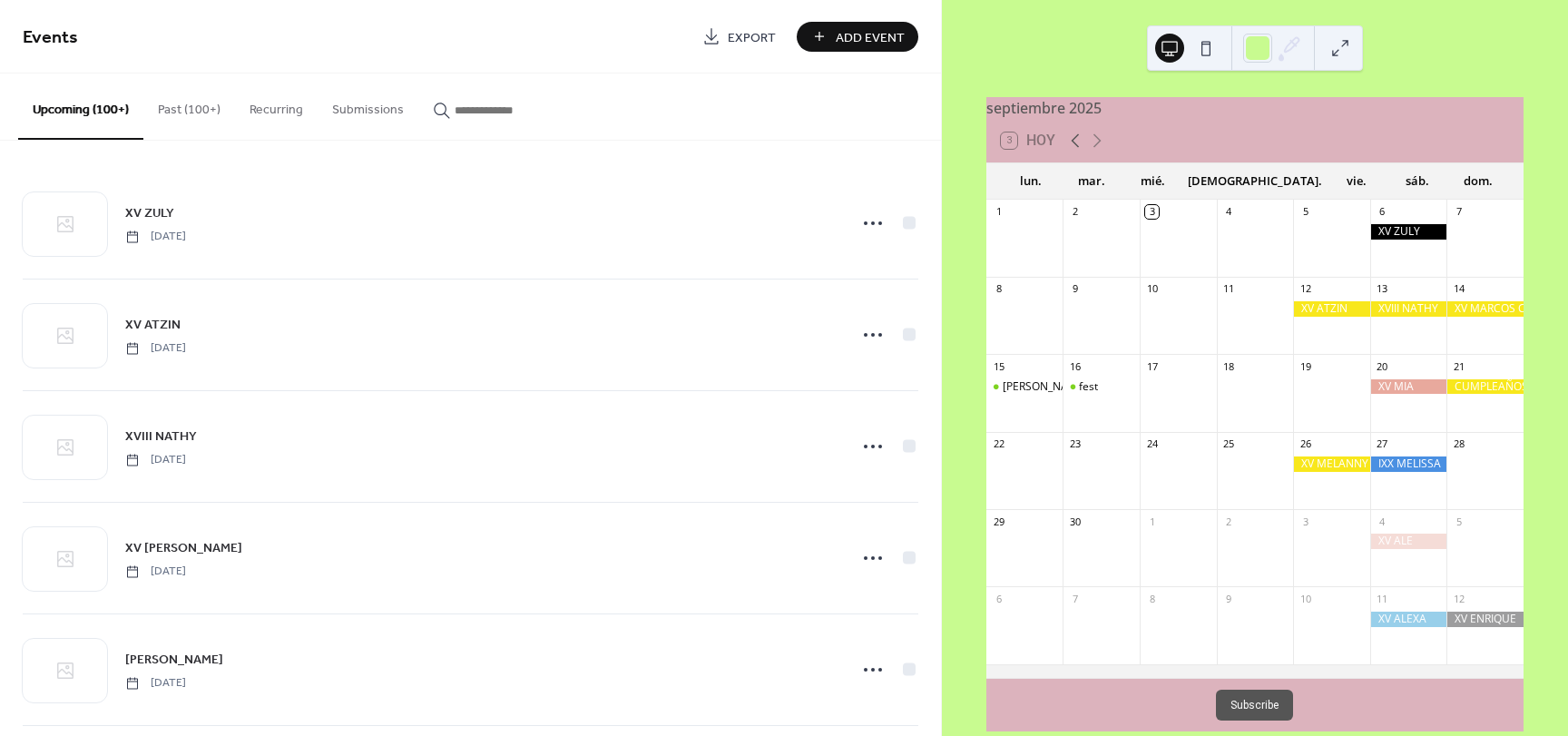
click at [1074, 145] on icon at bounding box center [1075, 140] width 22 height 22
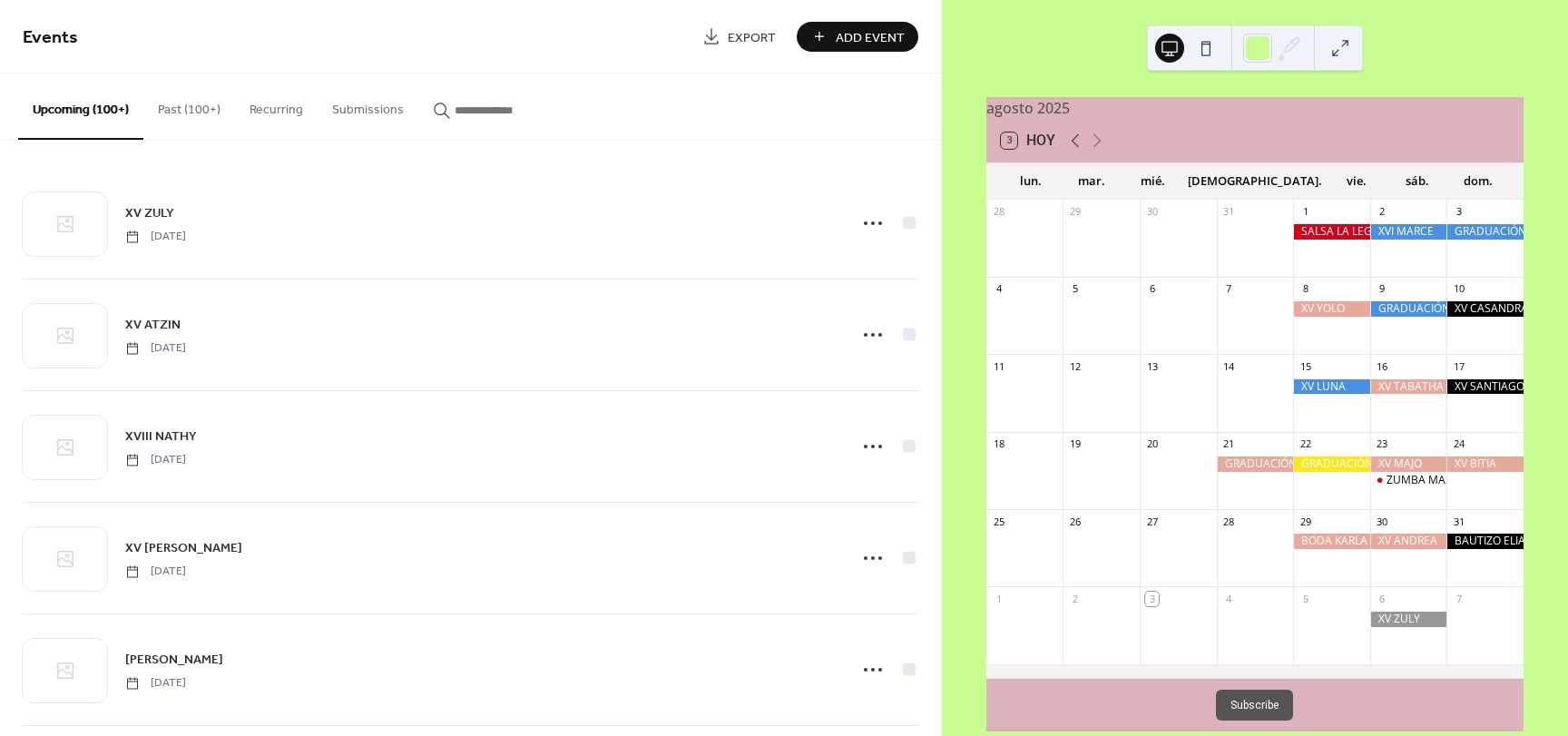
click at [1074, 145] on icon at bounding box center [1075, 140] width 22 height 22
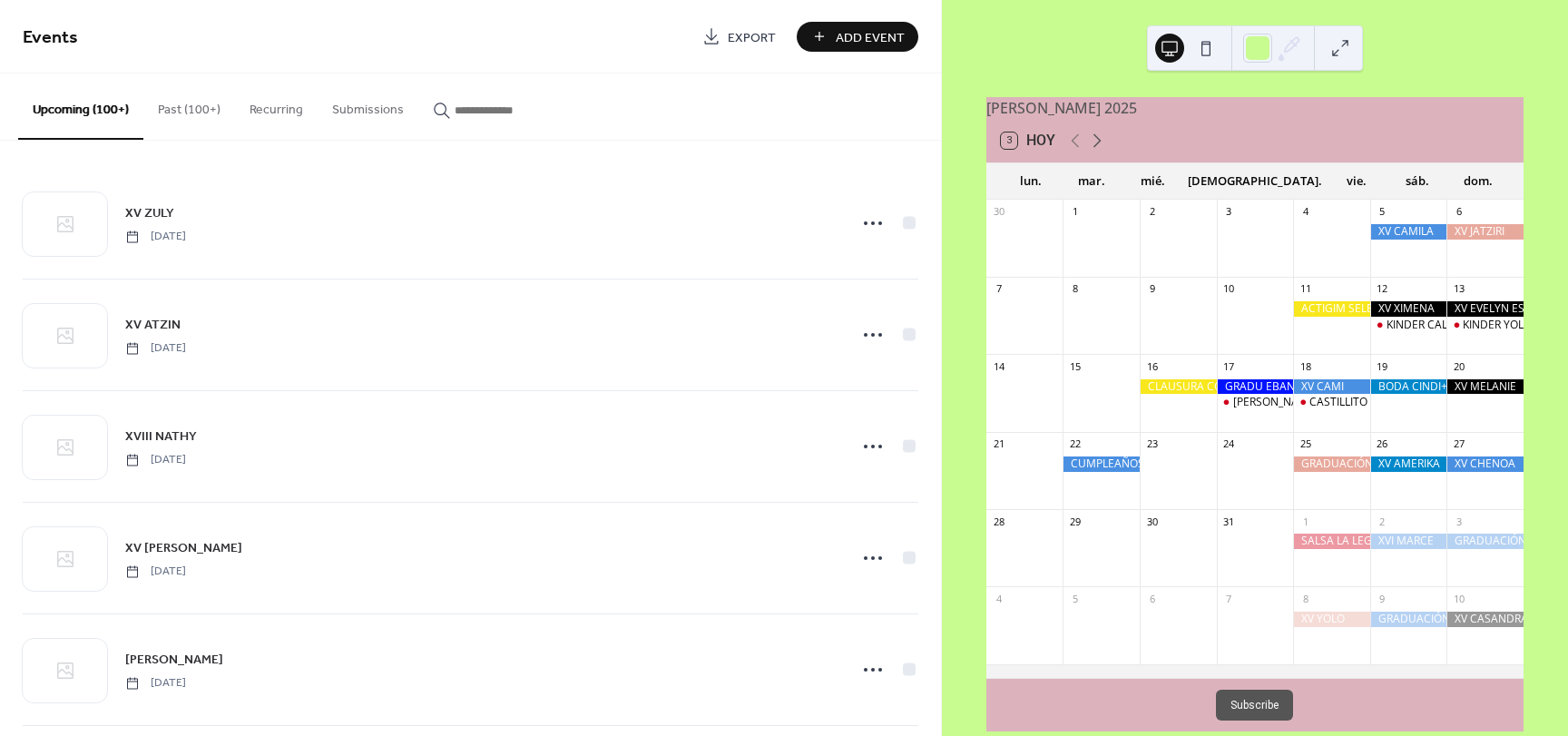
click at [1098, 152] on icon at bounding box center [1097, 140] width 22 height 22
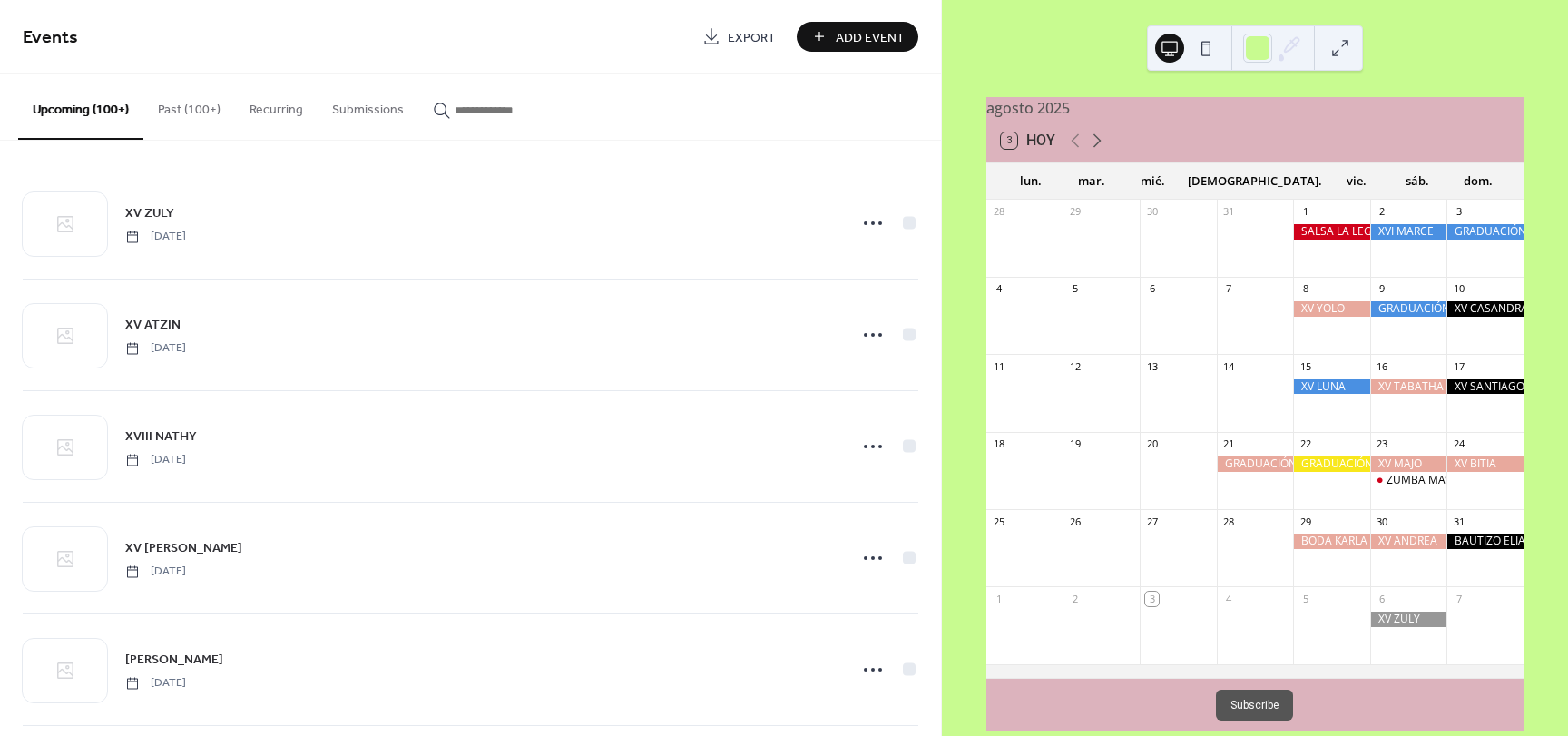
click at [1098, 152] on icon at bounding box center [1097, 140] width 22 height 22
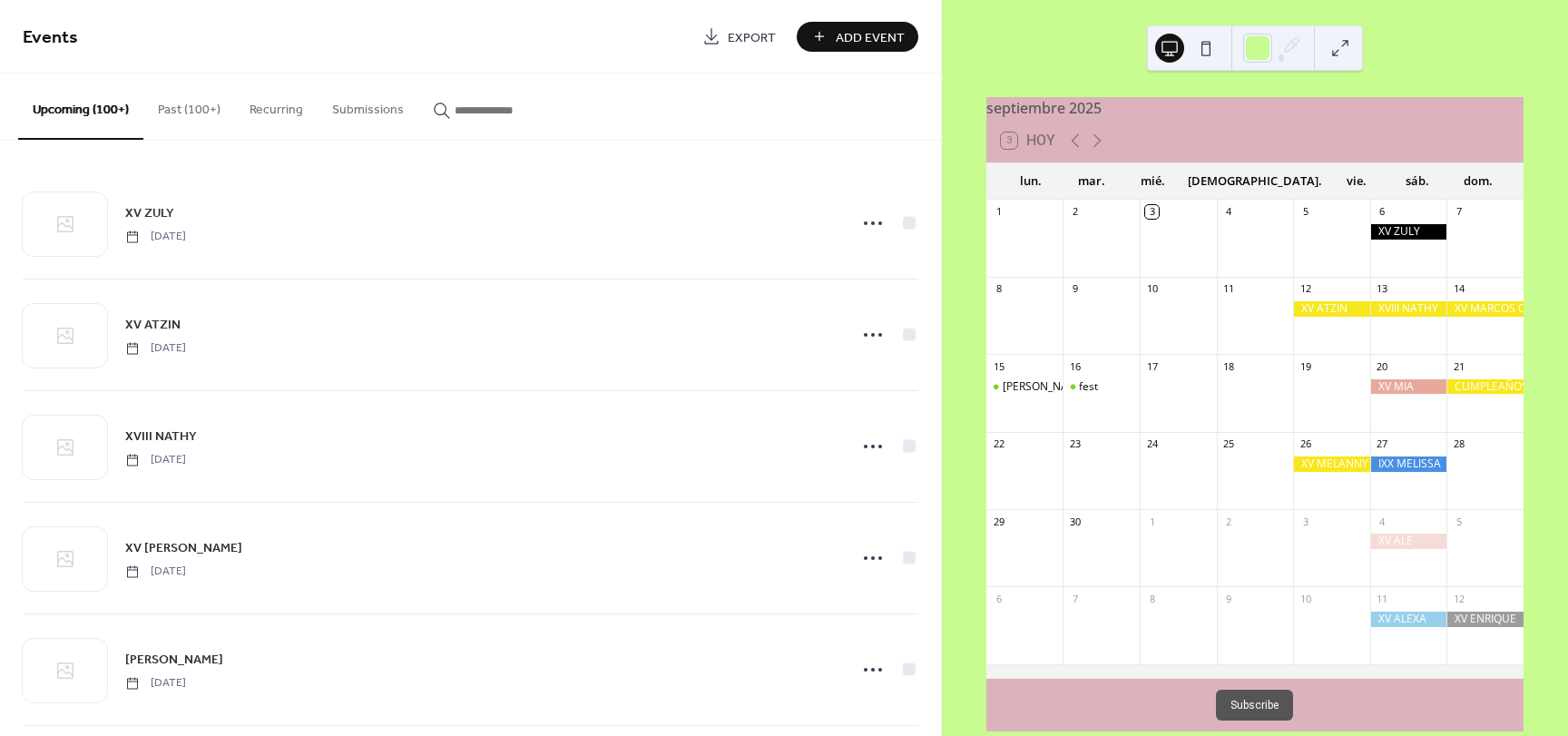
click at [1117, 320] on div at bounding box center [1101, 324] width 77 height 46
click at [855, 40] on span "Add Event" at bounding box center [870, 37] width 69 height 19
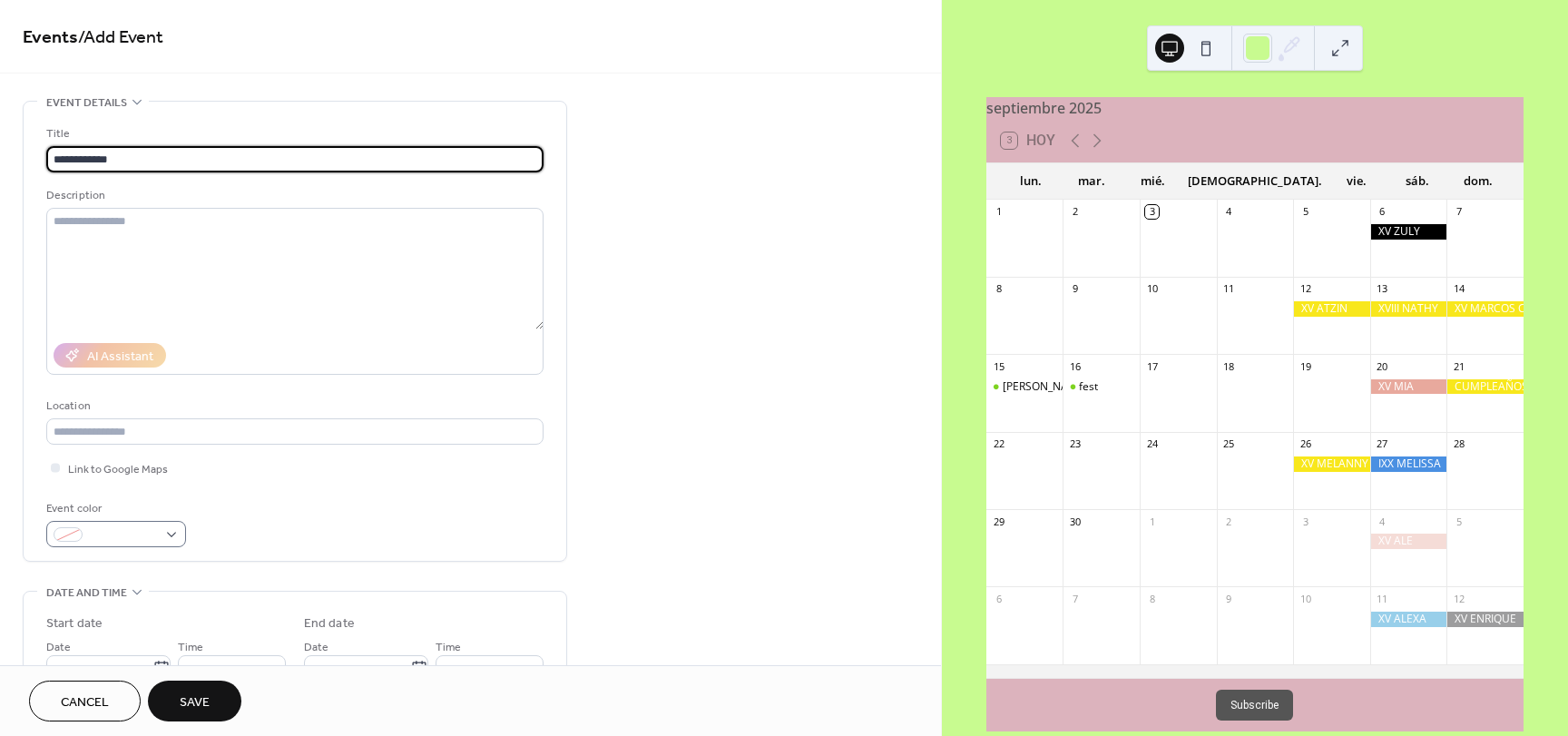
type input "**********"
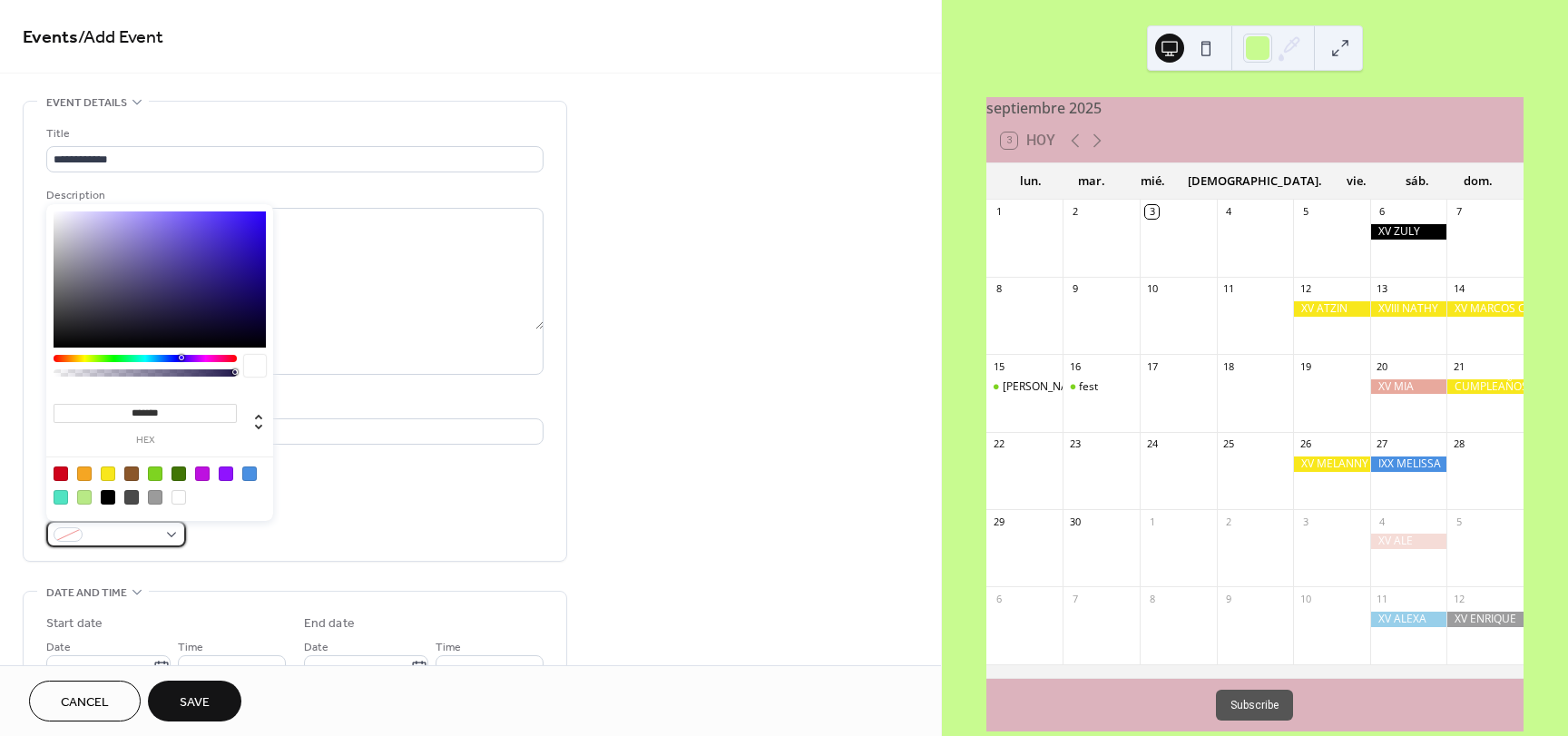
click at [164, 528] on div at bounding box center [116, 534] width 140 height 26
click at [58, 476] on div at bounding box center [60, 473] width 14 height 14
type input "*******"
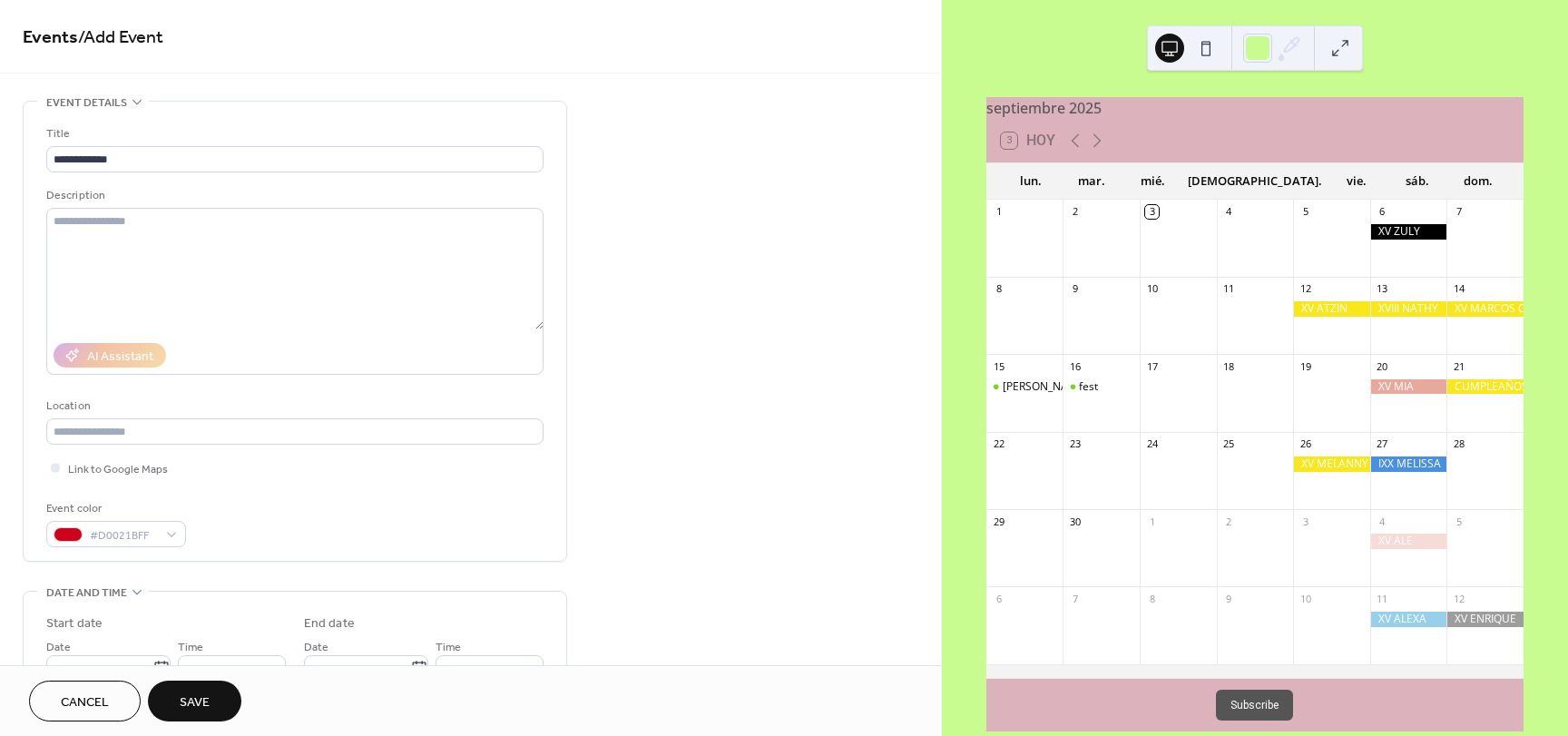
click at [206, 583] on div "**********" at bounding box center [295, 647] width 545 height 1093
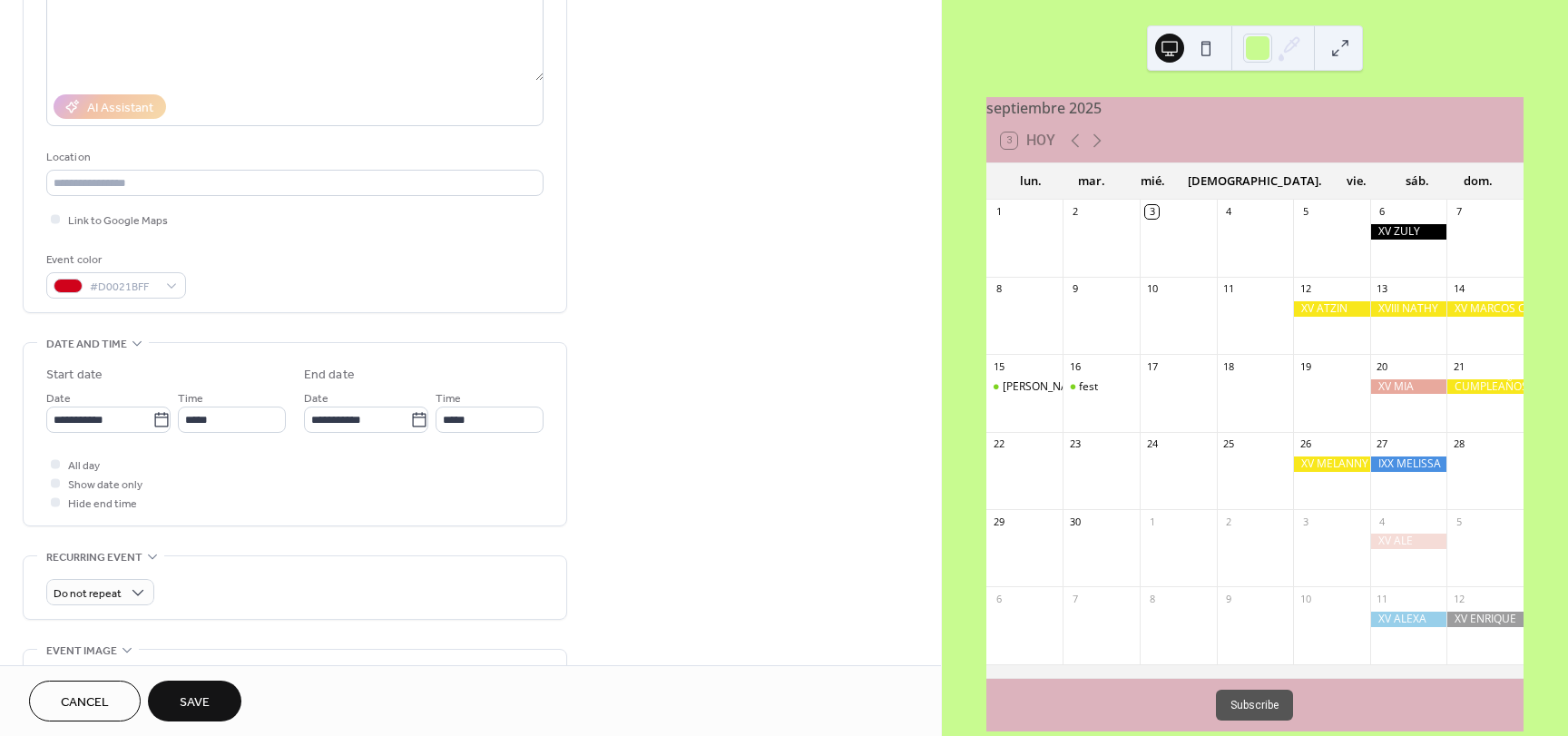
scroll to position [273, 0]
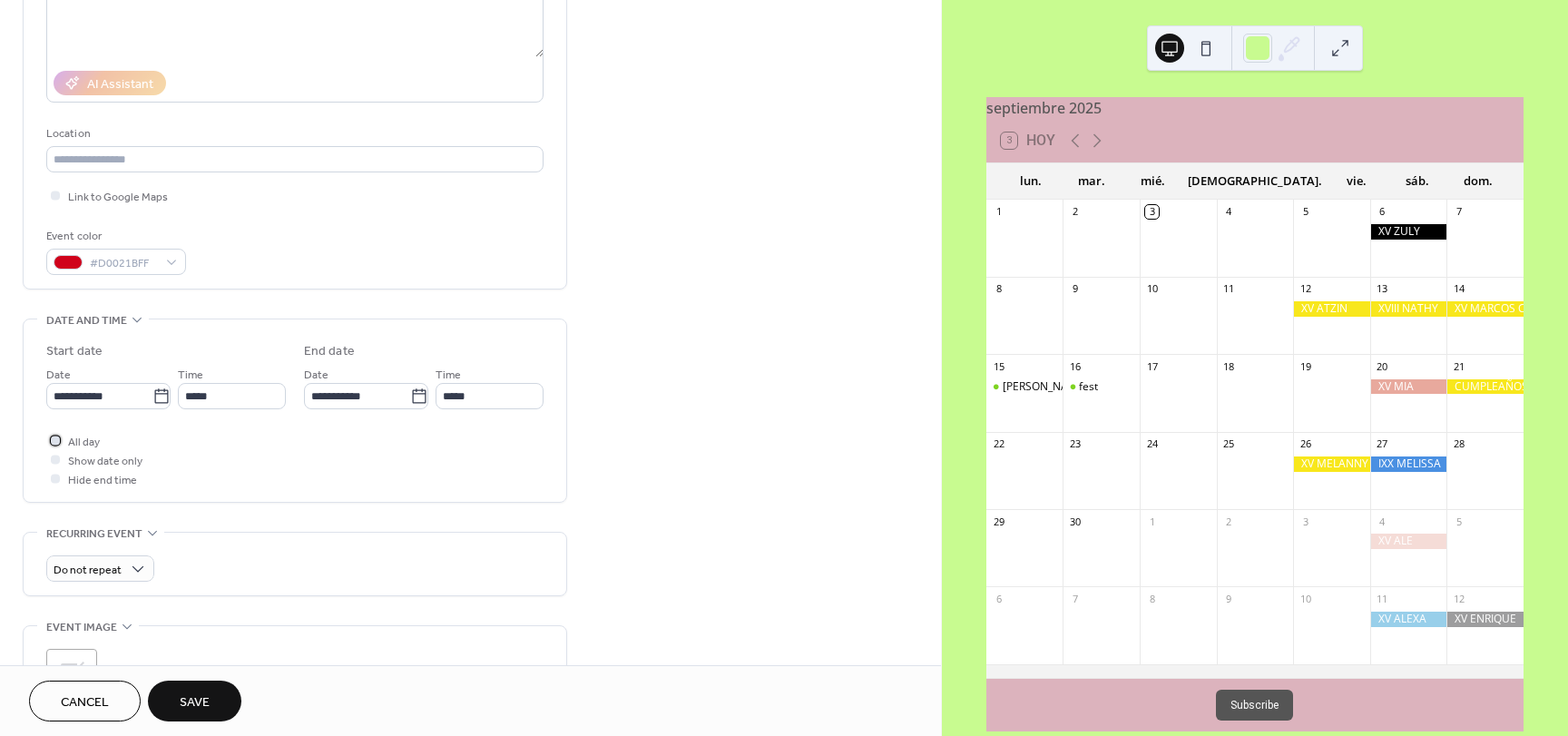
click at [54, 444] on div at bounding box center [55, 439] width 9 height 9
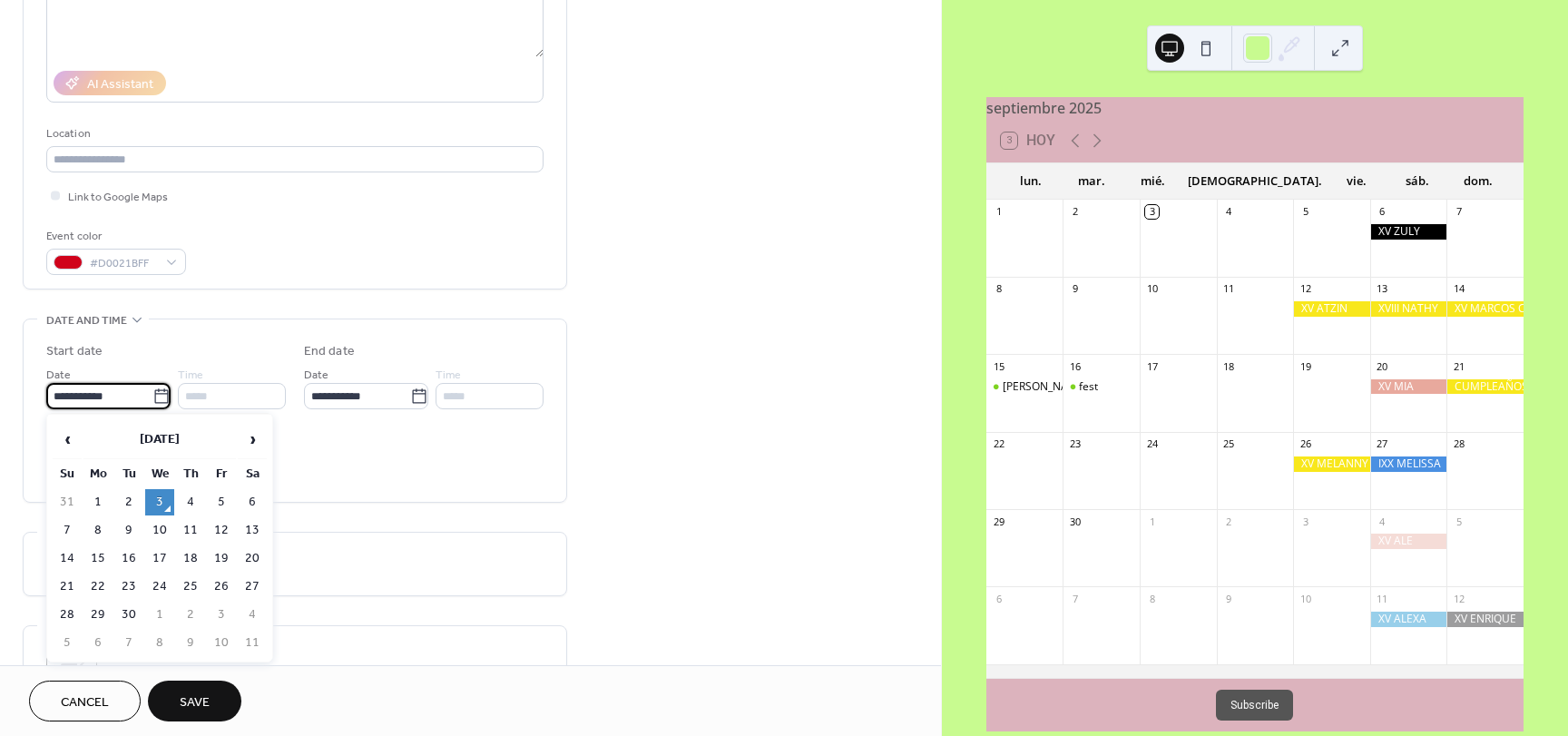
click at [127, 402] on input "**********" at bounding box center [99, 395] width 106 height 26
click at [134, 525] on td "9" at bounding box center [129, 530] width 29 height 26
type input "**********"
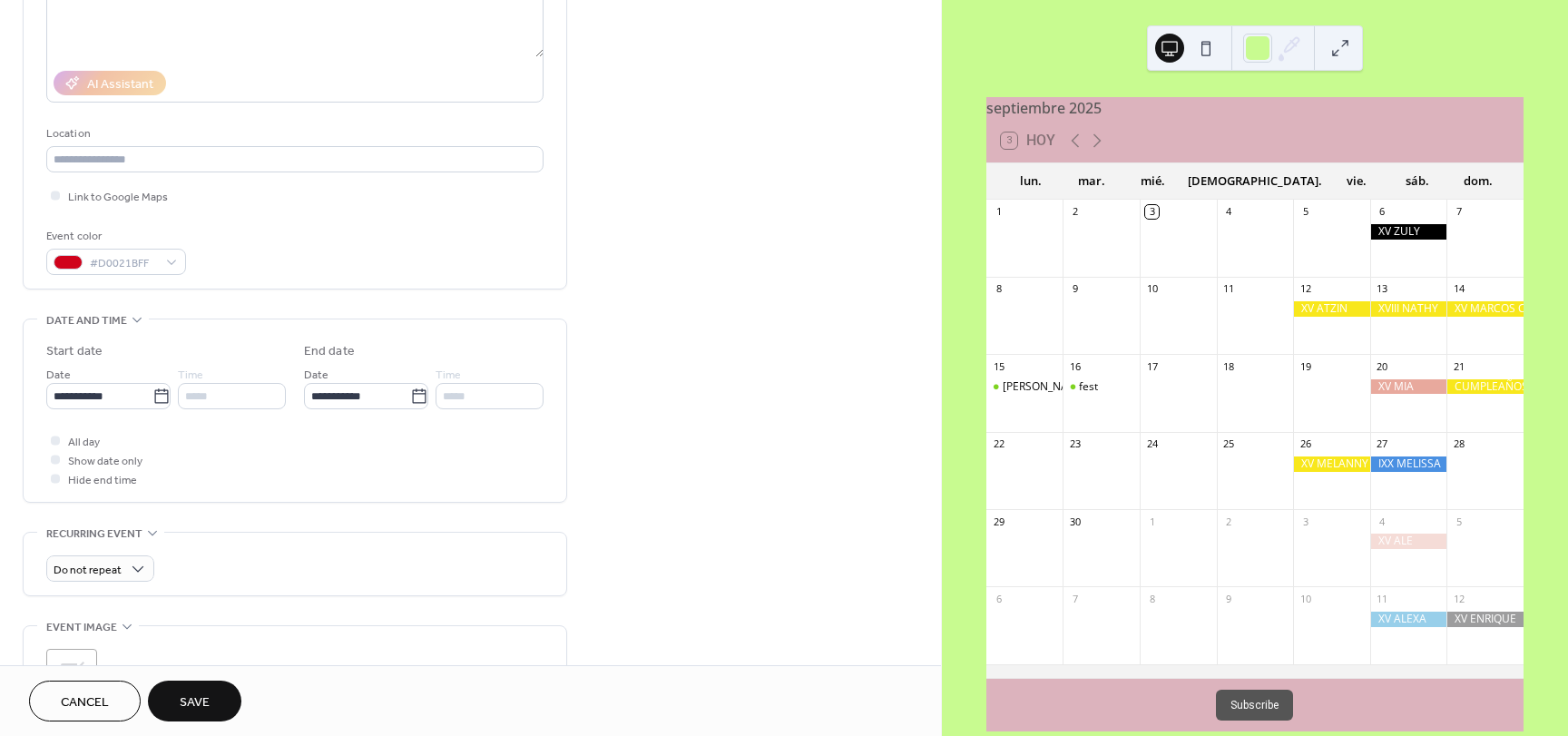
click at [212, 702] on button "Save" at bounding box center [194, 701] width 93 height 41
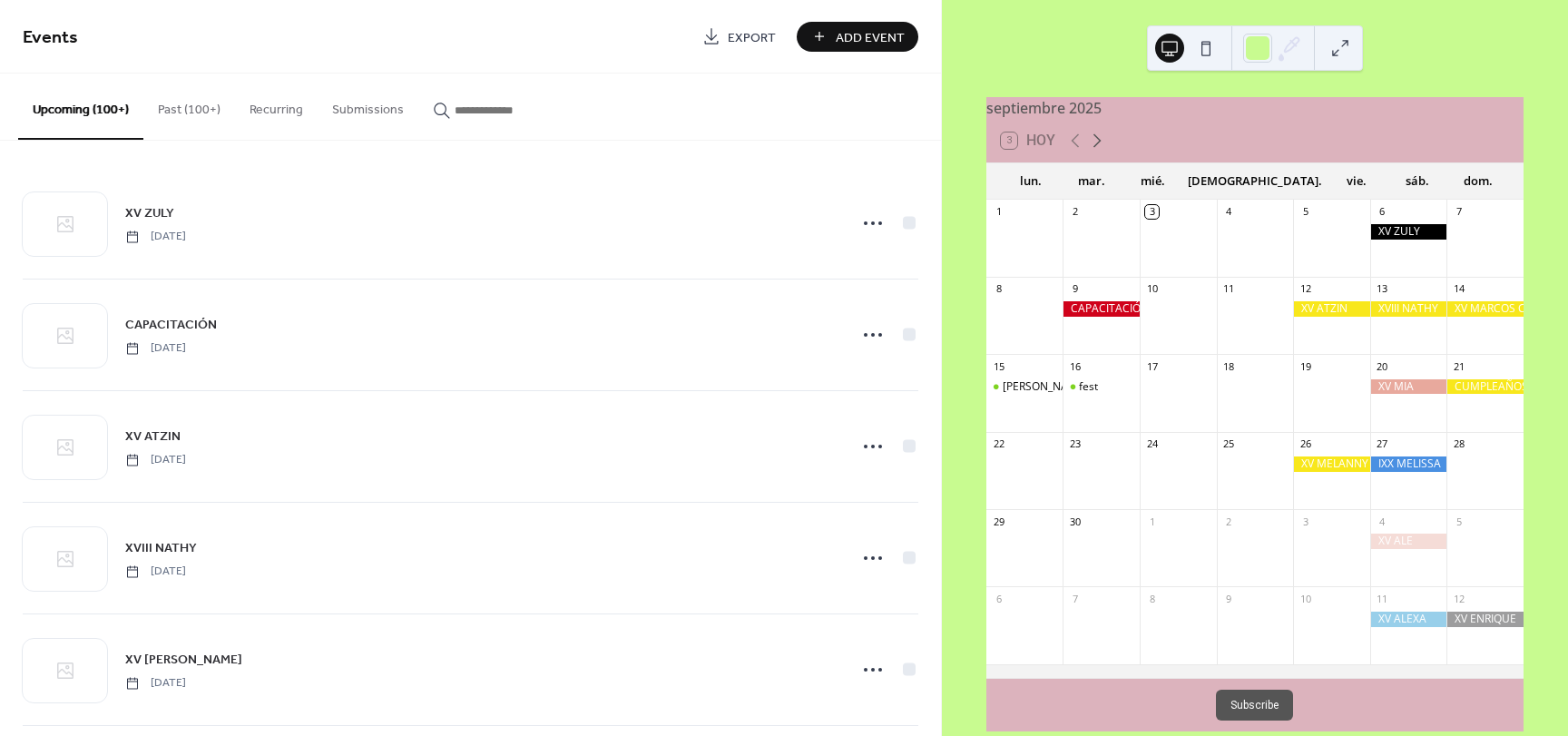
click at [1103, 151] on icon at bounding box center [1097, 140] width 22 height 22
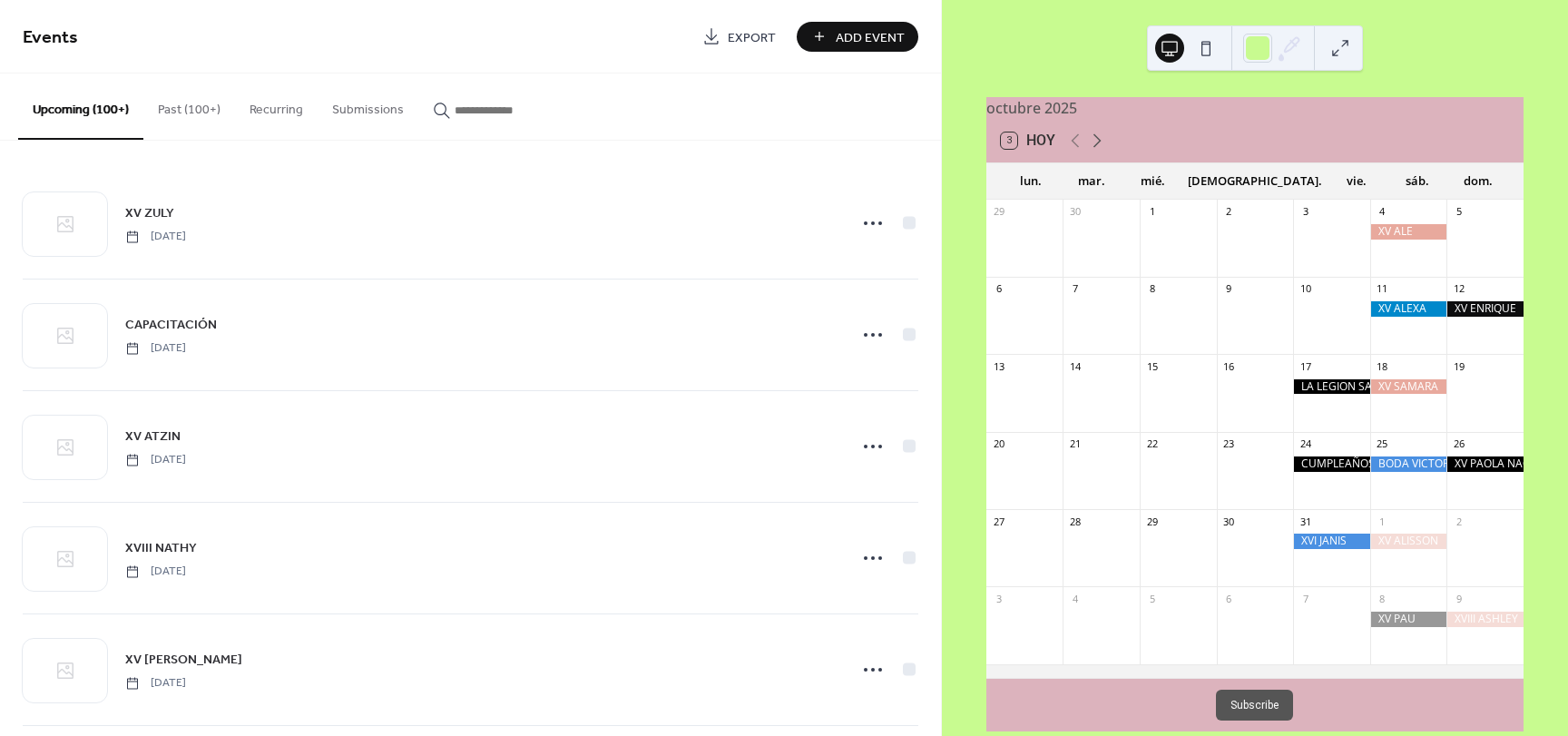
click at [1103, 151] on icon at bounding box center [1097, 140] width 22 height 22
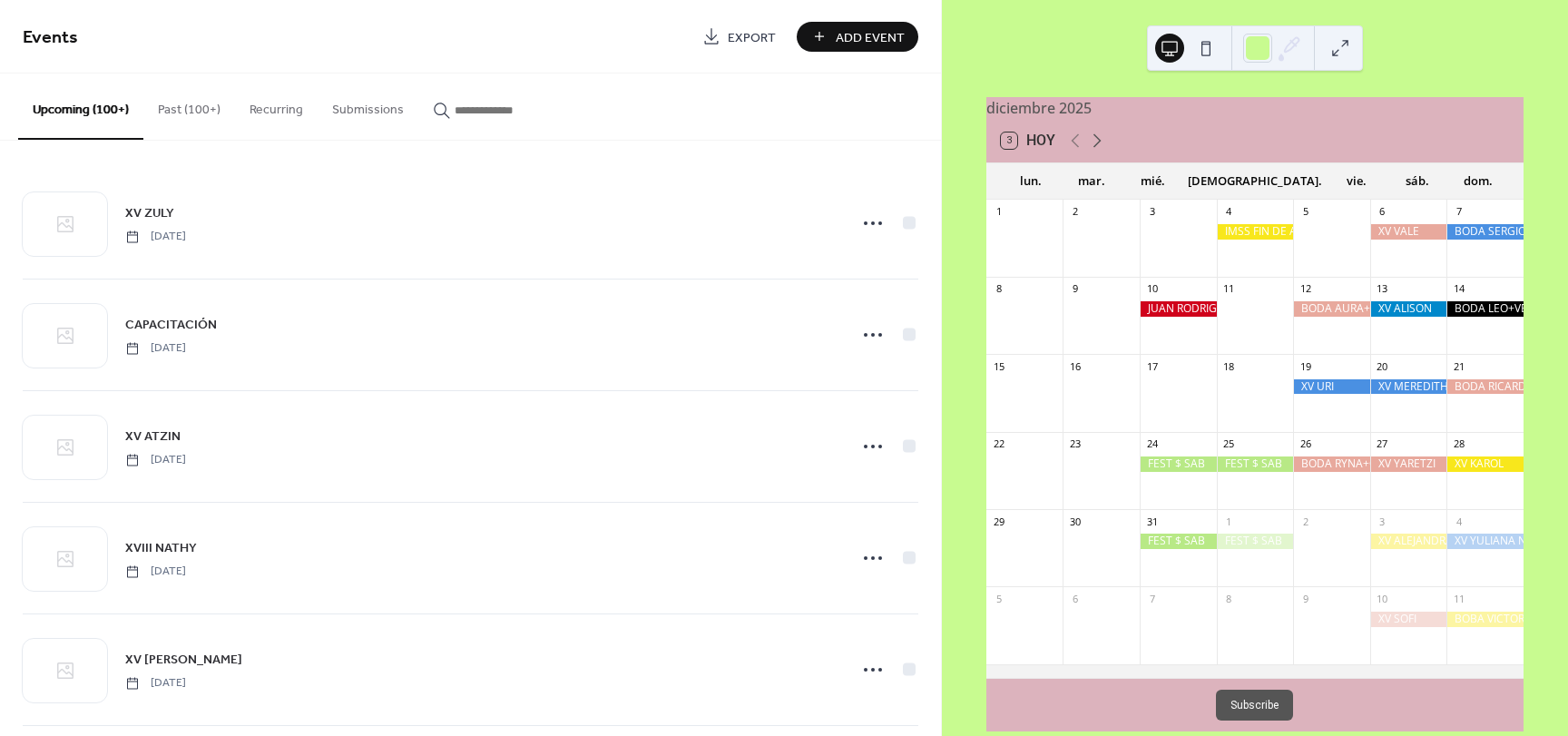
click at [1103, 151] on icon at bounding box center [1097, 140] width 22 height 22
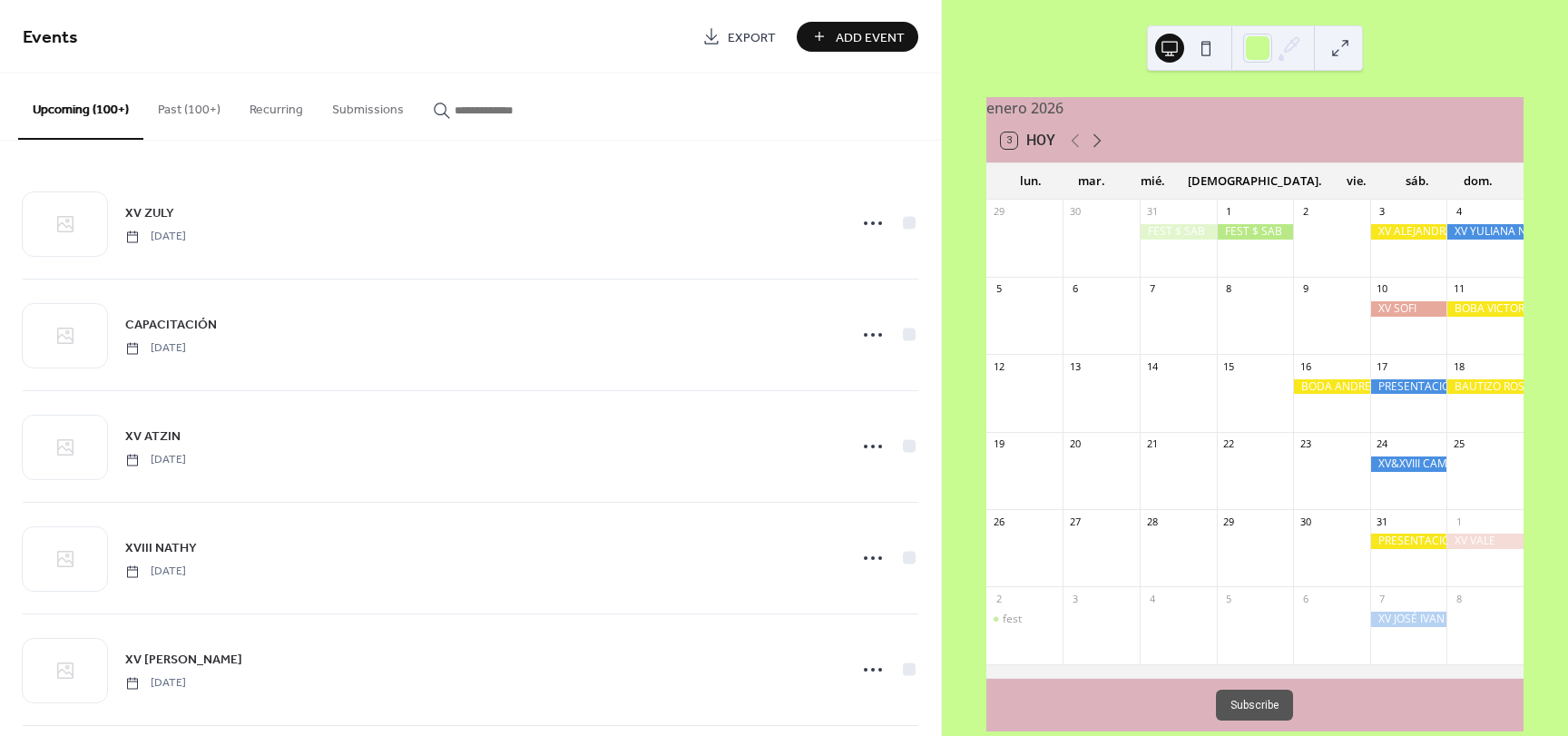
click at [1103, 151] on icon at bounding box center [1097, 140] width 22 height 22
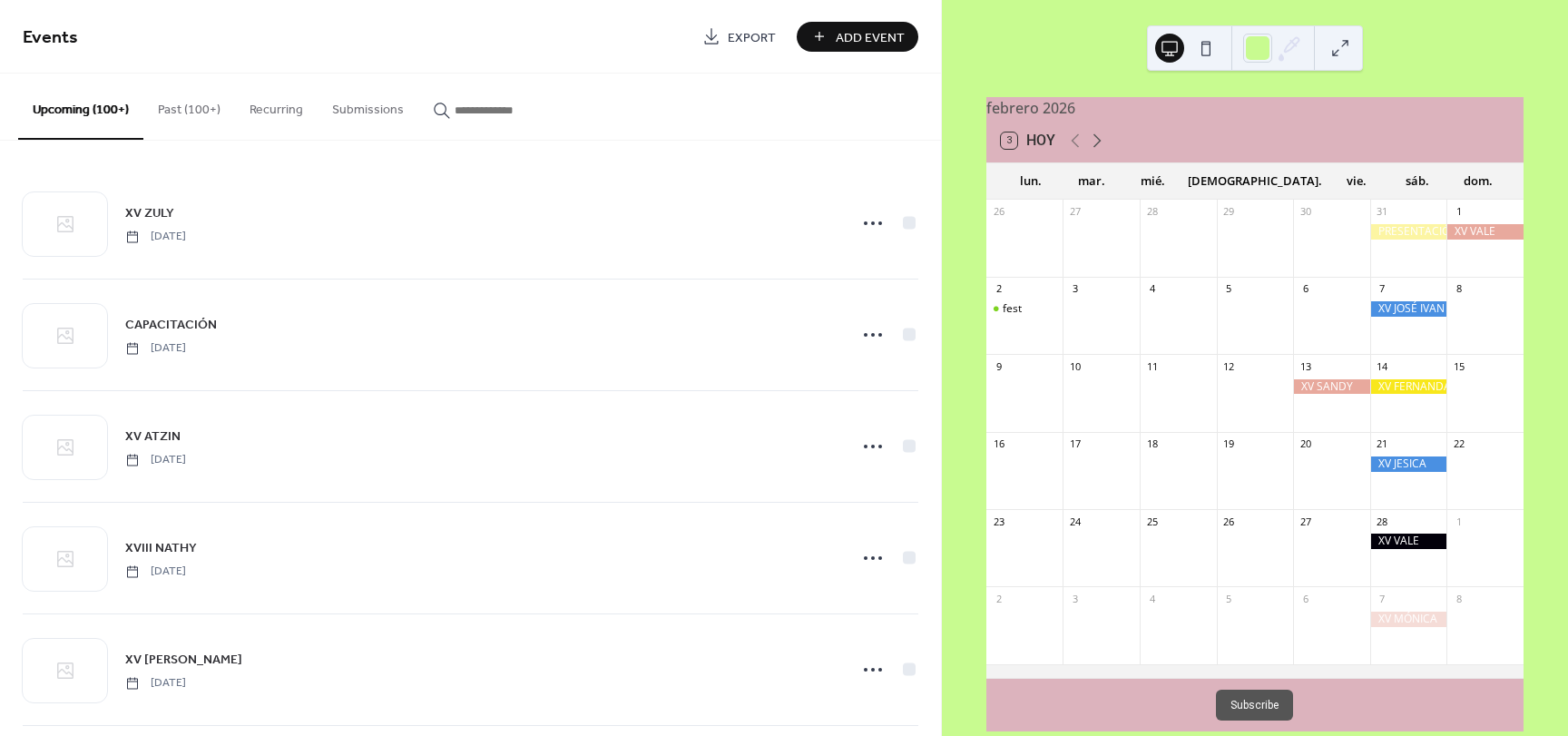
click at [1103, 151] on icon at bounding box center [1097, 140] width 22 height 22
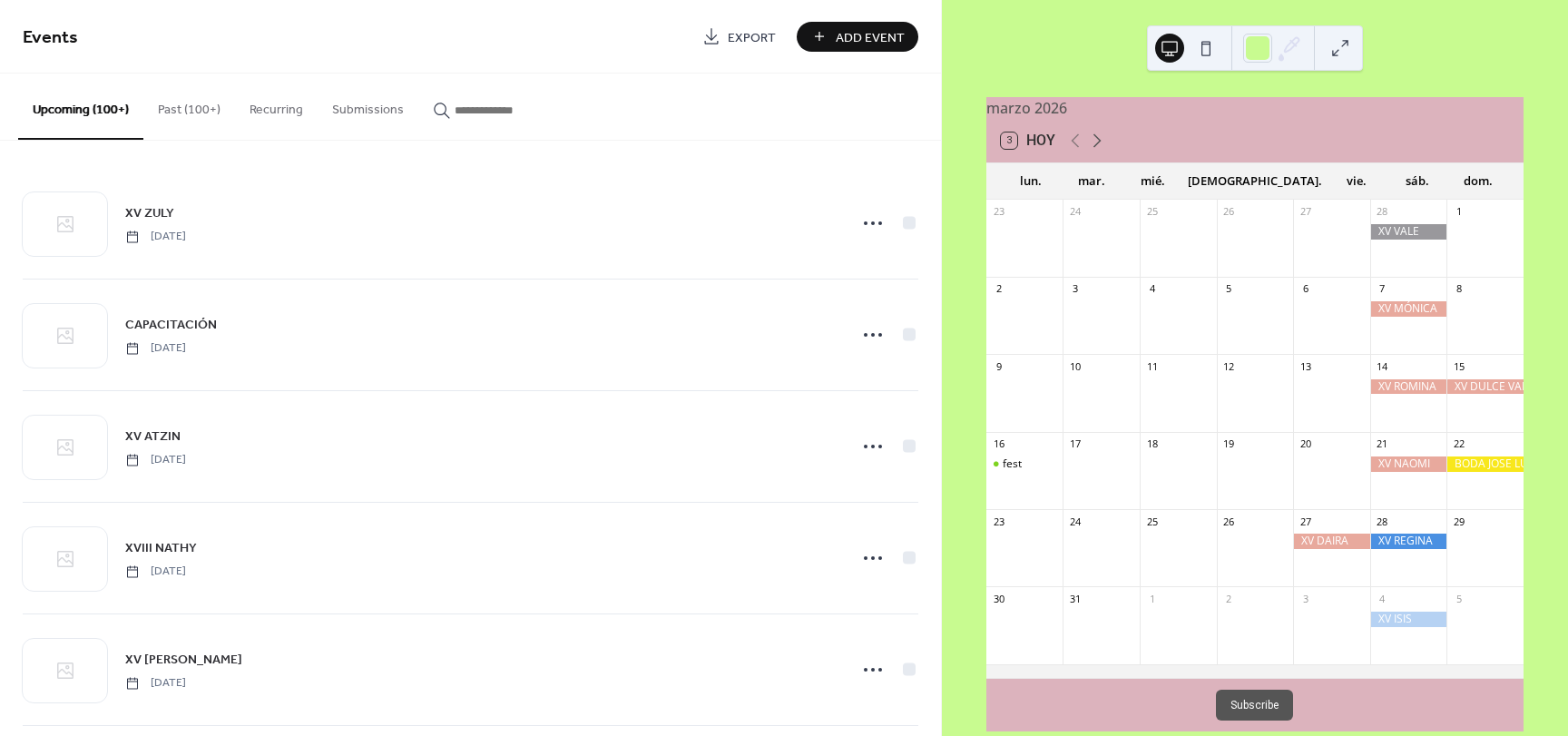
click at [1103, 151] on icon at bounding box center [1097, 140] width 22 height 22
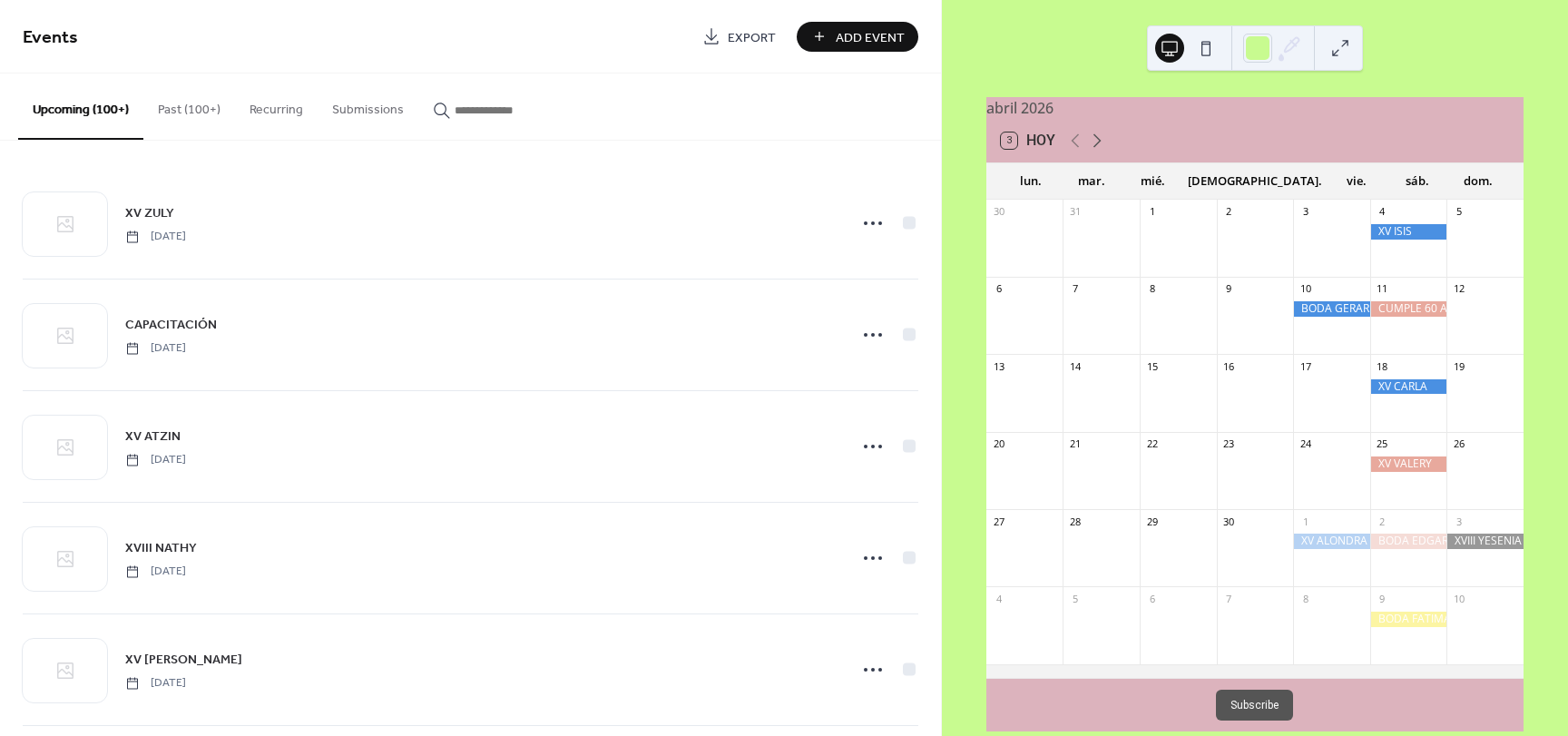
click at [1103, 151] on icon at bounding box center [1097, 140] width 22 height 22
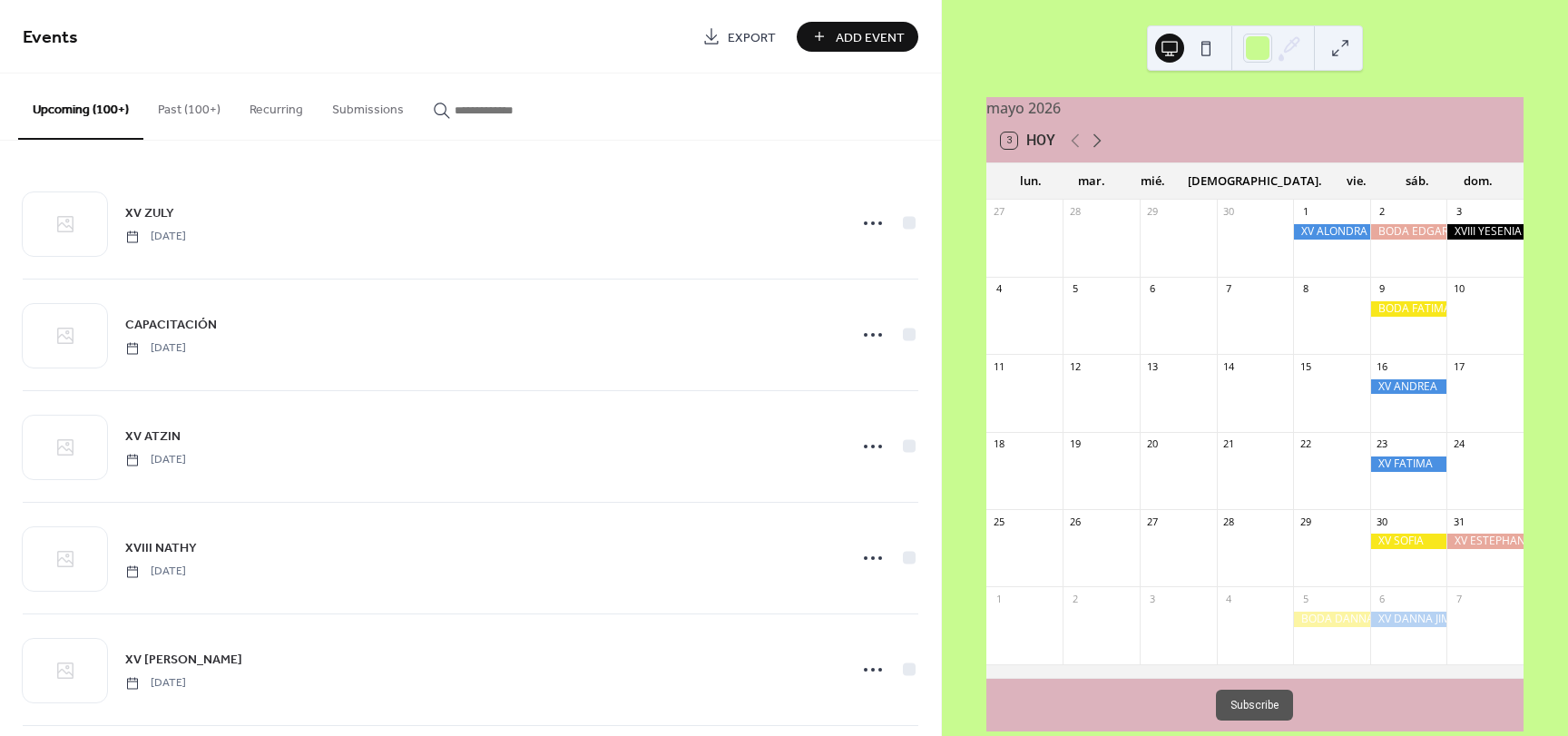
click at [1103, 151] on icon at bounding box center [1097, 140] width 22 height 22
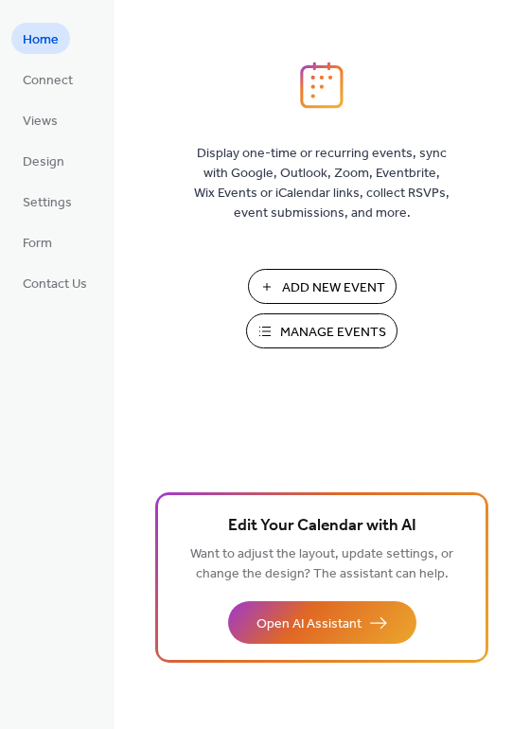
click at [336, 326] on span "Manage Events" at bounding box center [333, 333] width 106 height 20
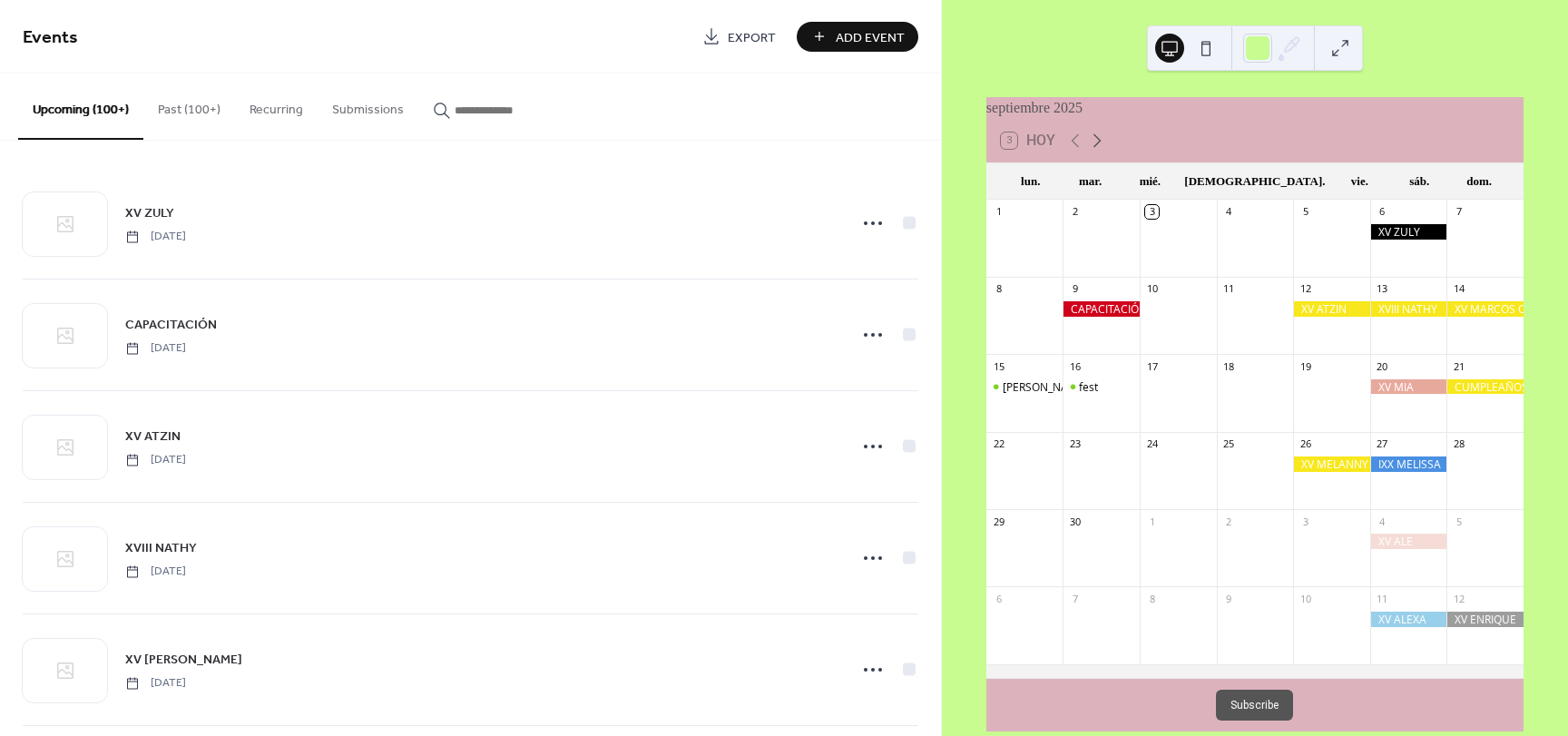
click at [1101, 150] on icon at bounding box center [1097, 140] width 22 height 22
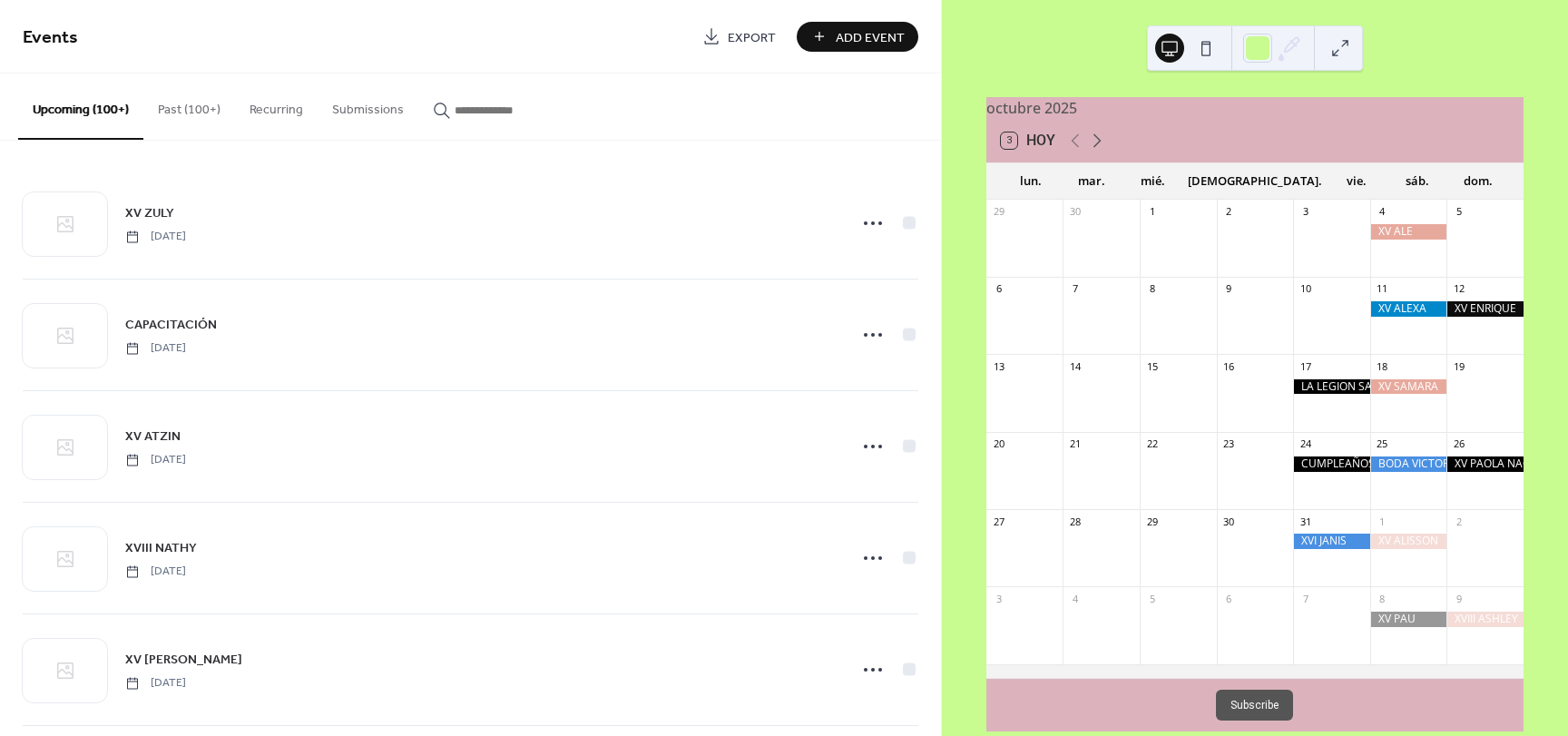
click at [1101, 150] on icon at bounding box center [1097, 140] width 22 height 22
